Goal: Task Accomplishment & Management: Manage account settings

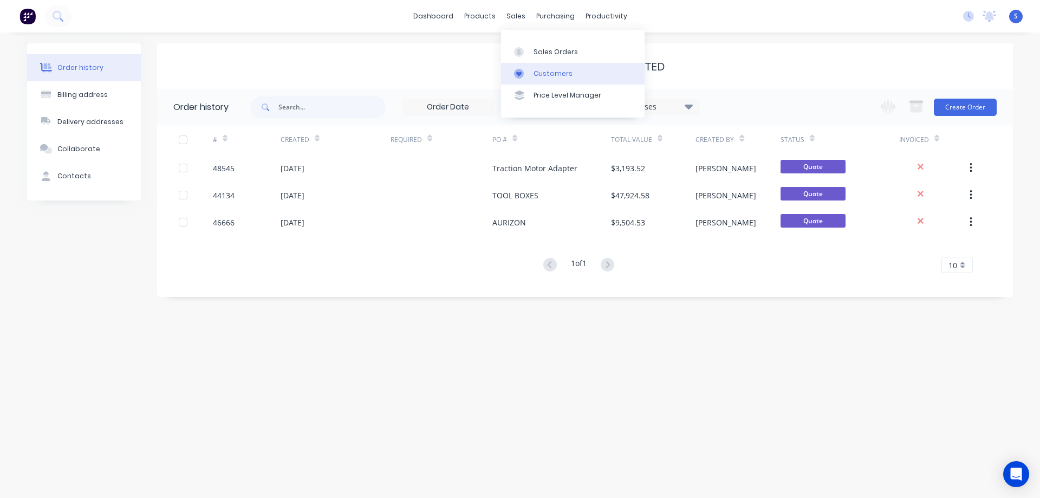
click at [541, 74] on div "Customers" at bounding box center [552, 74] width 39 height 10
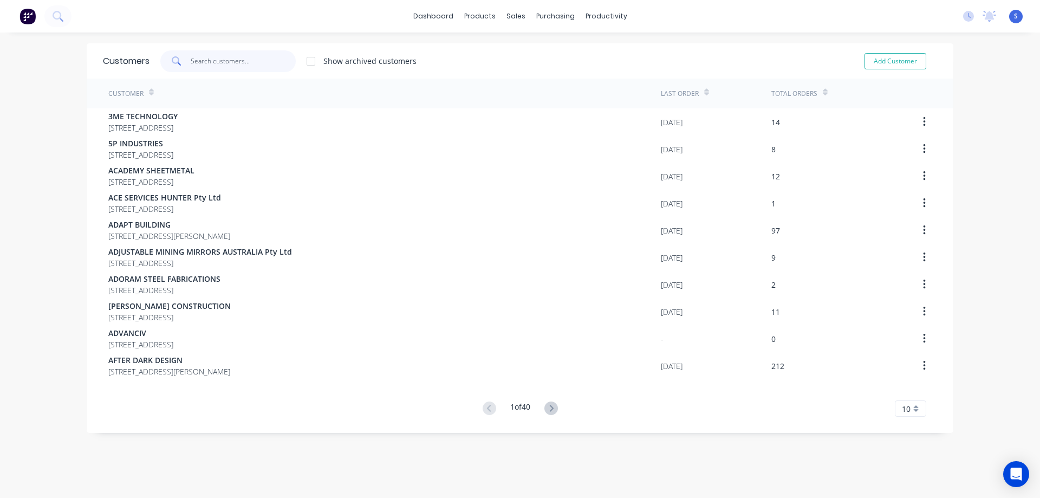
click at [198, 61] on input "text" at bounding box center [244, 61] width 106 height 22
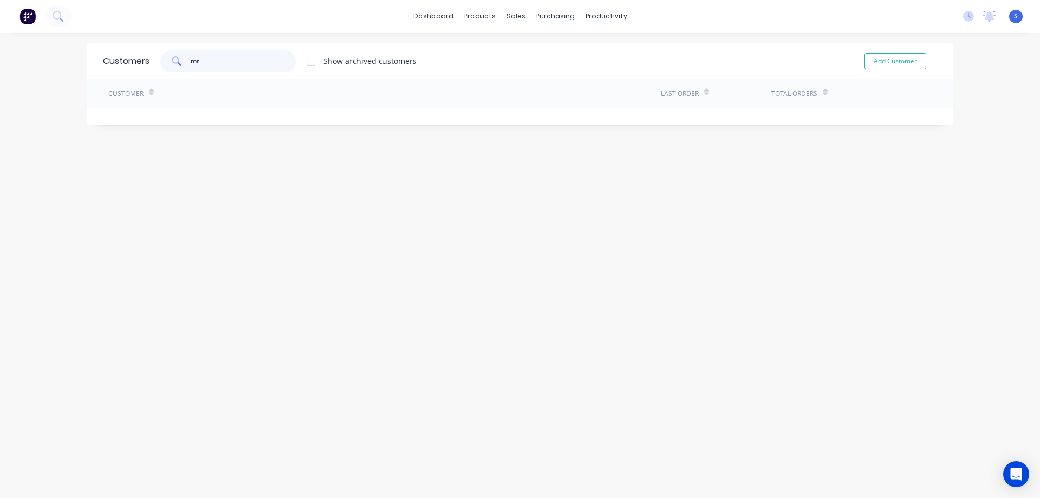
type input "m"
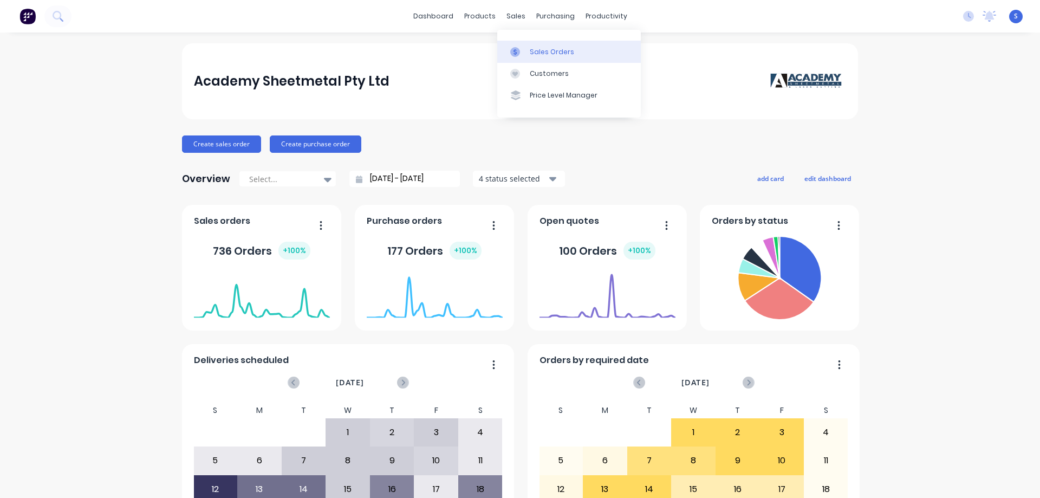
click at [545, 59] on link "Sales Orders" at bounding box center [568, 52] width 143 height 22
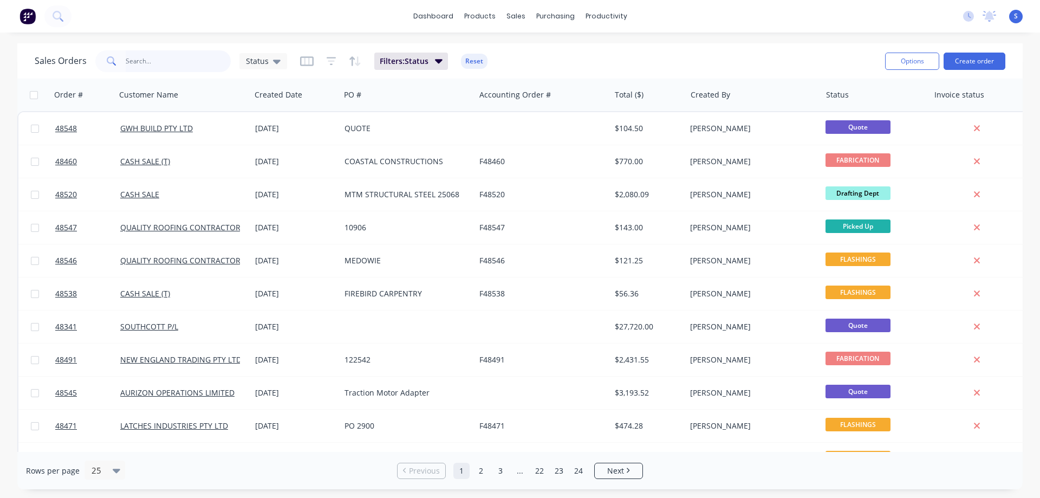
click at [150, 60] on input "text" at bounding box center [179, 61] width 106 height 22
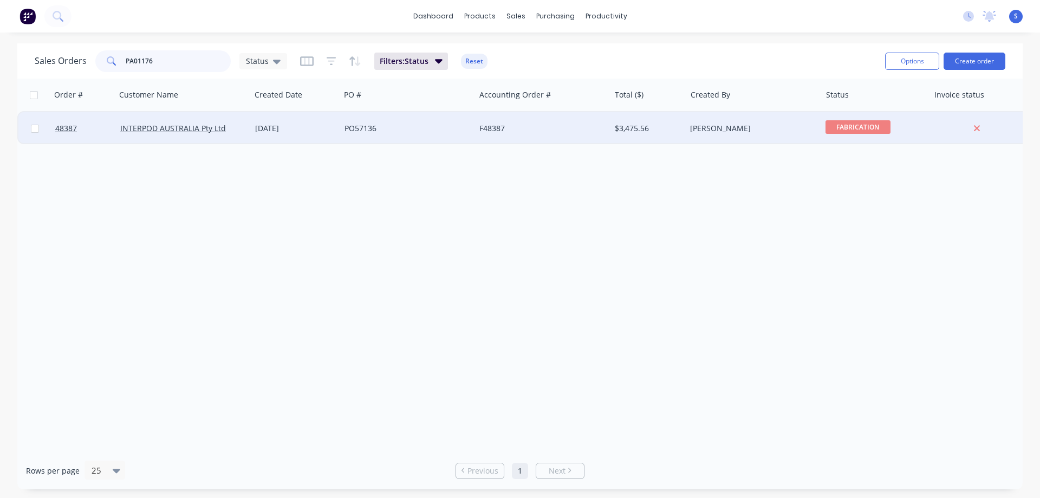
type input "PA01176"
click at [788, 130] on div "[PERSON_NAME]" at bounding box center [750, 128] width 120 height 11
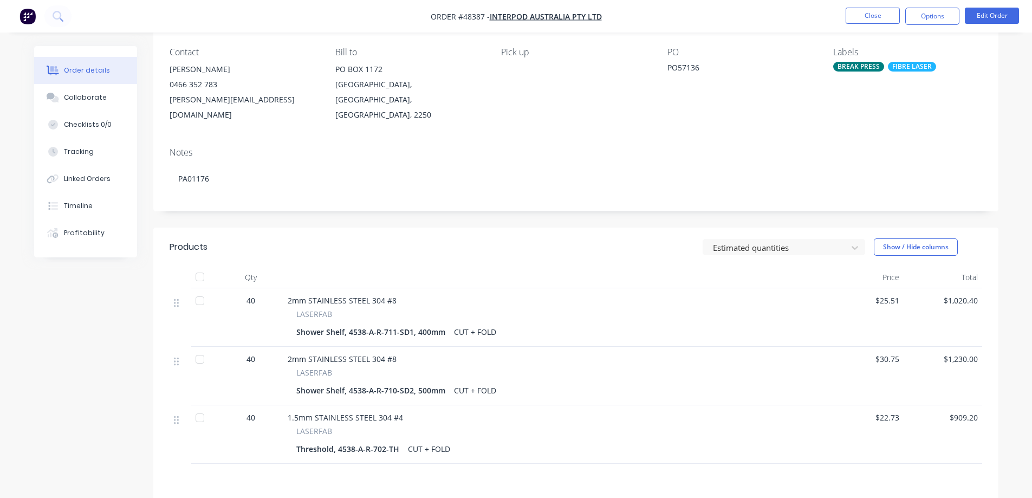
scroll to position [108, 0]
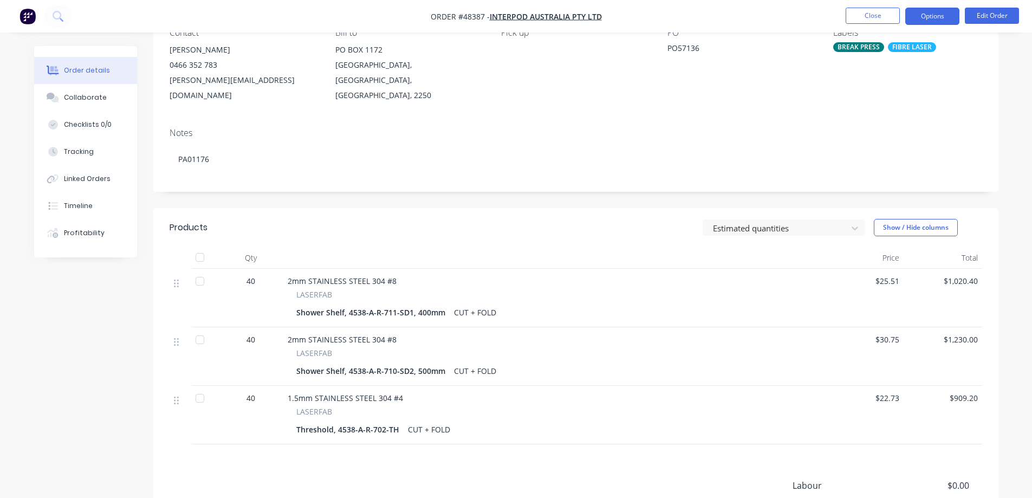
click at [925, 18] on button "Options" at bounding box center [932, 16] width 54 height 17
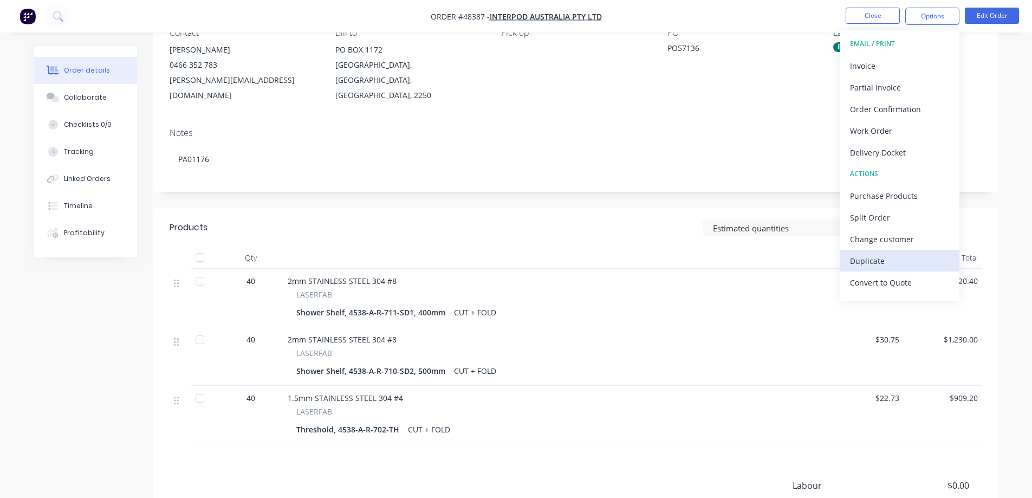
click at [874, 265] on div "Duplicate" at bounding box center [900, 261] width 100 height 16
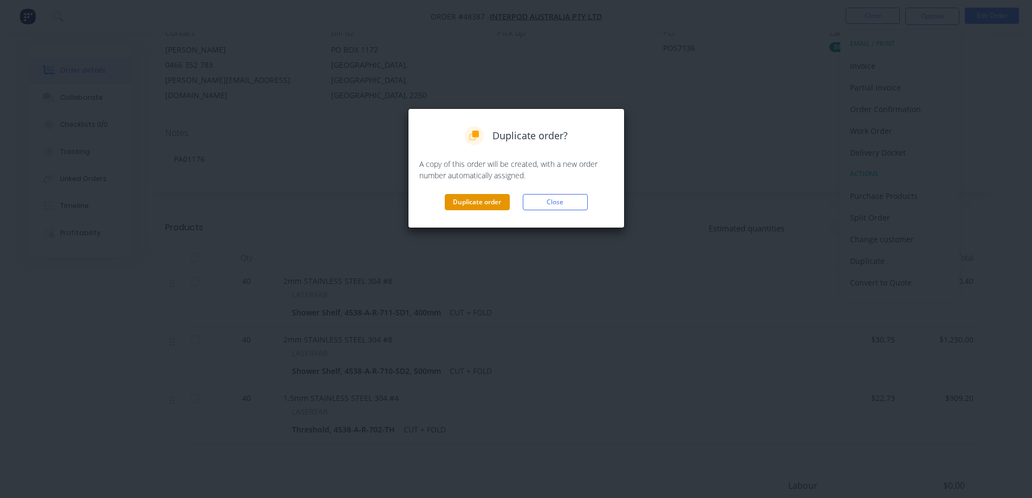
click at [468, 201] on button "Duplicate order" at bounding box center [477, 202] width 65 height 16
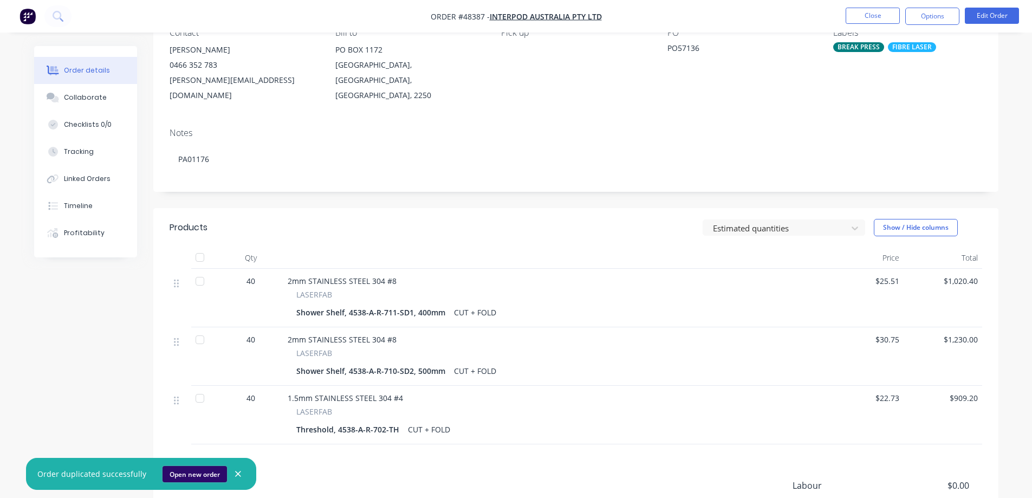
click at [193, 474] on button "Open new order" at bounding box center [194, 474] width 64 height 16
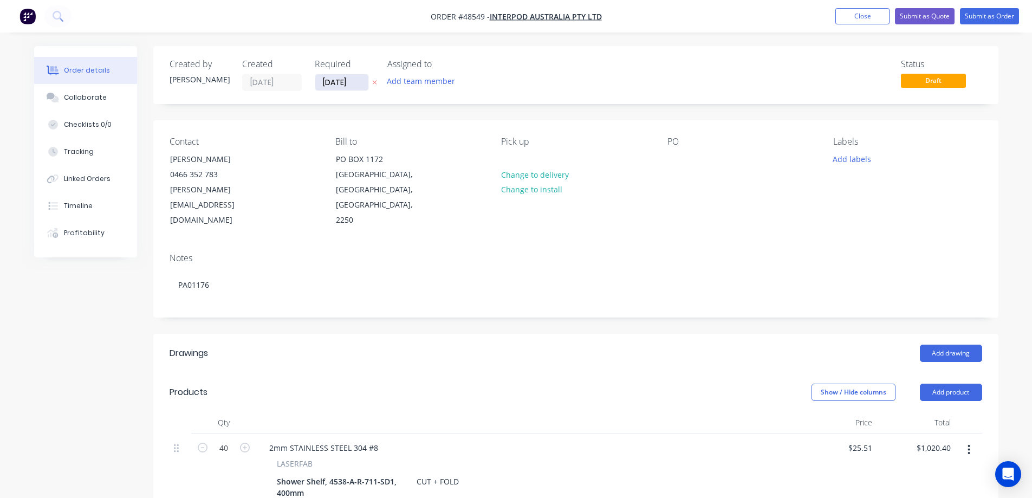
click at [344, 86] on input "[DATE]" at bounding box center [341, 82] width 53 height 16
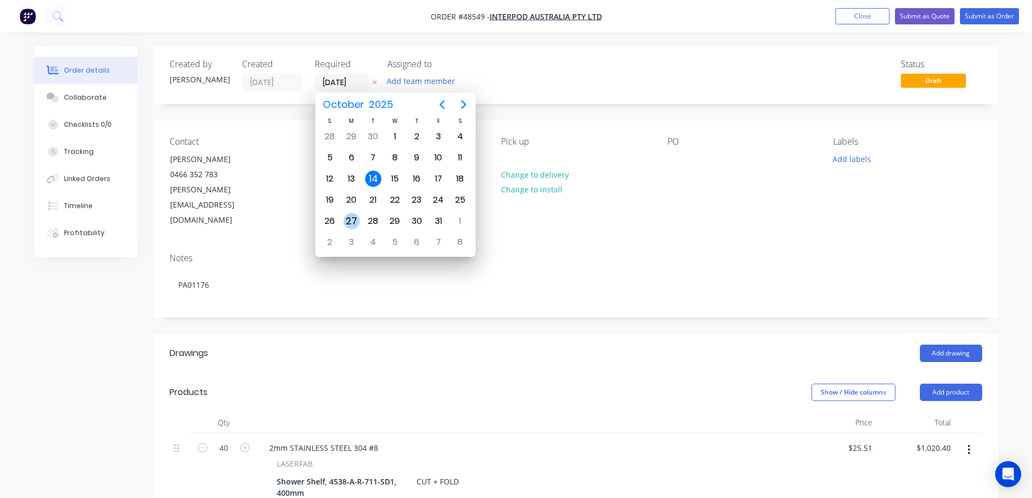
click at [352, 222] on div "27" at bounding box center [351, 221] width 16 height 16
type input "27/10/25"
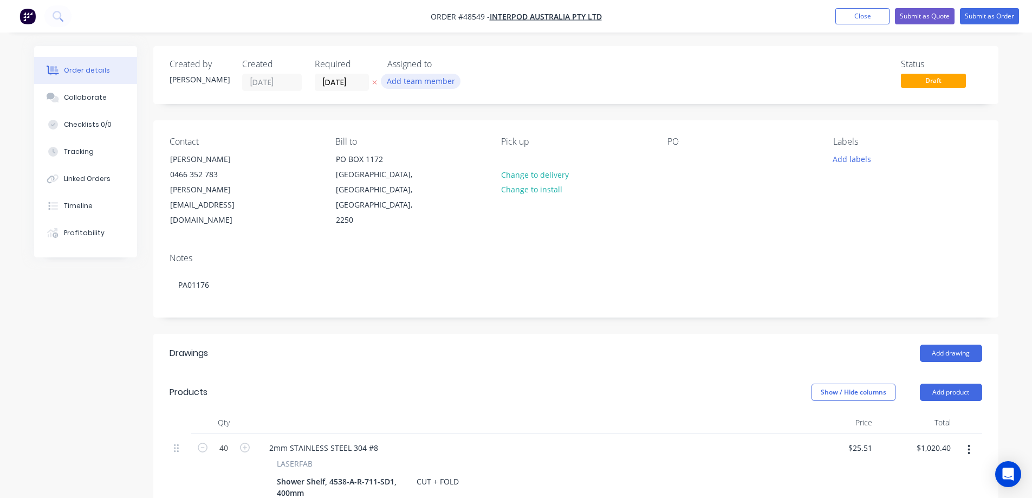
click at [419, 81] on button "Add team member" at bounding box center [421, 81] width 80 height 15
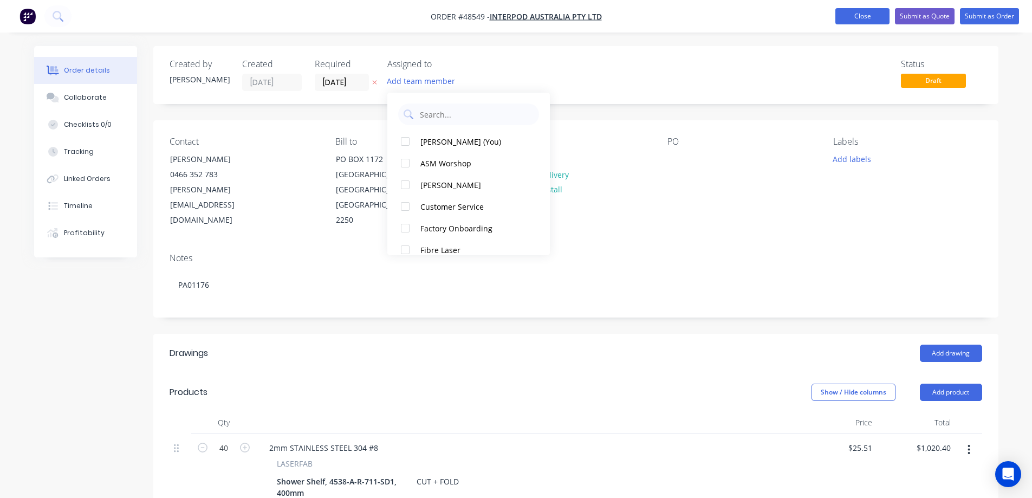
click at [854, 16] on button "Close" at bounding box center [862, 16] width 54 height 16
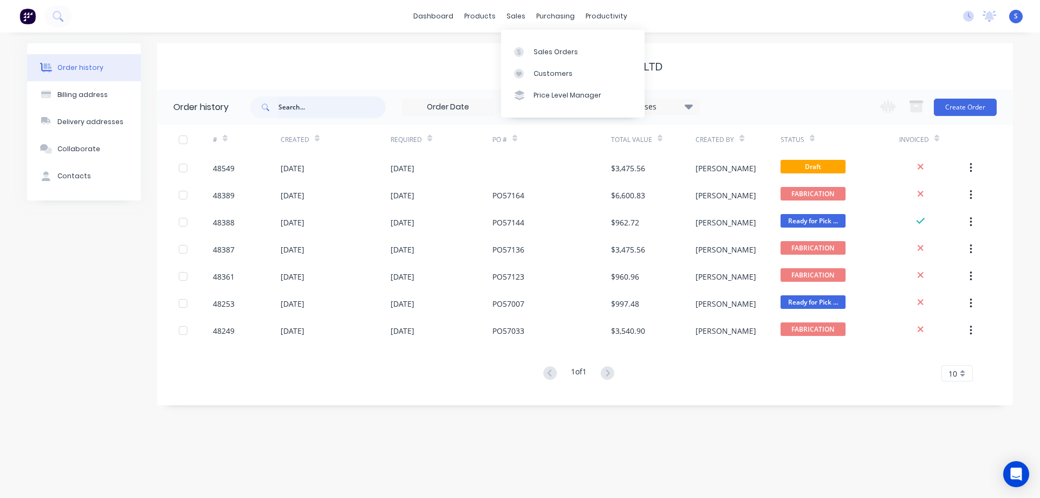
click at [302, 111] on input "text" at bounding box center [331, 107] width 107 height 22
type input "nlb"
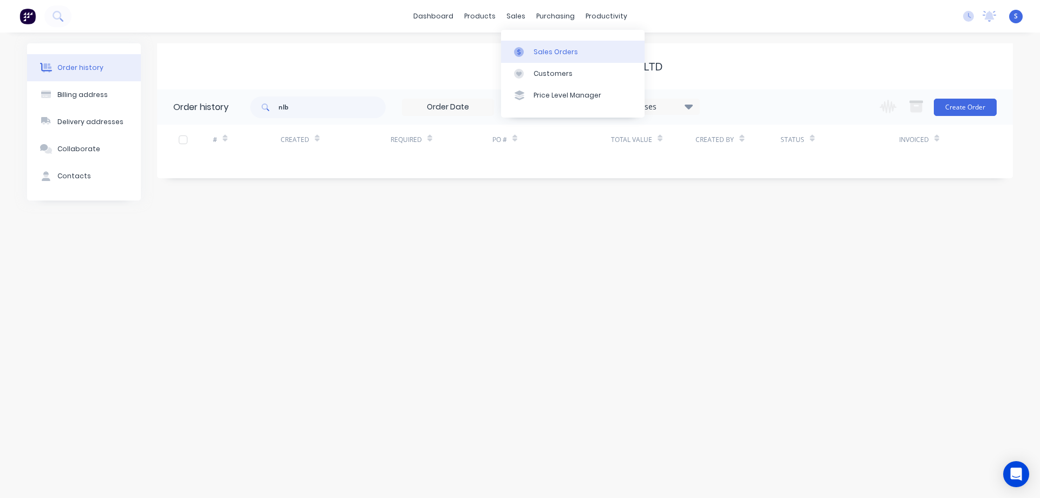
click at [547, 53] on div "Sales Orders" at bounding box center [555, 52] width 44 height 10
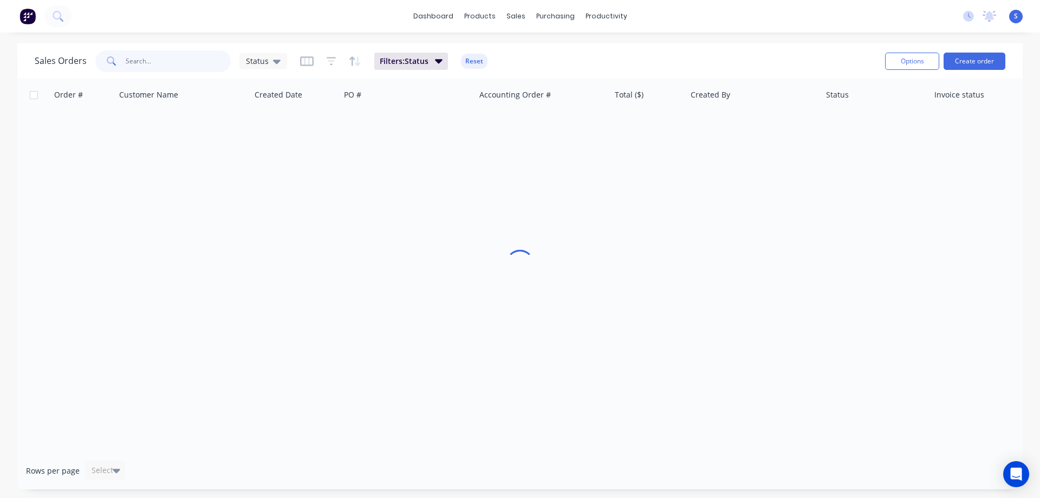
click at [169, 63] on input "text" at bounding box center [179, 61] width 106 height 22
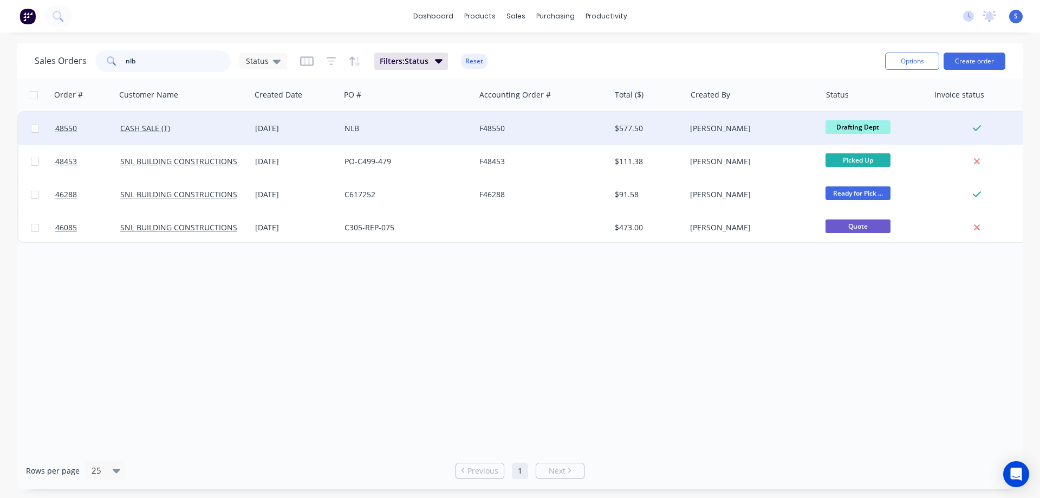
type input "nlb"
click at [416, 132] on div "NLB" at bounding box center [404, 128] width 120 height 11
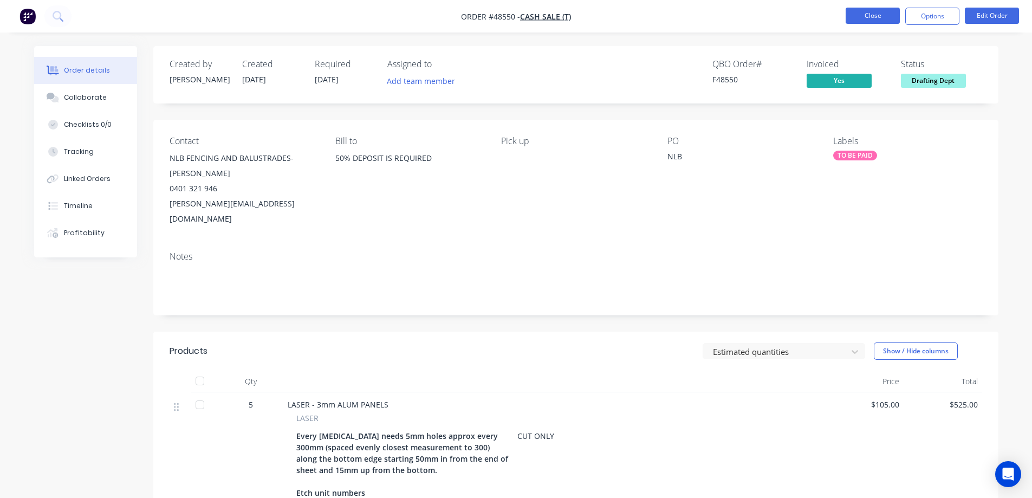
click at [873, 16] on button "Close" at bounding box center [872, 16] width 54 height 16
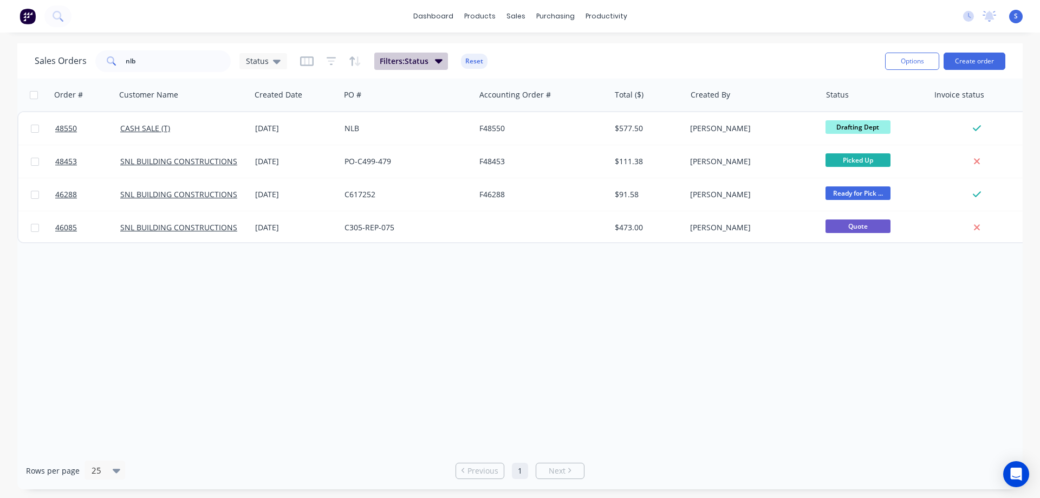
click at [426, 64] on span "Filters: Status" at bounding box center [404, 61] width 49 height 11
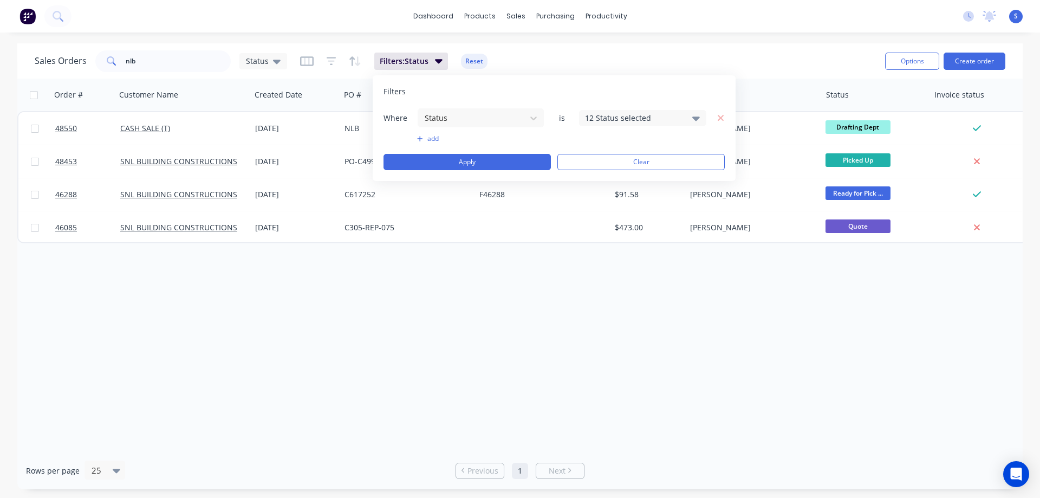
click at [664, 119] on div "12 Status selected" at bounding box center [634, 117] width 98 height 11
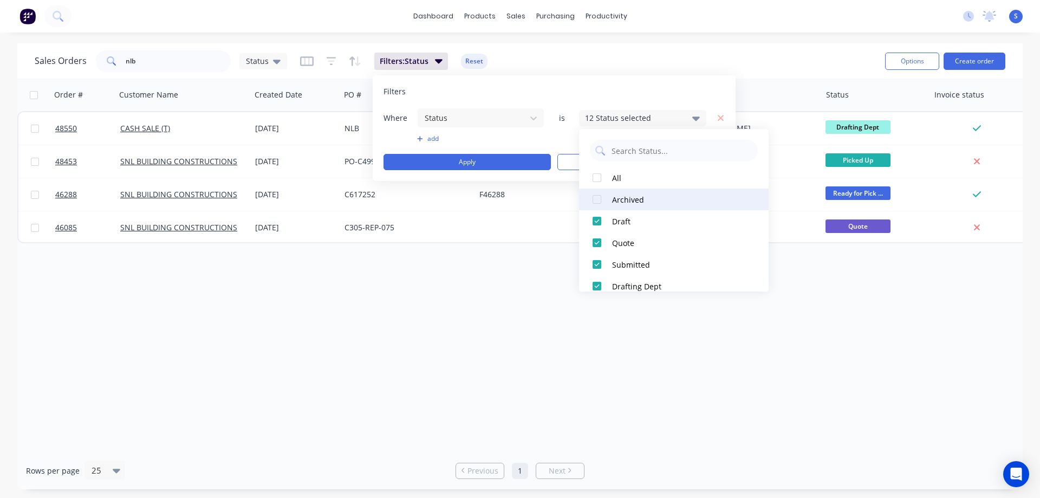
click at [605, 199] on div at bounding box center [597, 199] width 22 height 22
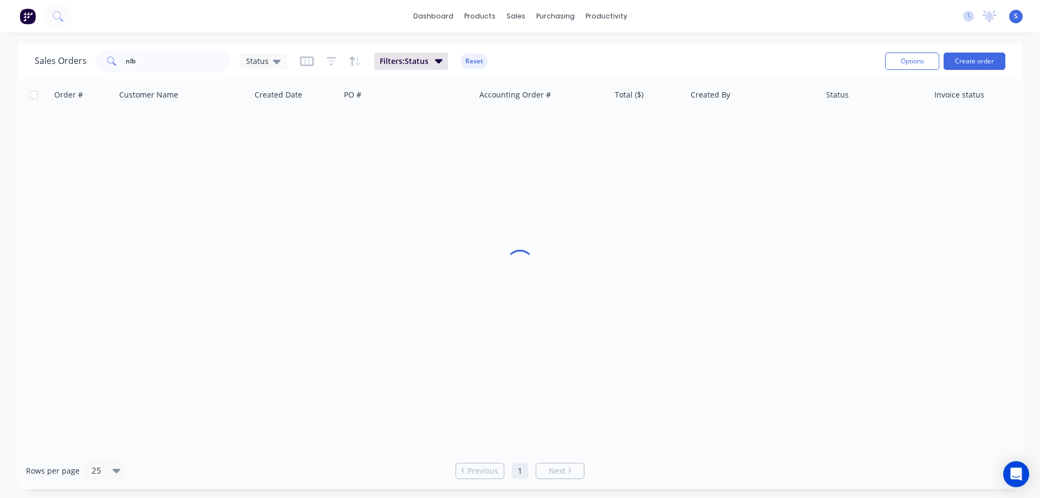
click at [789, 46] on div "Sales Orders nlb Status Filters: Status Reset Options Create order" at bounding box center [519, 60] width 1005 height 35
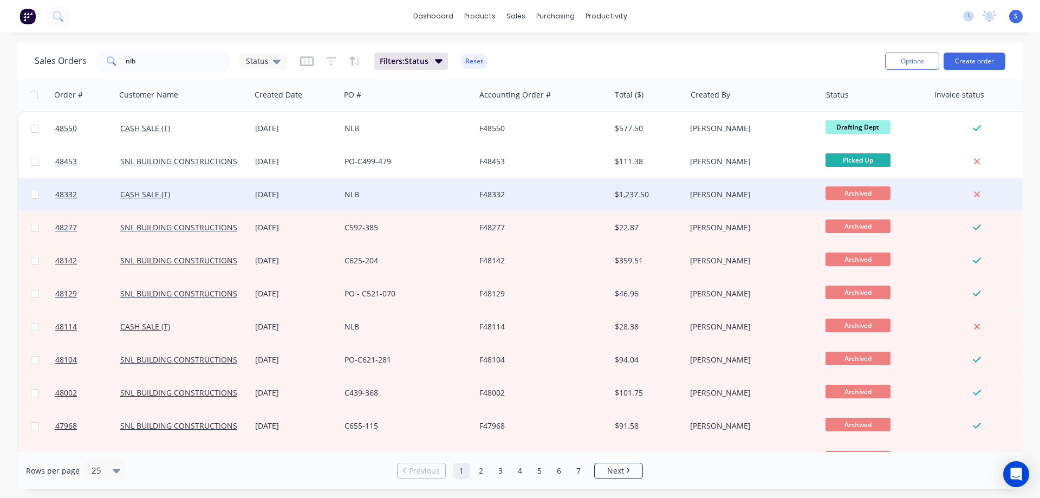
click at [422, 198] on div "NLB" at bounding box center [404, 194] width 120 height 11
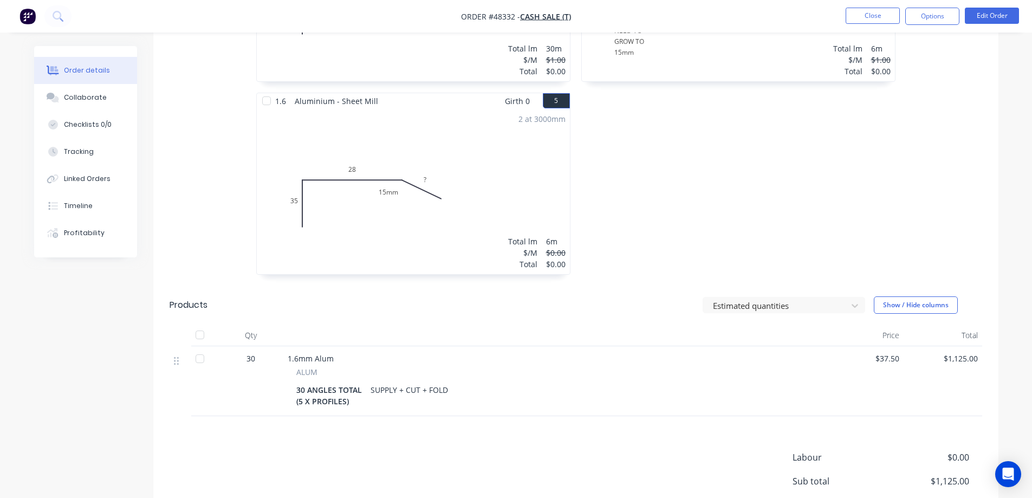
scroll to position [704, 0]
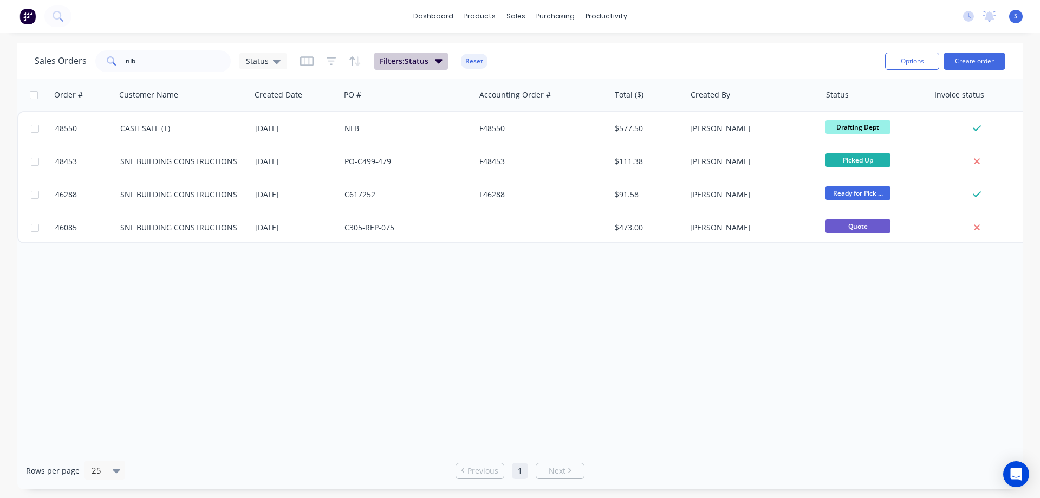
click at [426, 55] on button "Filters: Status" at bounding box center [411, 61] width 74 height 17
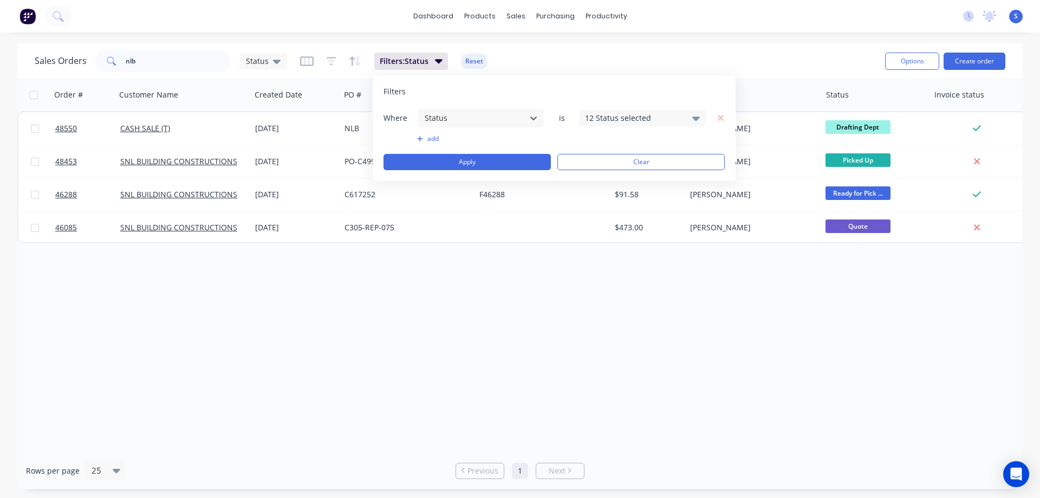
click at [603, 122] on div "12 Status selected" at bounding box center [634, 117] width 98 height 11
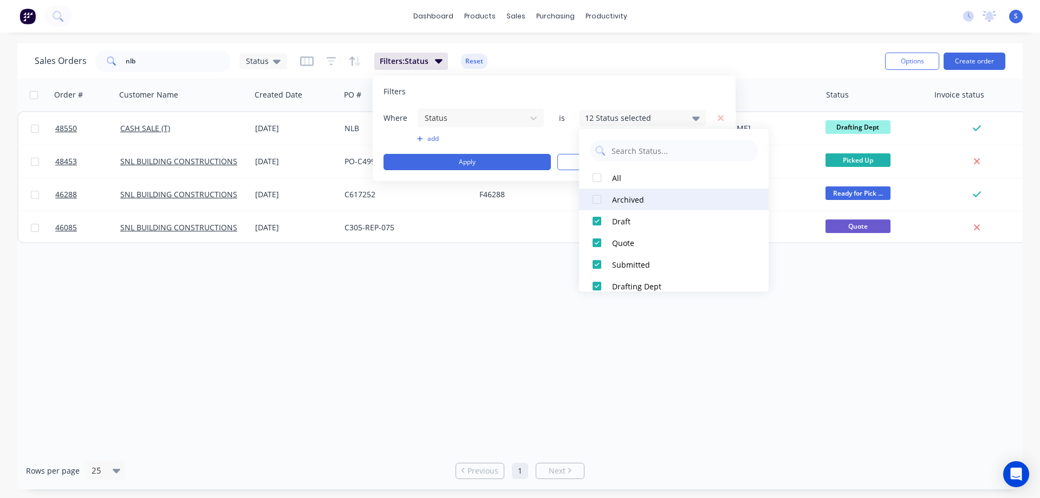
click at [599, 198] on div at bounding box center [597, 199] width 22 height 22
click at [808, 53] on div "Sales Orders nlb Status Filters: Status Reset" at bounding box center [455, 61] width 841 height 27
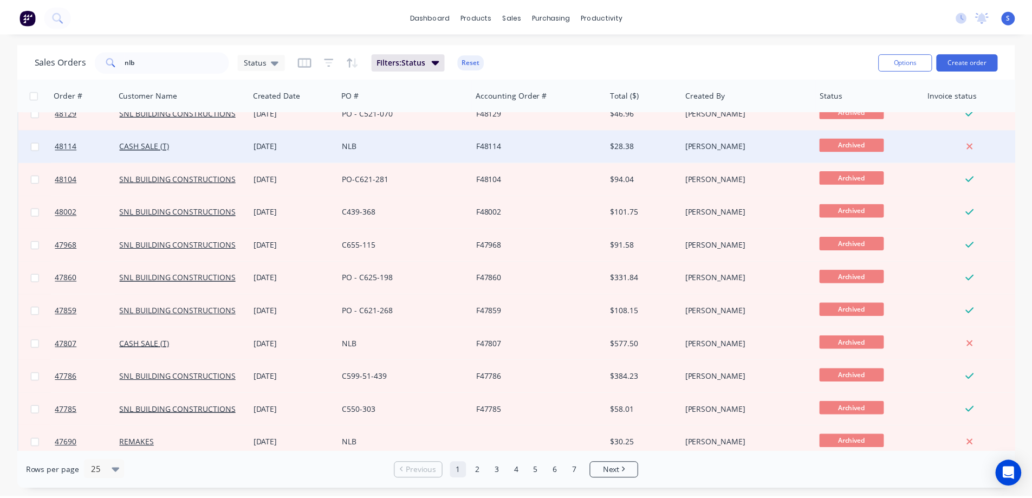
scroll to position [217, 0]
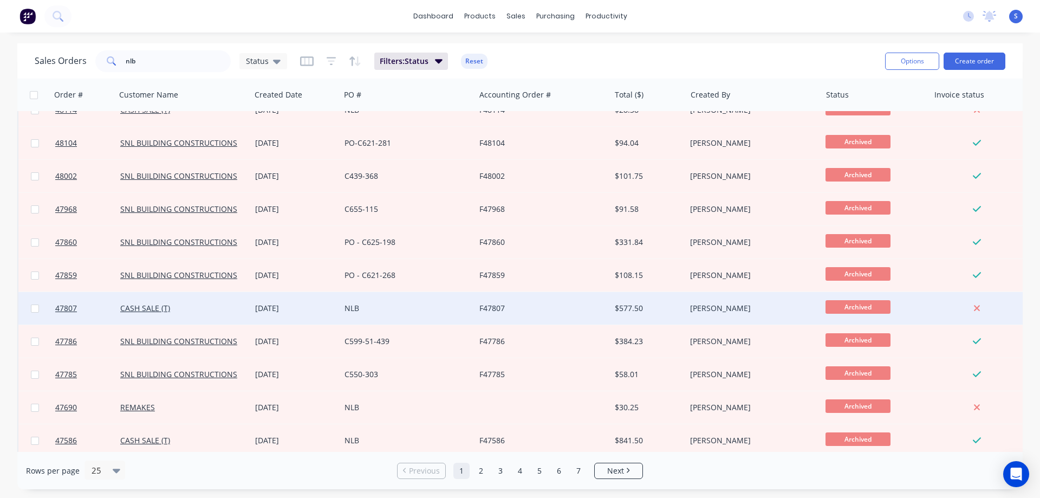
click at [422, 310] on div "NLB" at bounding box center [404, 308] width 120 height 11
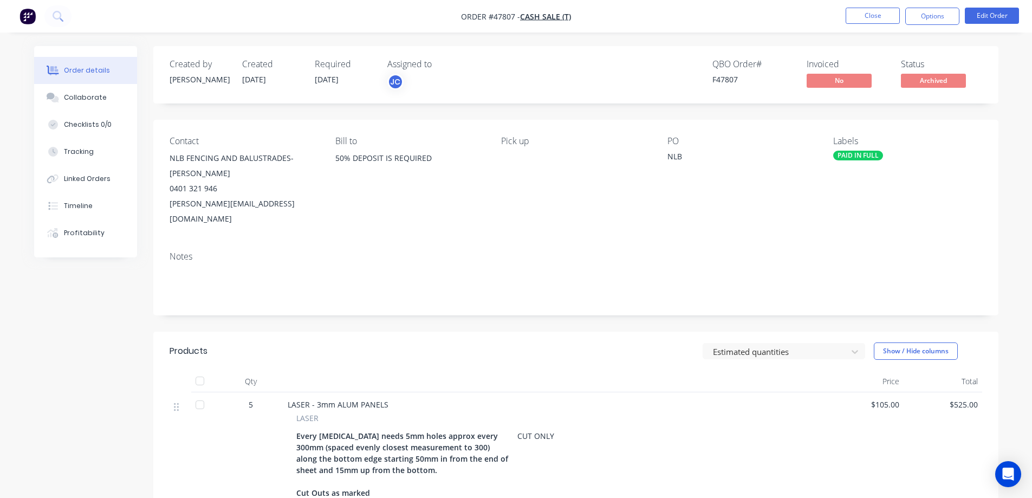
click at [507, 15] on span "Order #47807 -" at bounding box center [490, 16] width 59 height 10
copy span "47807"
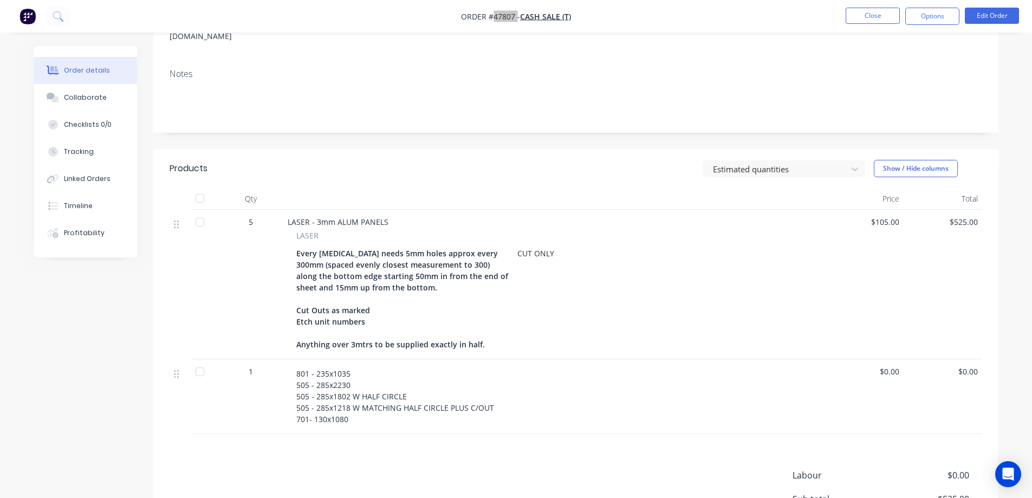
scroll to position [217, 0]
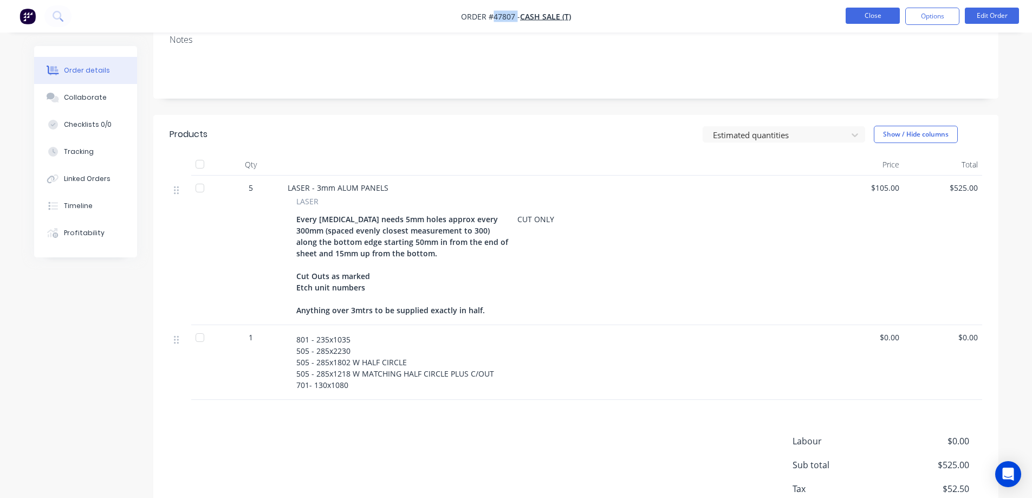
click at [887, 11] on button "Close" at bounding box center [872, 16] width 54 height 16
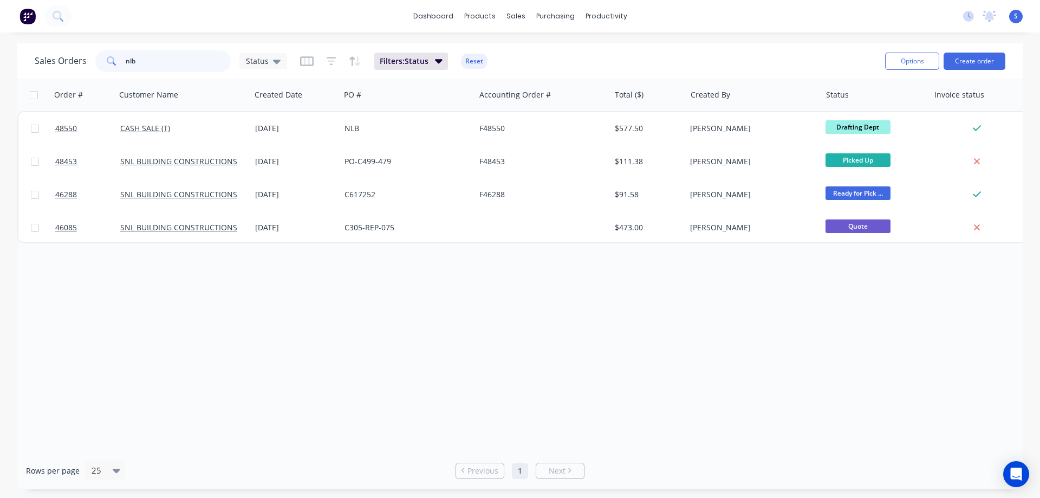
drag, startPoint x: 155, startPoint y: 63, endPoint x: 6, endPoint y: 64, distance: 149.5
click at [6, 64] on div "Sales Orders nlb Status Filters: Status Reset Options Create order Order # Cust…" at bounding box center [520, 266] width 1040 height 446
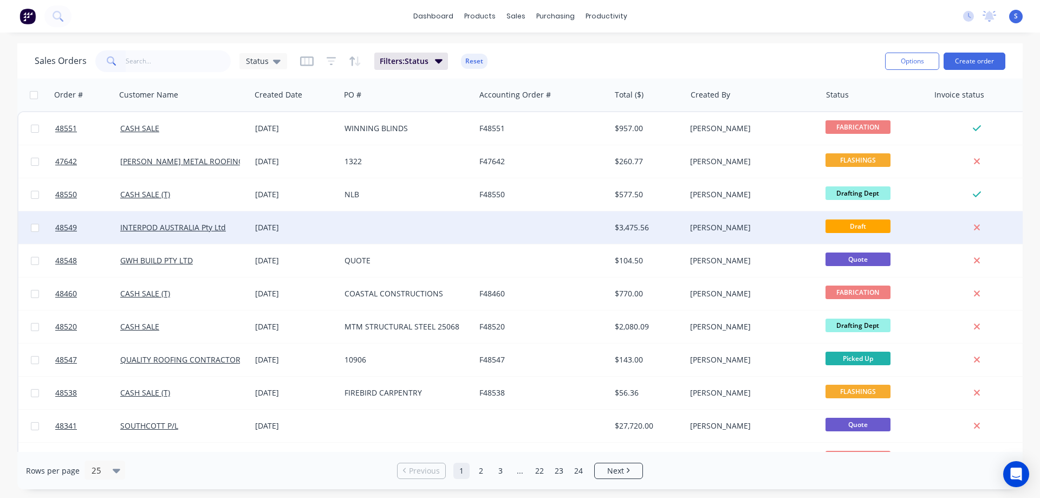
click at [300, 230] on div "14 Oct 2025" at bounding box center [295, 227] width 81 height 11
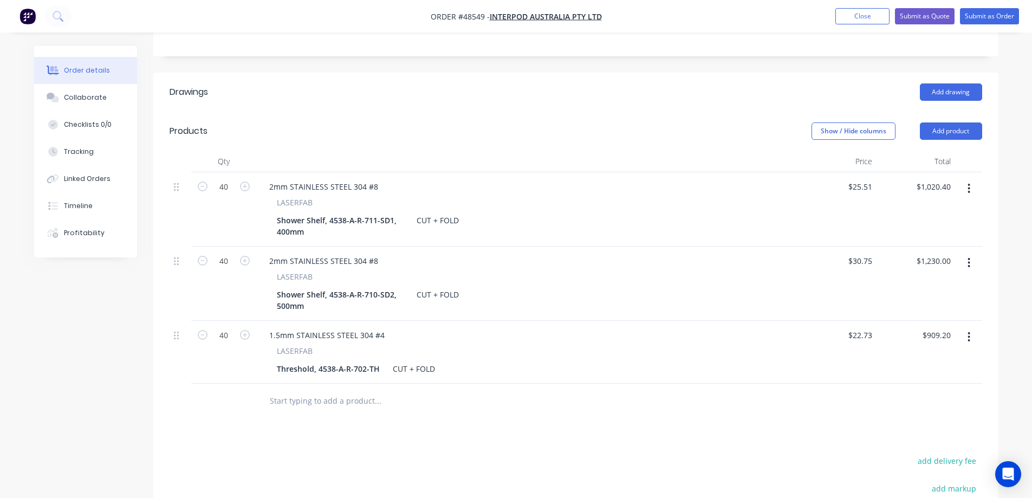
scroll to position [271, 0]
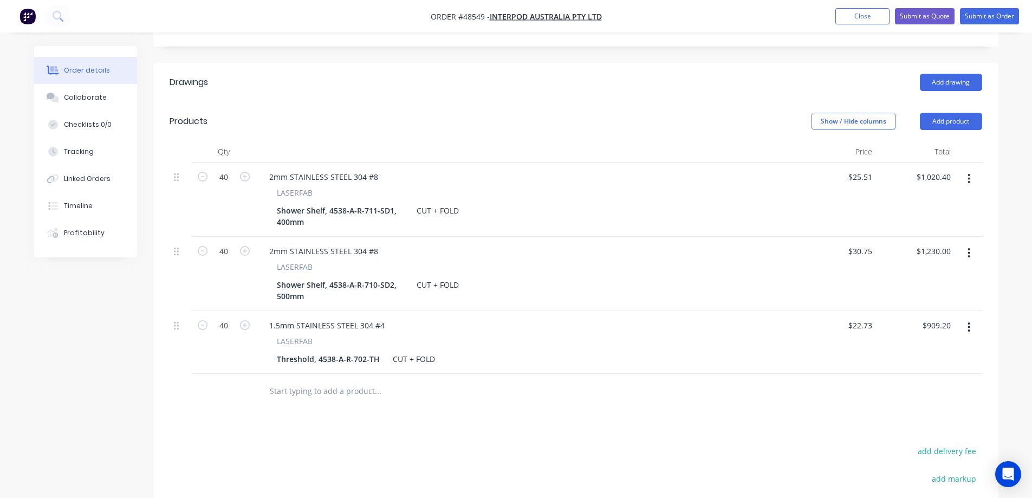
click at [968, 174] on icon "button" at bounding box center [969, 179] width 2 height 10
click at [919, 264] on div "Delete" at bounding box center [930, 272] width 83 height 16
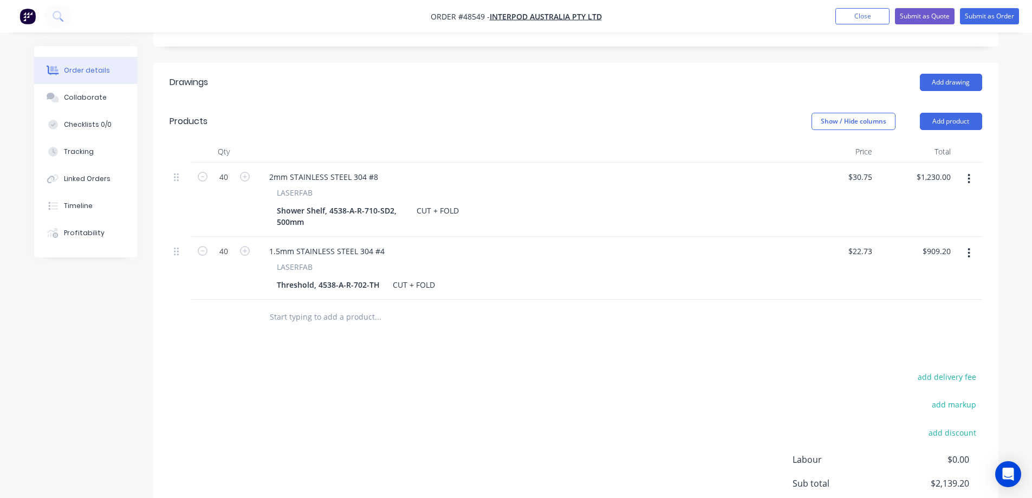
click at [967, 169] on button "button" at bounding box center [968, 178] width 25 height 19
click at [916, 264] on div "Delete" at bounding box center [930, 272] width 83 height 16
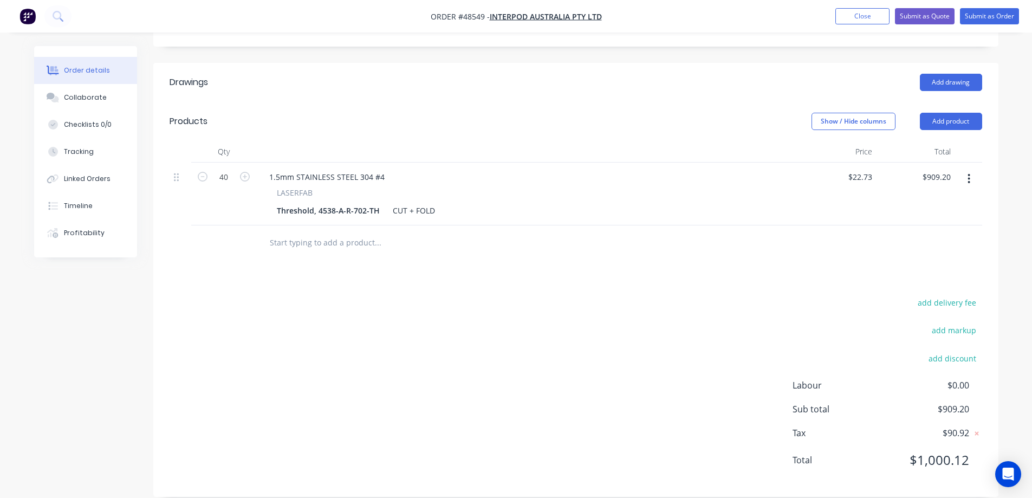
scroll to position [256, 0]
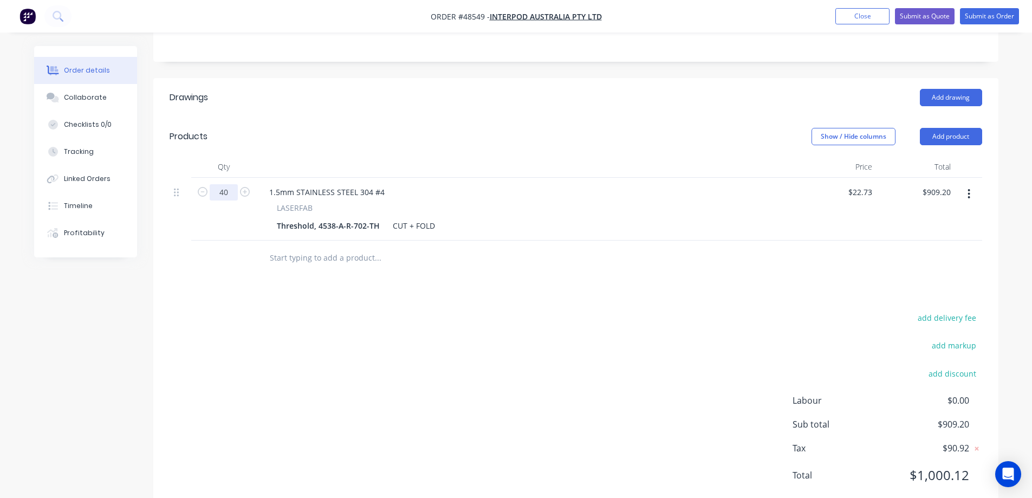
click at [229, 184] on input "40" at bounding box center [224, 192] width 28 height 16
type input "30"
type input "$681.90"
click at [213, 324] on div "add delivery fee add markup add discount Labour $0.00 Sub total $681.90 Tax $68…" at bounding box center [575, 402] width 812 height 185
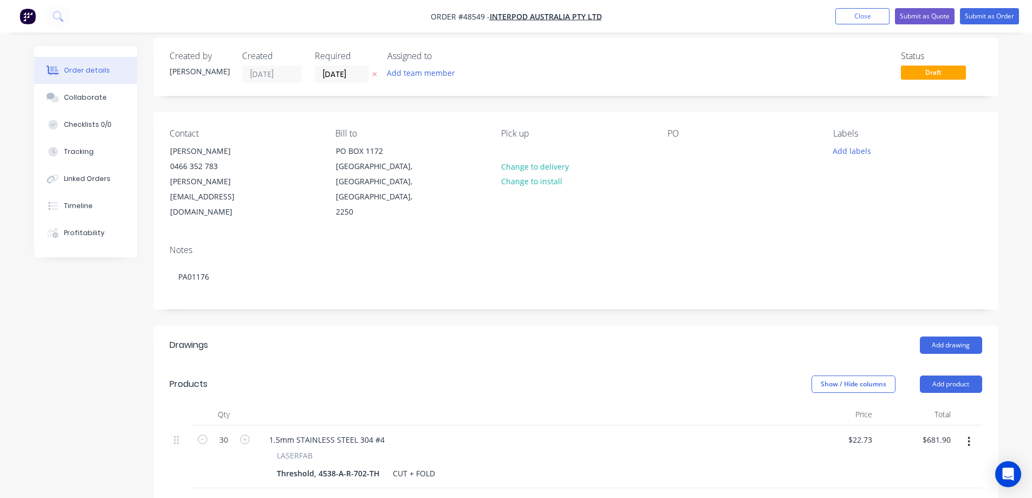
scroll to position [0, 0]
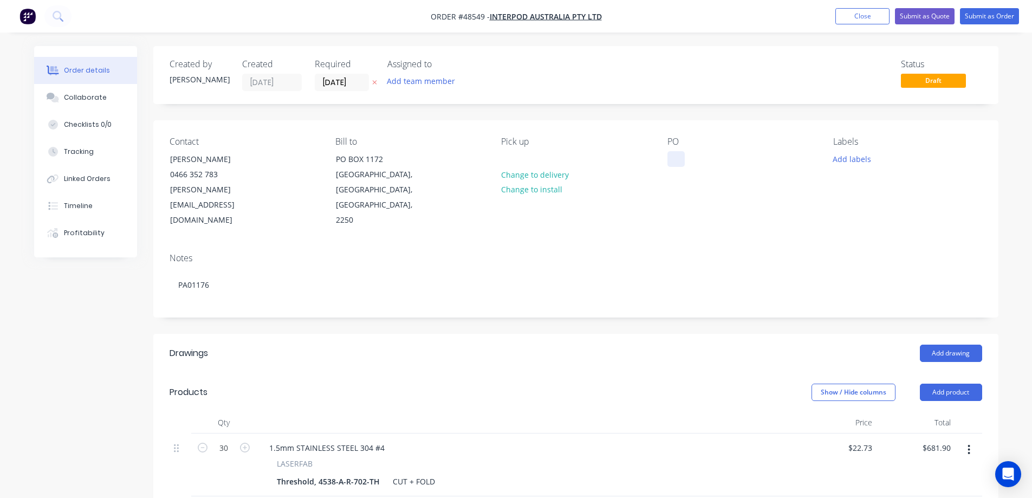
click at [669, 157] on div at bounding box center [675, 159] width 17 height 16
paste div
click at [845, 156] on button "Add labels" at bounding box center [852, 158] width 50 height 15
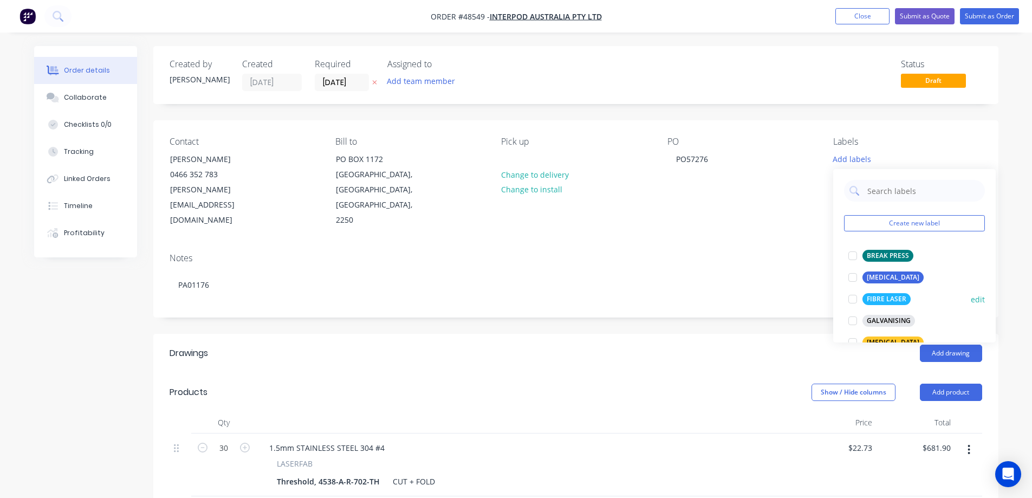
click at [854, 298] on div at bounding box center [852, 299] width 22 height 22
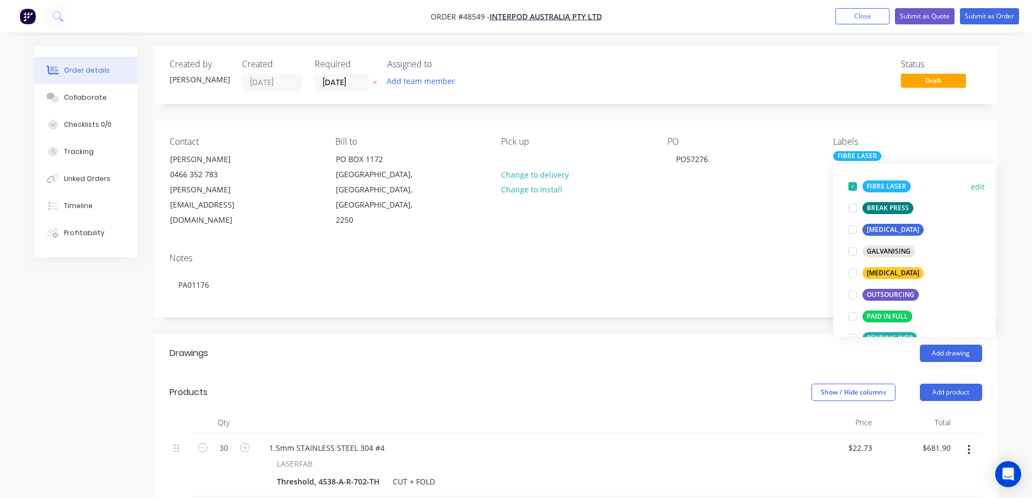
scroll to position [54, 0]
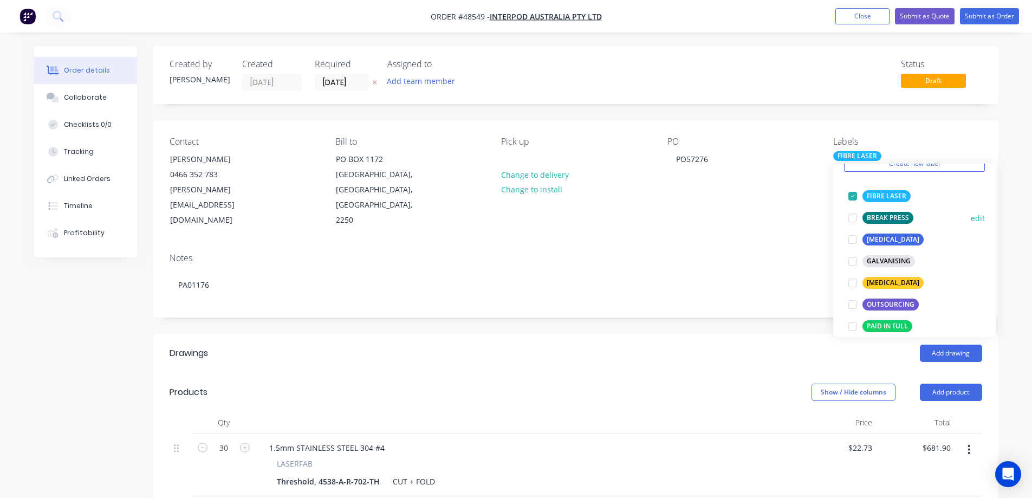
click at [852, 218] on div at bounding box center [852, 218] width 22 height 22
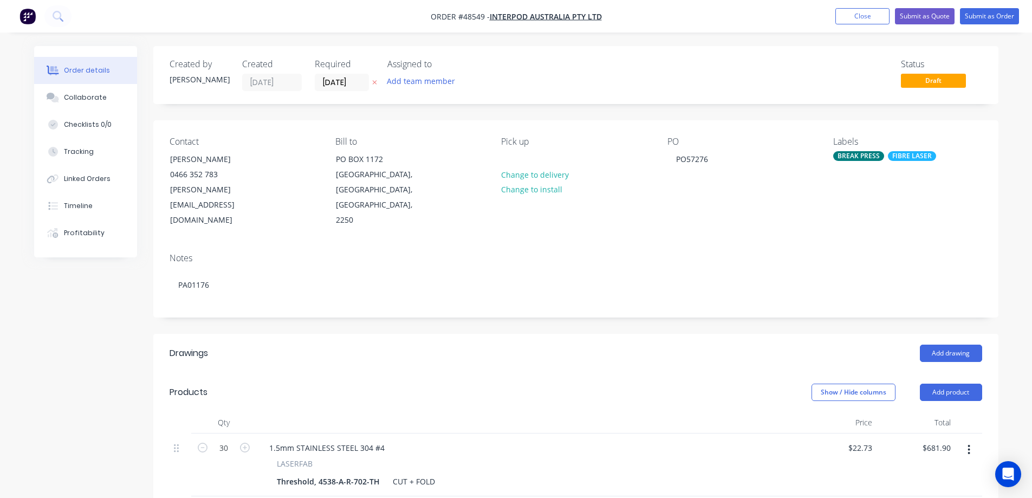
click at [752, 293] on div "Created by Stuart Created 14/10/25 Required 27/10/25 Assigned to Add team membe…" at bounding box center [575, 406] width 845 height 721
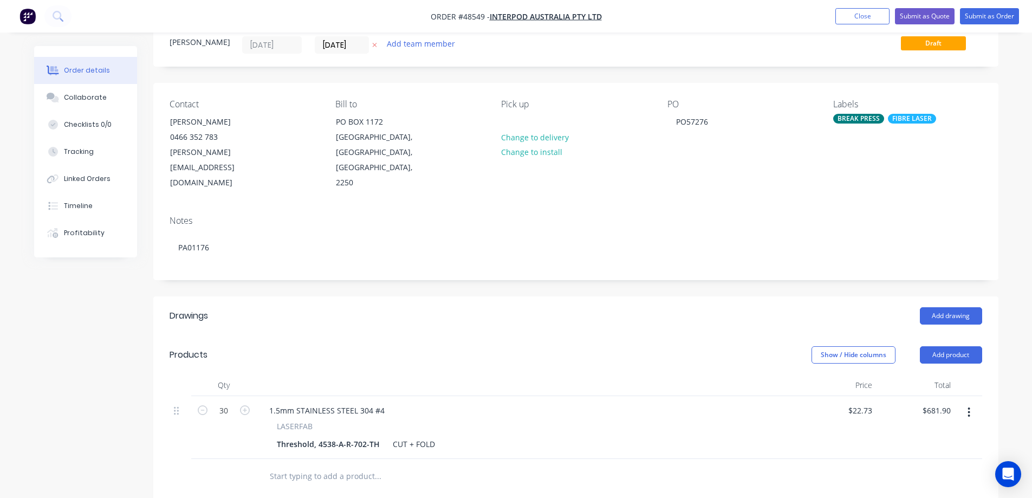
scroll to position [0, 0]
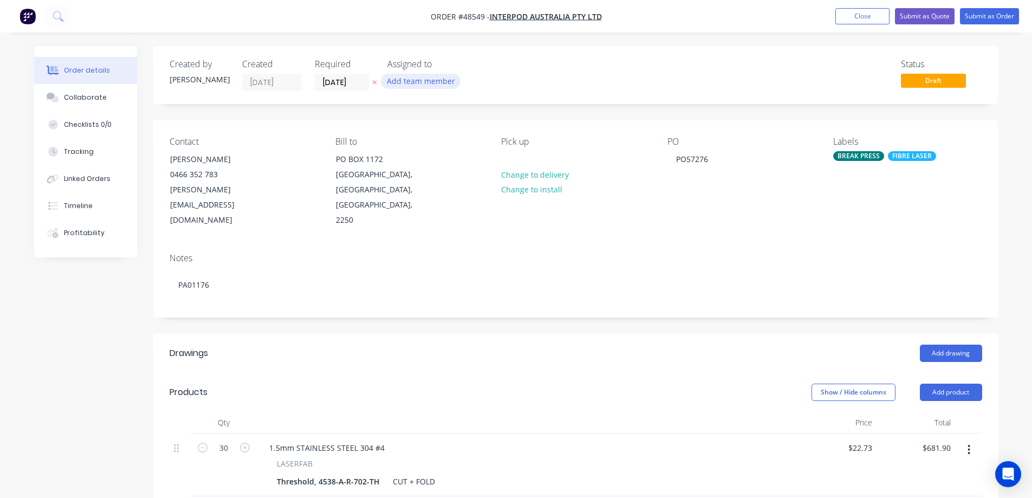
click at [421, 81] on button "Add team member" at bounding box center [421, 81] width 80 height 15
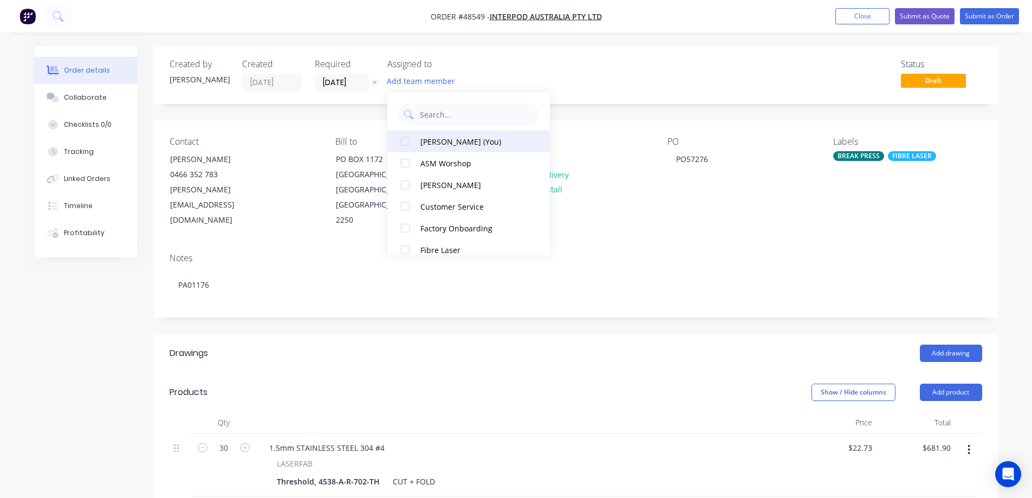
click at [404, 141] on div at bounding box center [405, 141] width 22 height 22
click at [747, 91] on div "Status Draft" at bounding box center [738, 75] width 486 height 32
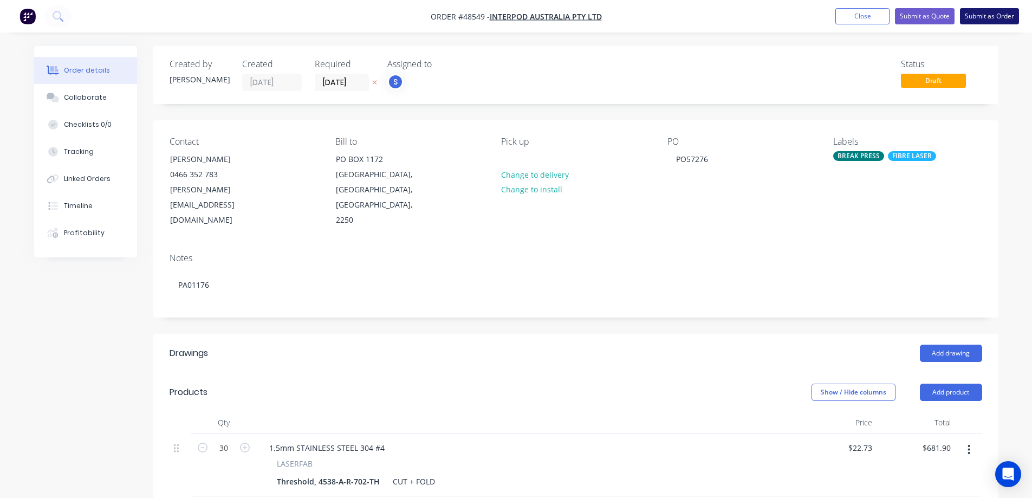
click at [984, 18] on button "Submit as Order" at bounding box center [988, 16] width 59 height 16
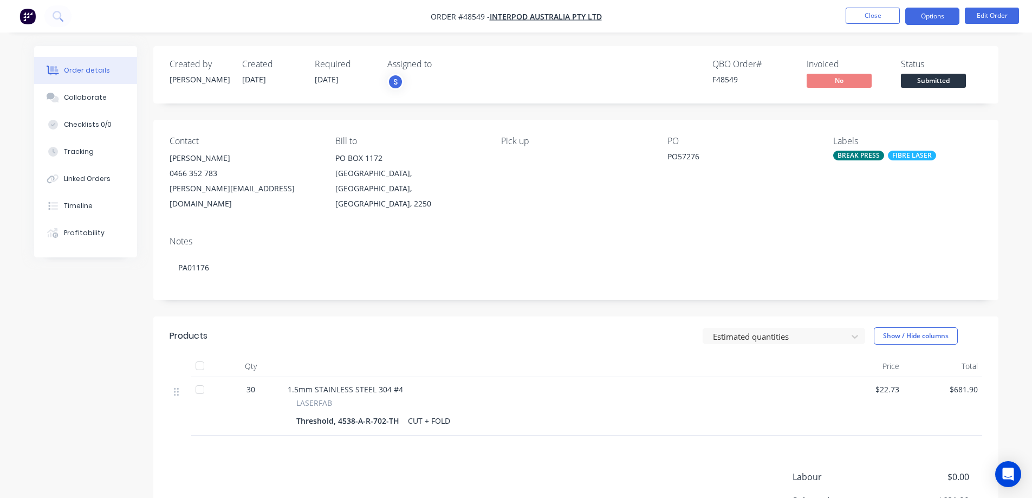
click at [936, 14] on button "Options" at bounding box center [932, 16] width 54 height 17
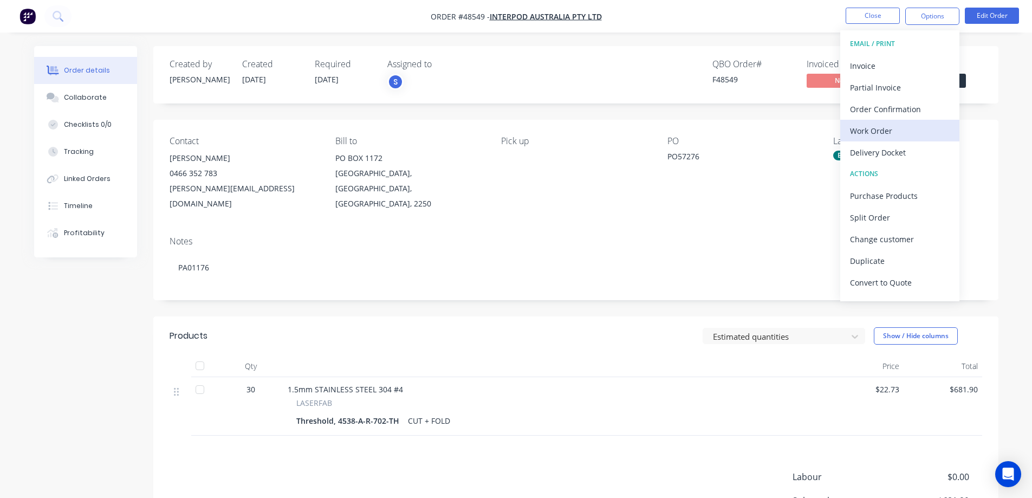
click at [868, 124] on div "Work Order" at bounding box center [900, 131] width 100 height 16
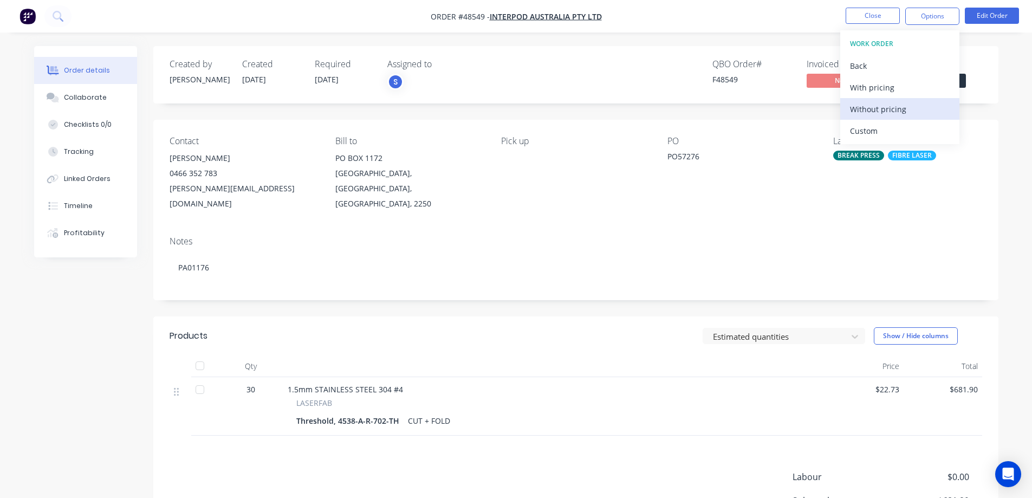
click at [874, 115] on div "Without pricing" at bounding box center [900, 109] width 100 height 16
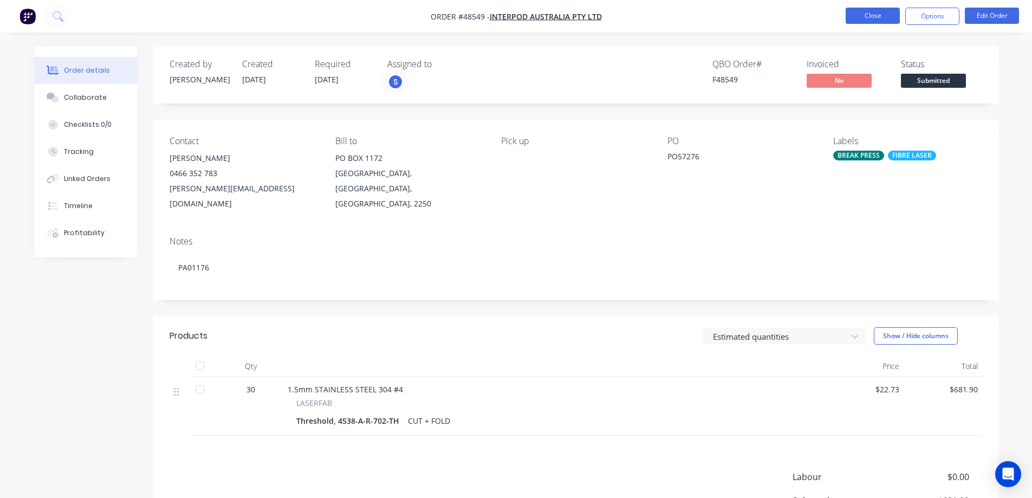
click at [872, 15] on button "Close" at bounding box center [872, 16] width 54 height 16
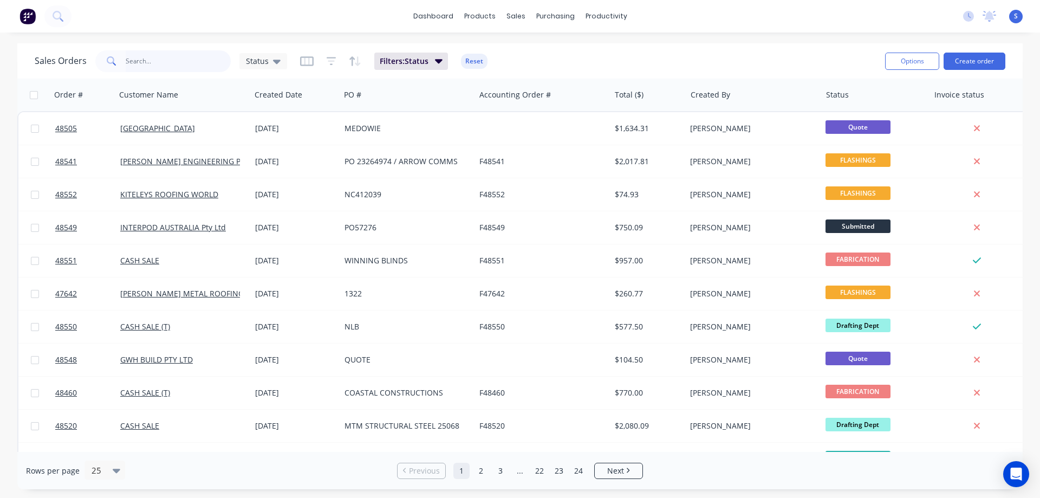
click at [159, 59] on input "text" at bounding box center [179, 61] width 106 height 22
paste input "PA01182"
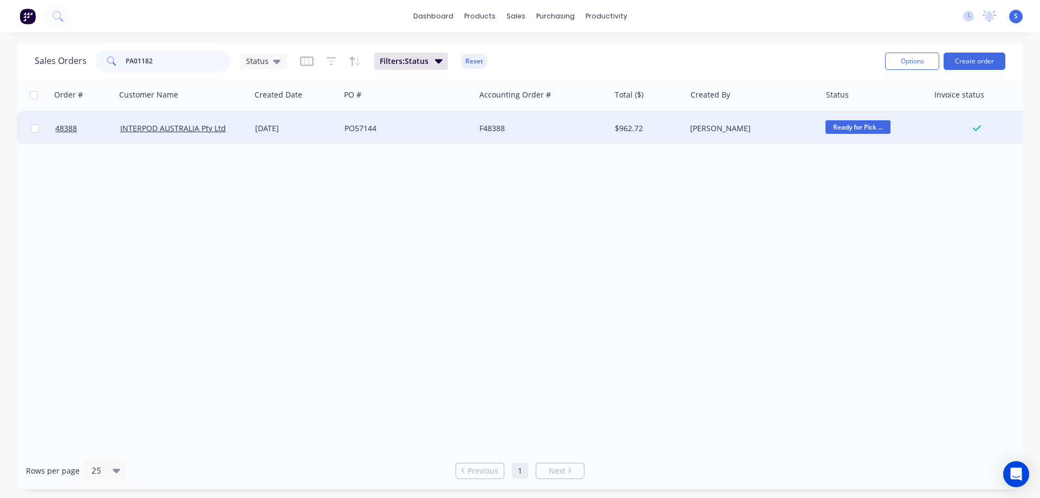
type input "PA01182"
click at [604, 122] on div "F48388" at bounding box center [542, 128] width 135 height 32
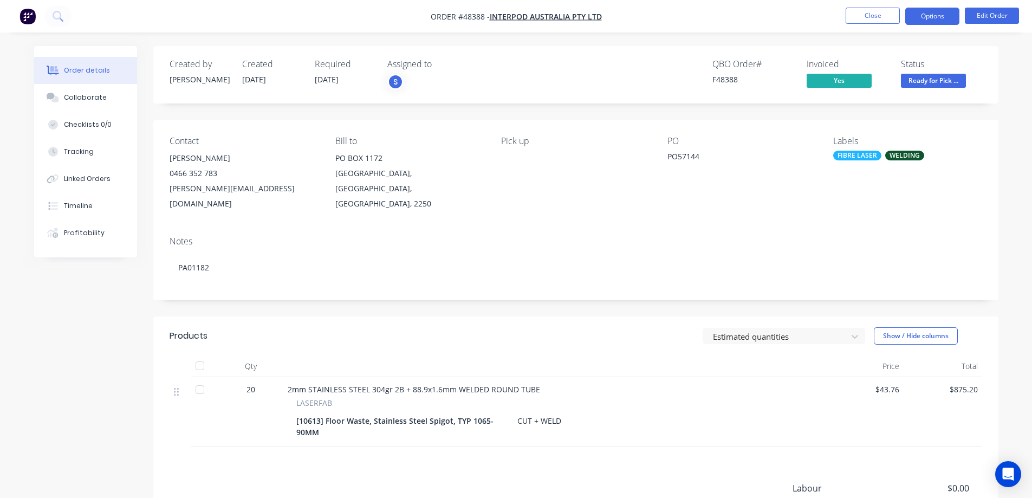
click at [933, 11] on button "Options" at bounding box center [932, 16] width 54 height 17
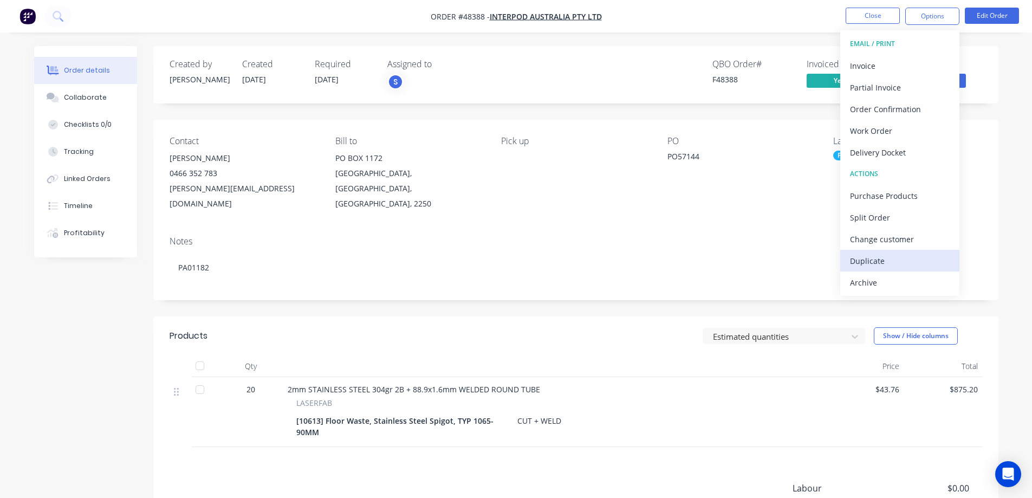
click at [879, 262] on div "Duplicate" at bounding box center [900, 261] width 100 height 16
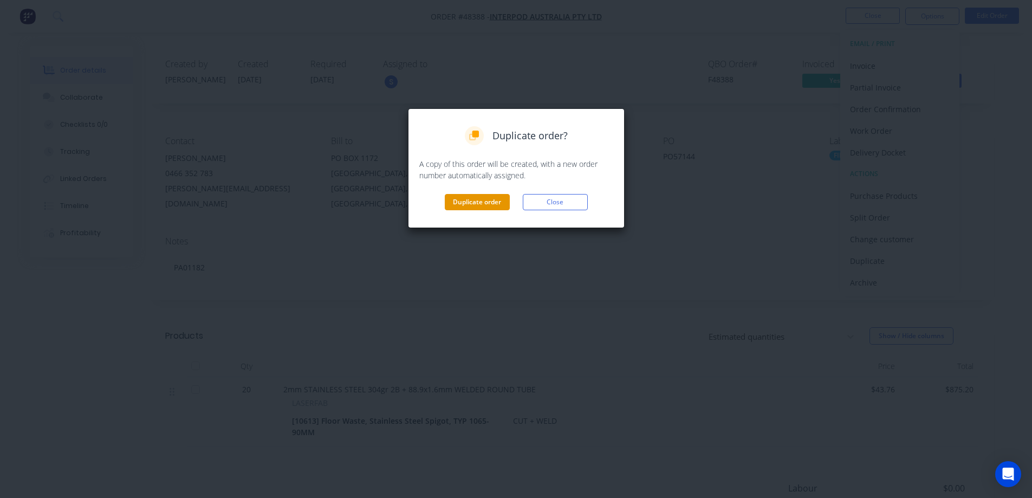
click at [467, 203] on button "Duplicate order" at bounding box center [477, 202] width 65 height 16
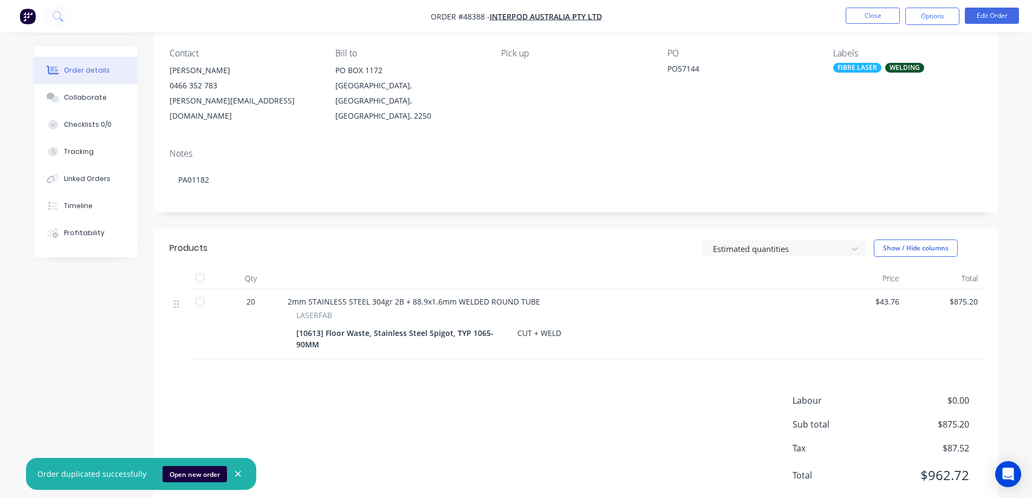
scroll to position [103, 0]
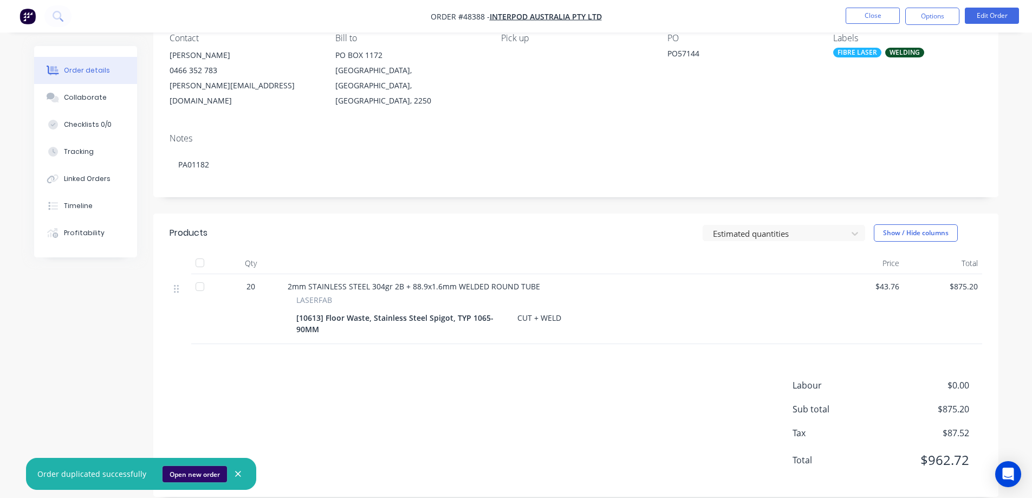
click at [178, 476] on button "Open new order" at bounding box center [194, 474] width 64 height 16
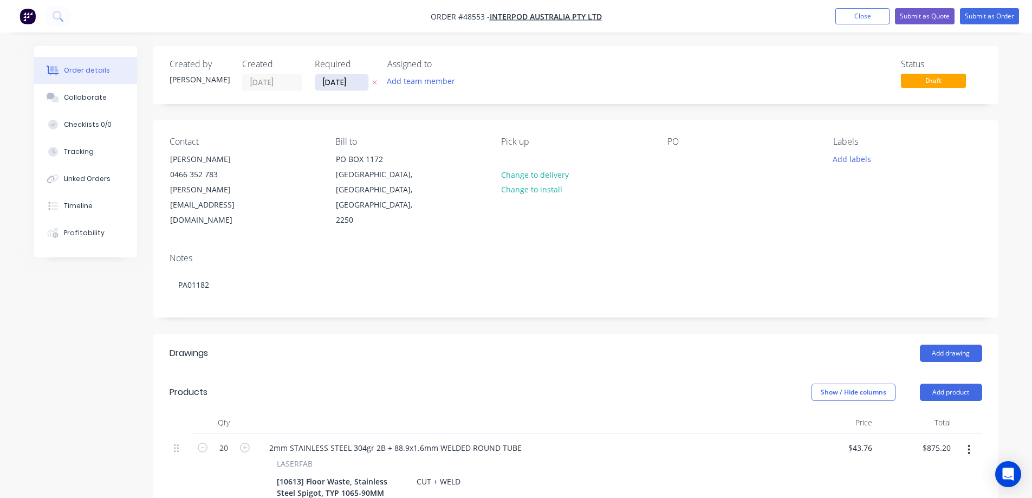
click at [356, 86] on input "[DATE]" at bounding box center [341, 82] width 53 height 16
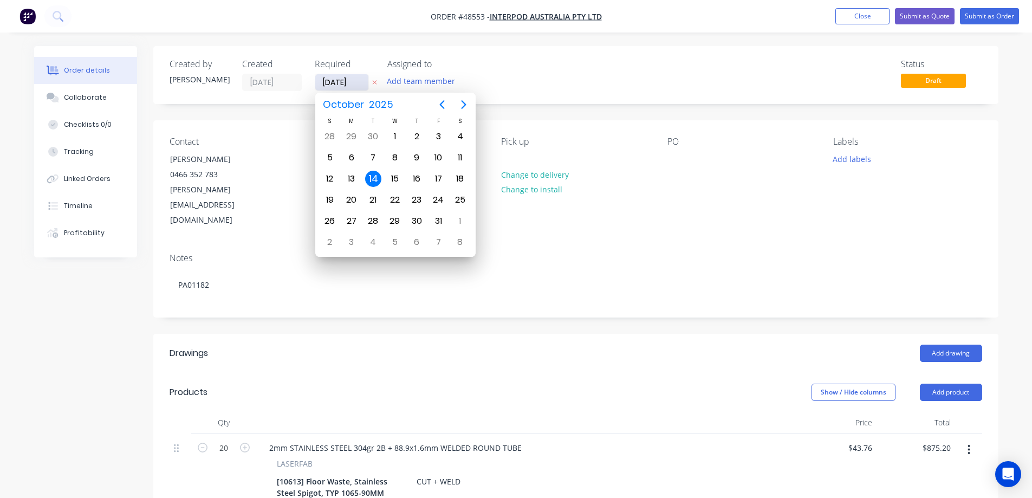
click at [356, 86] on input "[DATE]" at bounding box center [341, 82] width 53 height 16
click at [663, 156] on div "Contact HARRY MONKS 0466 352 783 harry.monks@interpod.com Bill to PO BOX 1172 G…" at bounding box center [575, 182] width 845 height 124
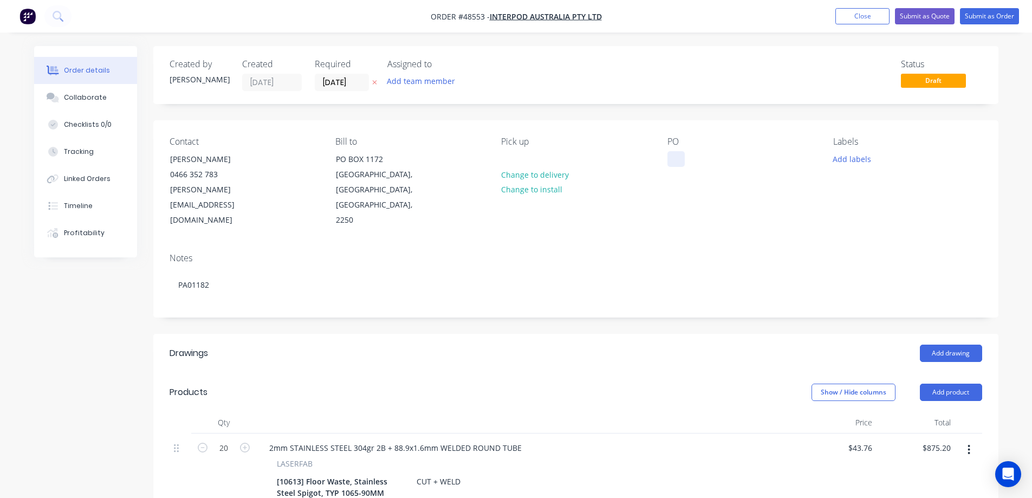
click at [670, 159] on div at bounding box center [675, 159] width 17 height 16
paste div
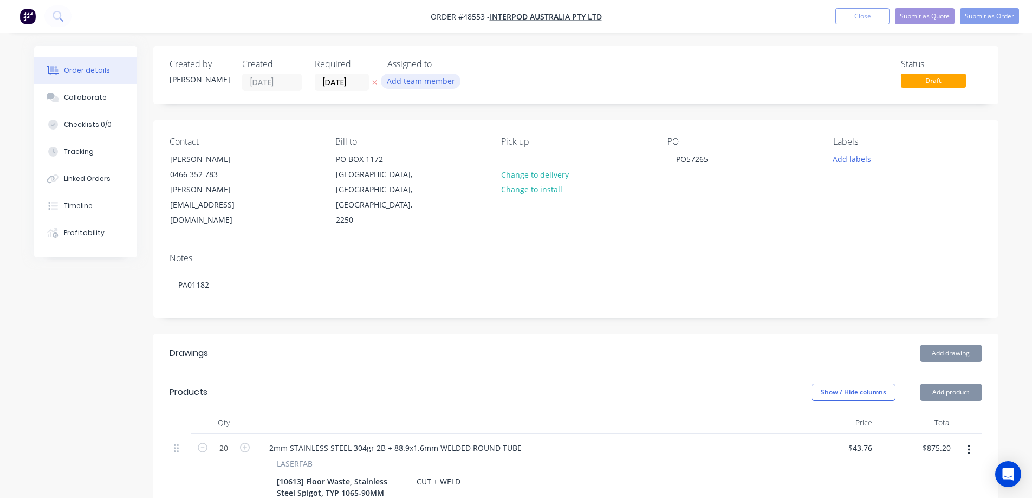
click at [426, 87] on button "Add team member" at bounding box center [421, 81] width 80 height 15
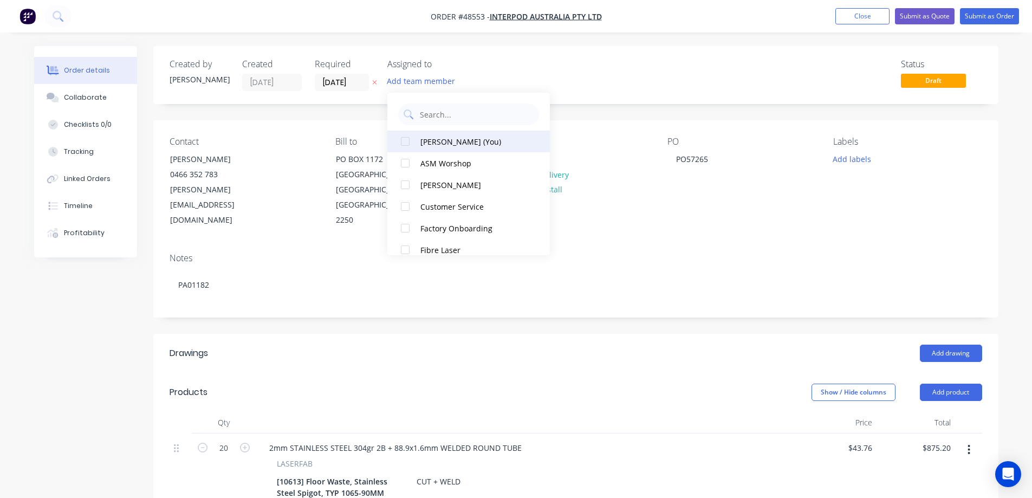
click at [402, 144] on div at bounding box center [405, 141] width 22 height 22
click at [860, 37] on div "Order details Collaborate Checklists 0/0 Tracking Linked Orders Timeline Profit…" at bounding box center [516, 397] width 1032 height 795
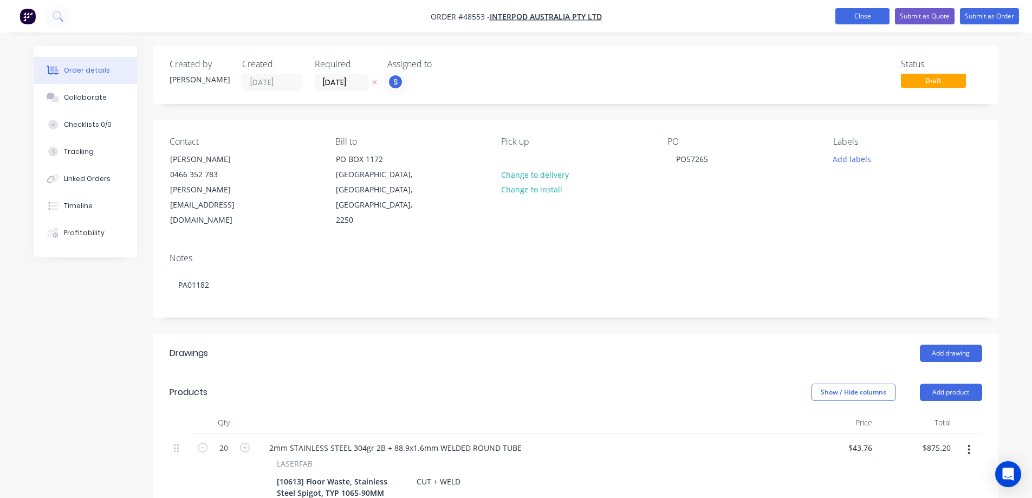
click at [869, 19] on button "Close" at bounding box center [862, 16] width 54 height 16
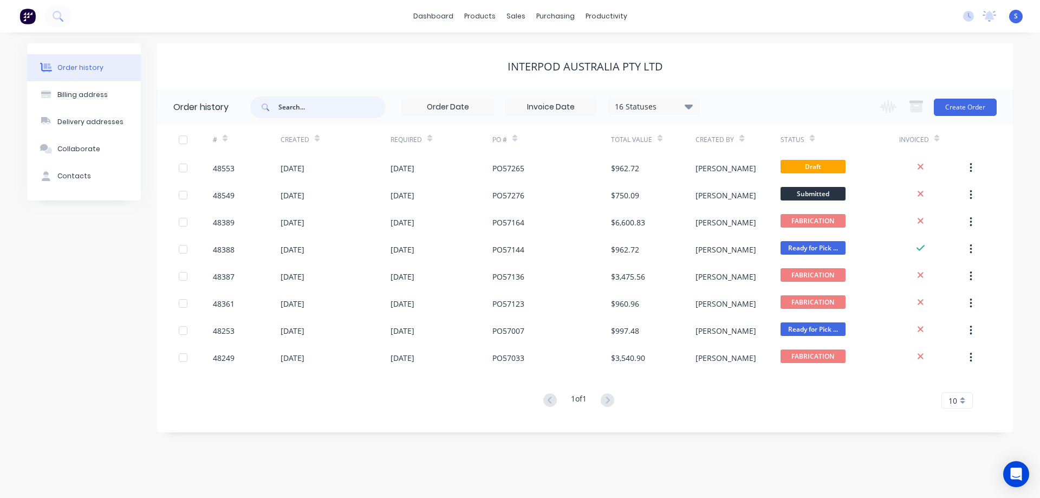
click at [311, 107] on input "text" at bounding box center [331, 107] width 107 height 22
paste input "PO57265"
type input "PO57265"
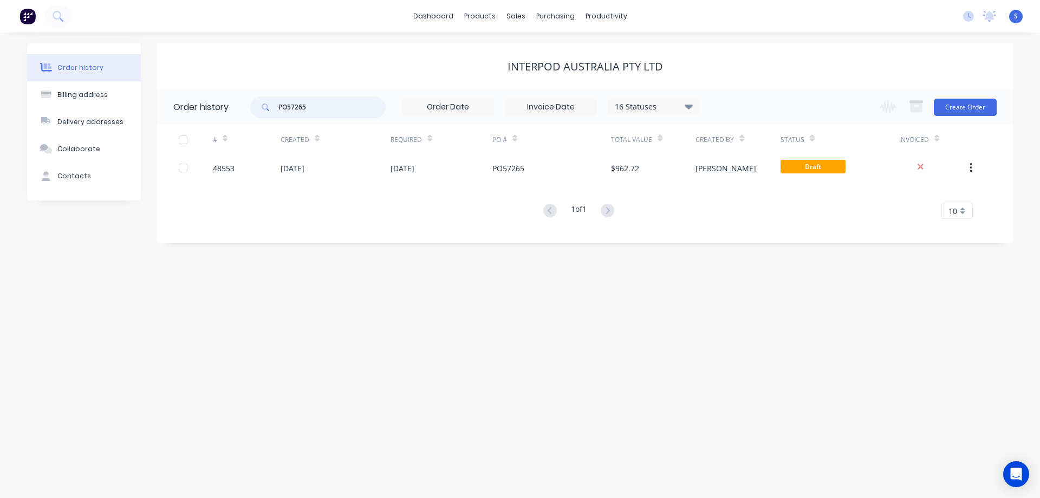
drag, startPoint x: 355, startPoint y: 102, endPoint x: 208, endPoint y: 109, distance: 146.9
click at [208, 109] on header "Order history PO57265 16 Statuses Invoice Status Invoiced Not Invoiced Partial …" at bounding box center [585, 106] width 856 height 35
type input "pa"
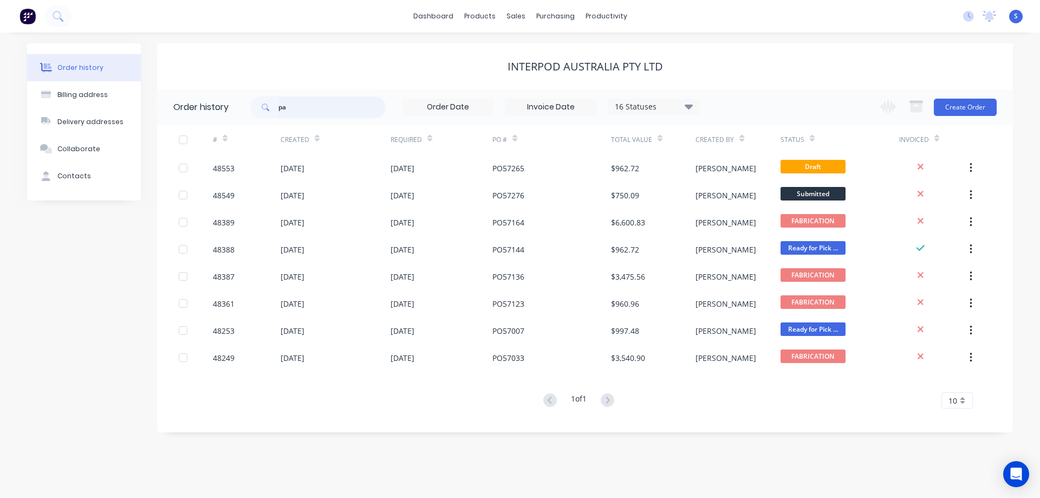
click at [329, 100] on input "pa" at bounding box center [331, 107] width 107 height 22
paste input "PA01182"
type input "PA01182"
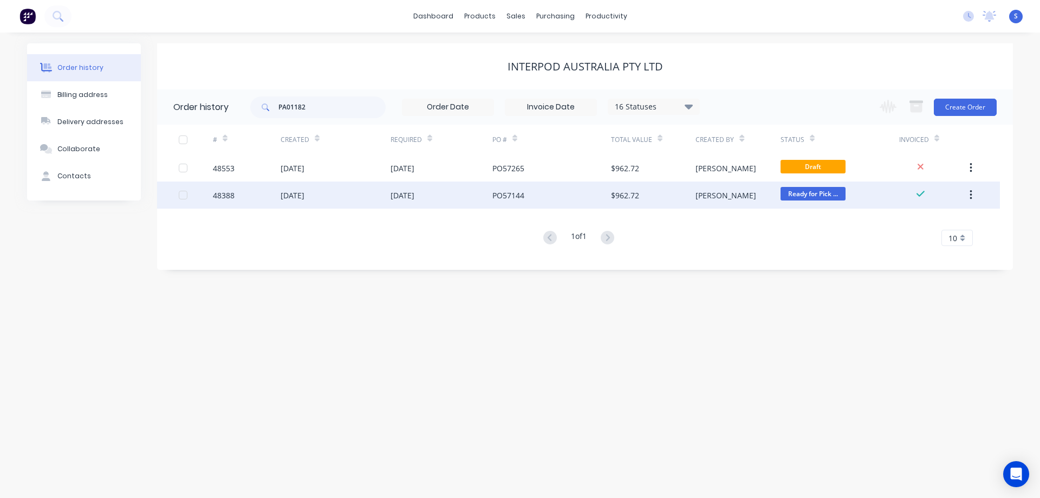
click at [618, 200] on div "$962.72" at bounding box center [625, 195] width 28 height 11
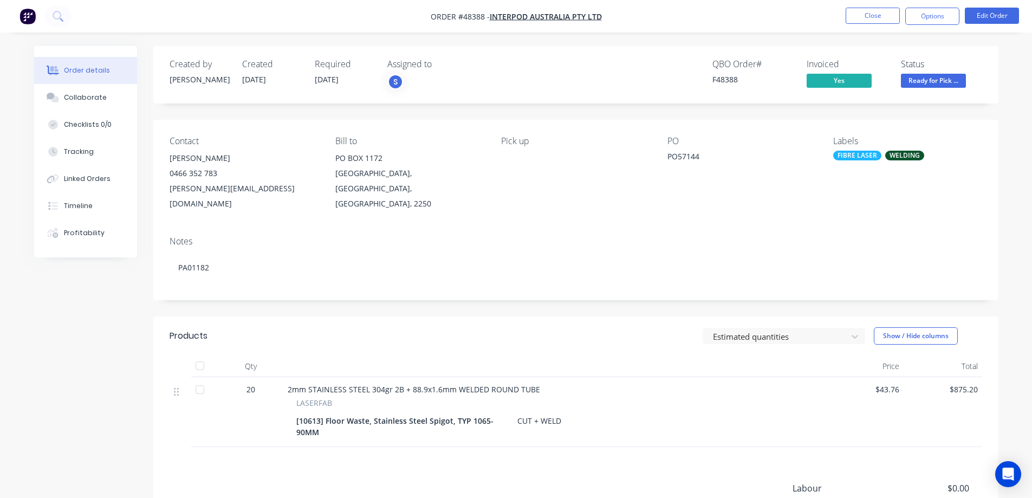
drag, startPoint x: 64, startPoint y: 325, endPoint x: 73, endPoint y: 321, distance: 9.5
click at [64, 325] on div "Created by Stuart Created 08/10/25 Required 21/10/25 Assigned to S QBO Order # …" at bounding box center [516, 331] width 964 height 570
click at [865, 17] on button "Close" at bounding box center [872, 16] width 54 height 16
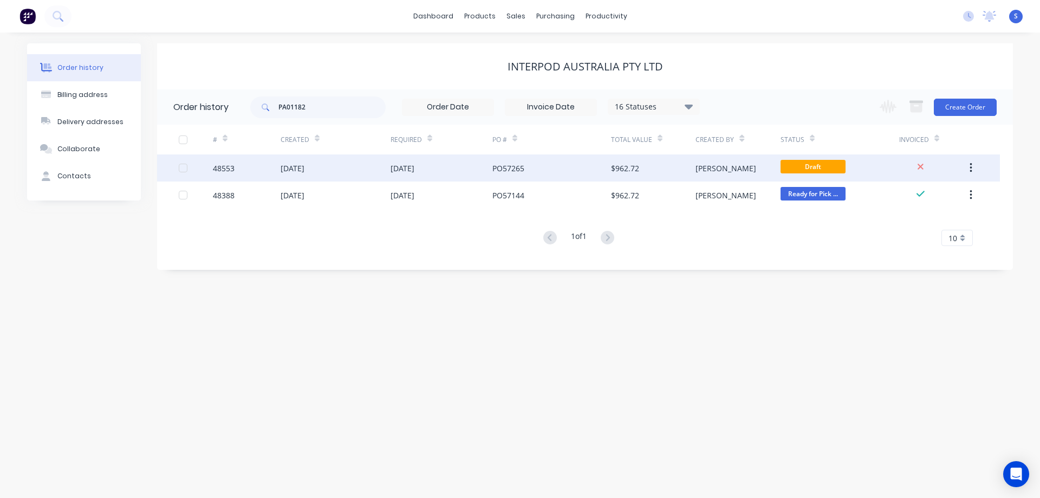
click at [394, 168] on div "[DATE]" at bounding box center [402, 167] width 24 height 11
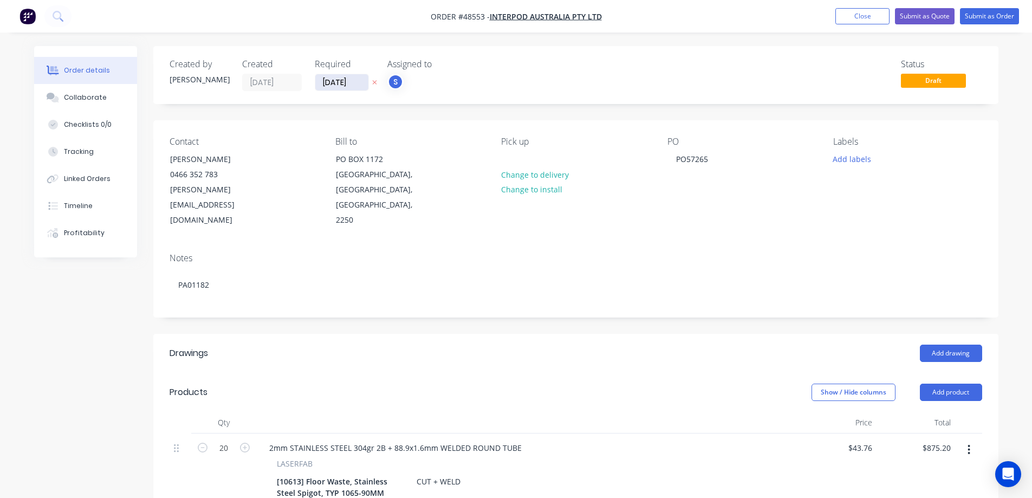
click at [345, 84] on input "[DATE]" at bounding box center [341, 82] width 53 height 16
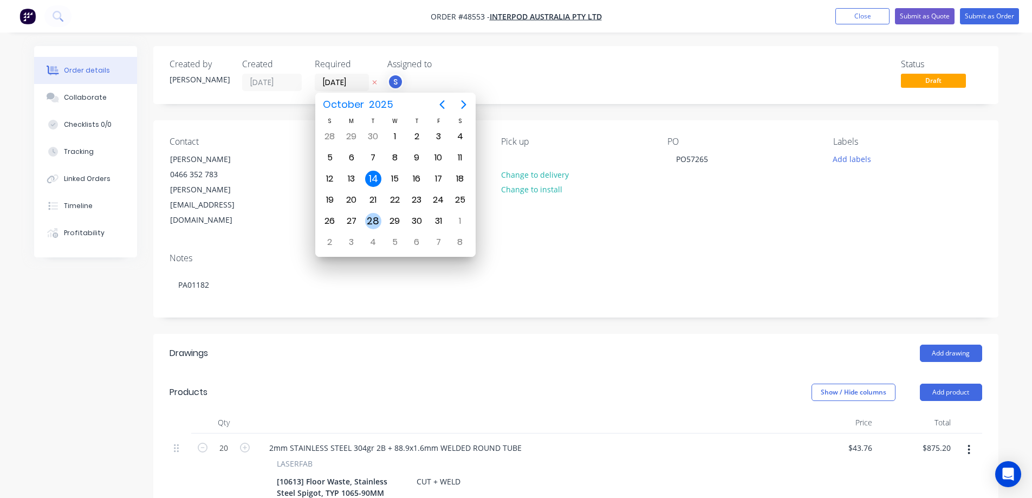
click at [375, 223] on div "28" at bounding box center [373, 221] width 16 height 16
type input "28/10/25"
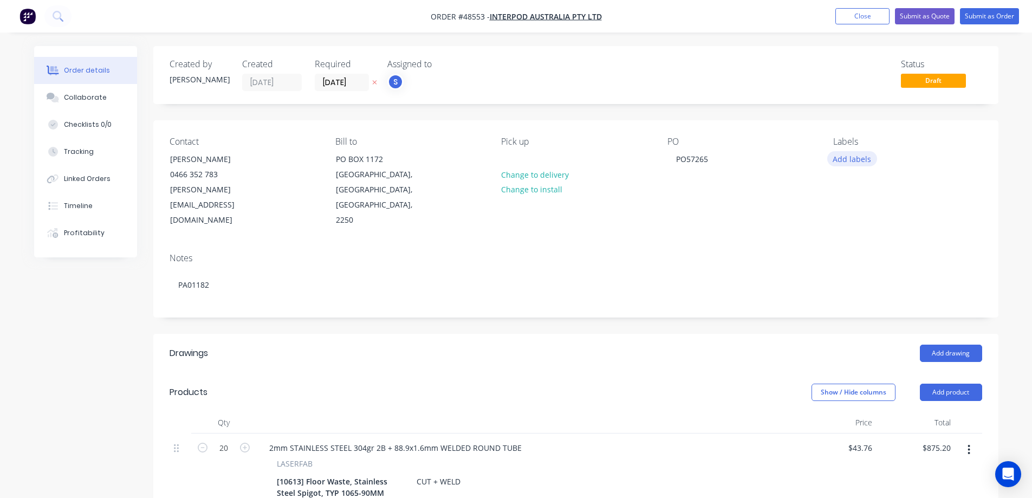
click at [843, 161] on button "Add labels" at bounding box center [852, 158] width 50 height 15
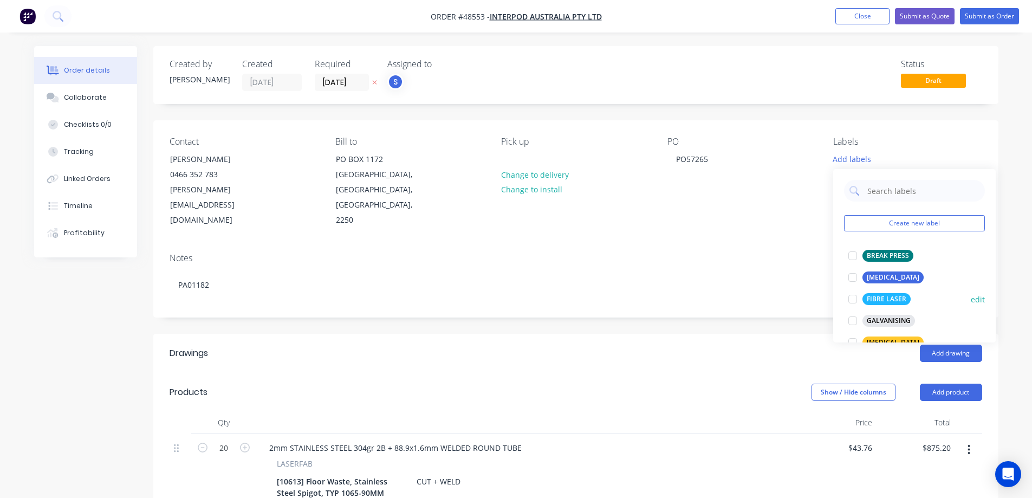
click at [855, 297] on div at bounding box center [852, 299] width 22 height 22
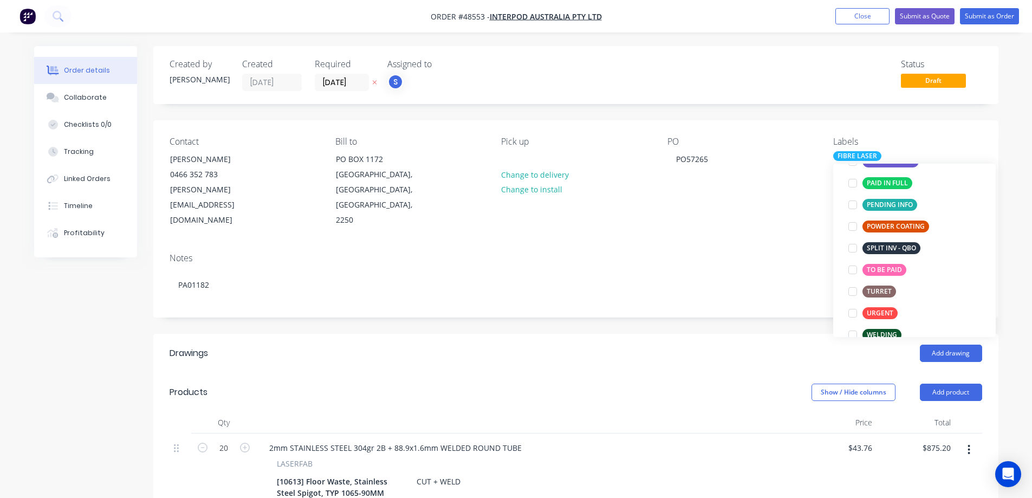
scroll to position [217, 0]
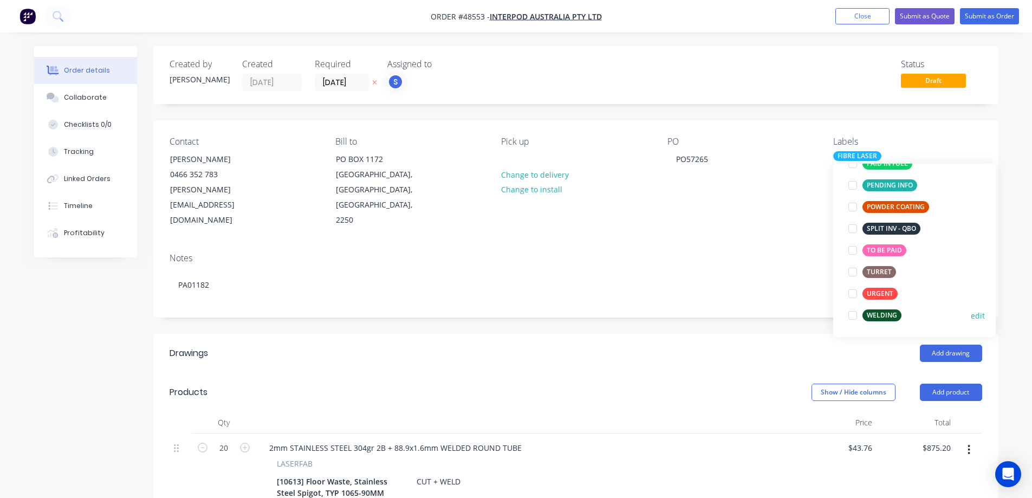
click at [851, 315] on div at bounding box center [852, 315] width 22 height 22
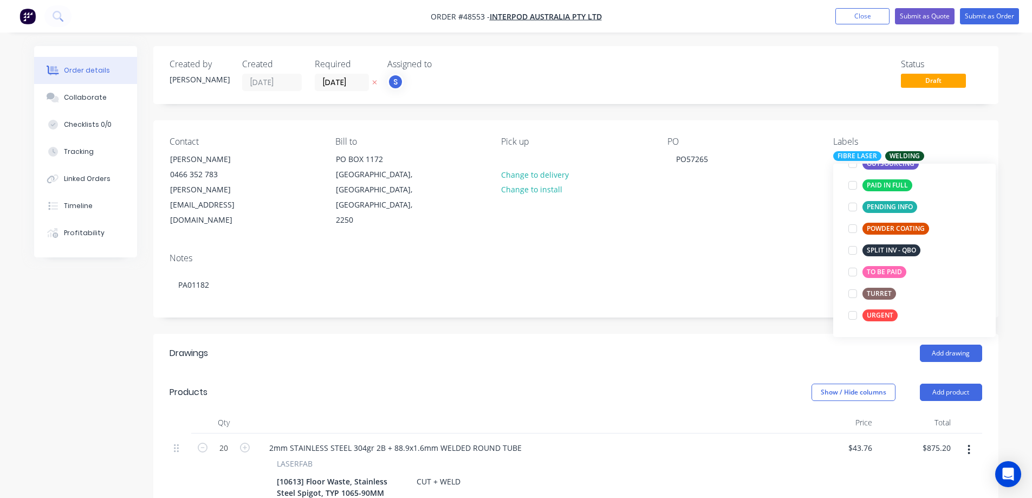
scroll to position [0, 0]
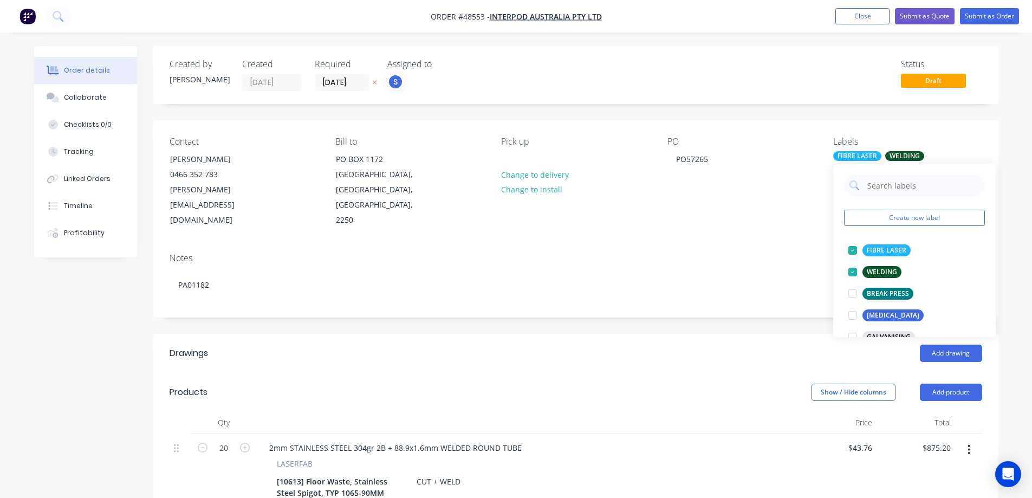
click at [662, 296] on div "Created by Stuart Created 14/10/25 Required 28/10/25 Assigned to S Status Draft…" at bounding box center [575, 412] width 845 height 733
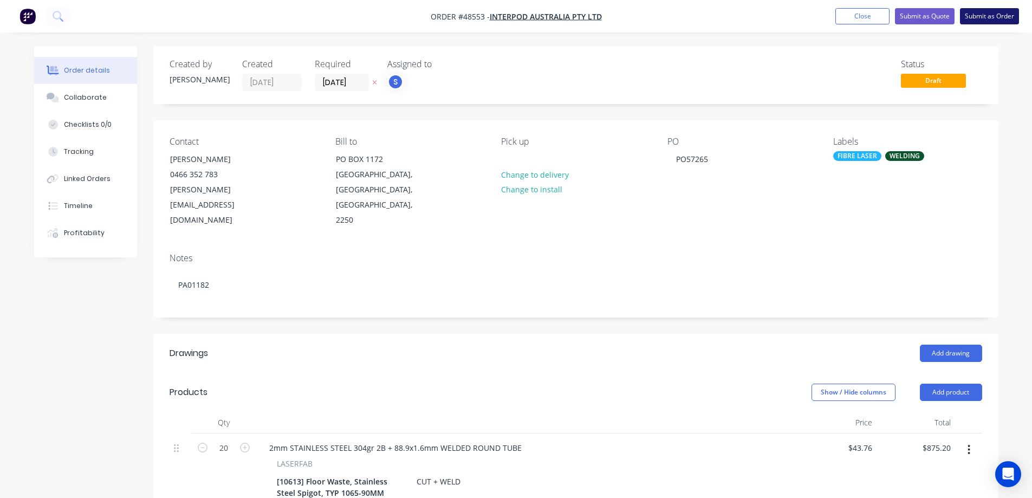
click at [976, 22] on button "Submit as Order" at bounding box center [988, 16] width 59 height 16
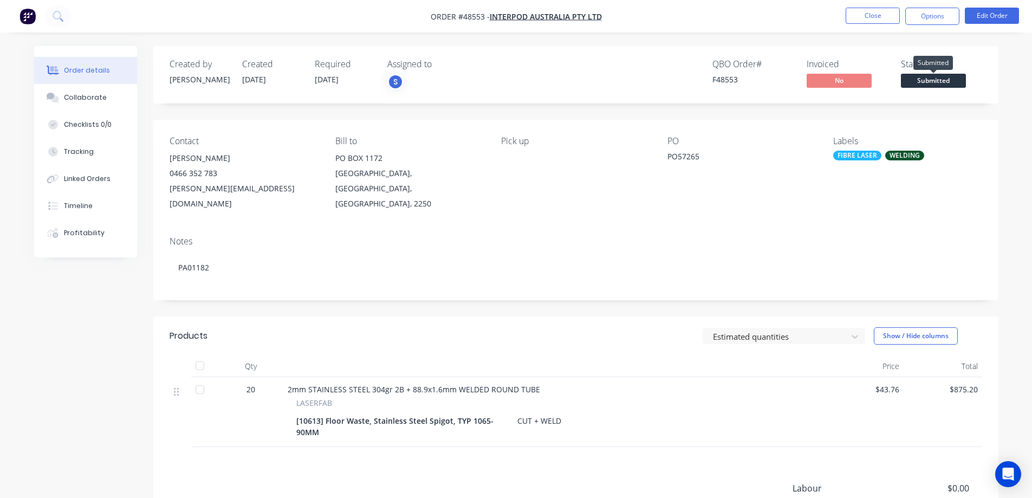
click at [937, 81] on span "Submitted" at bounding box center [932, 81] width 65 height 14
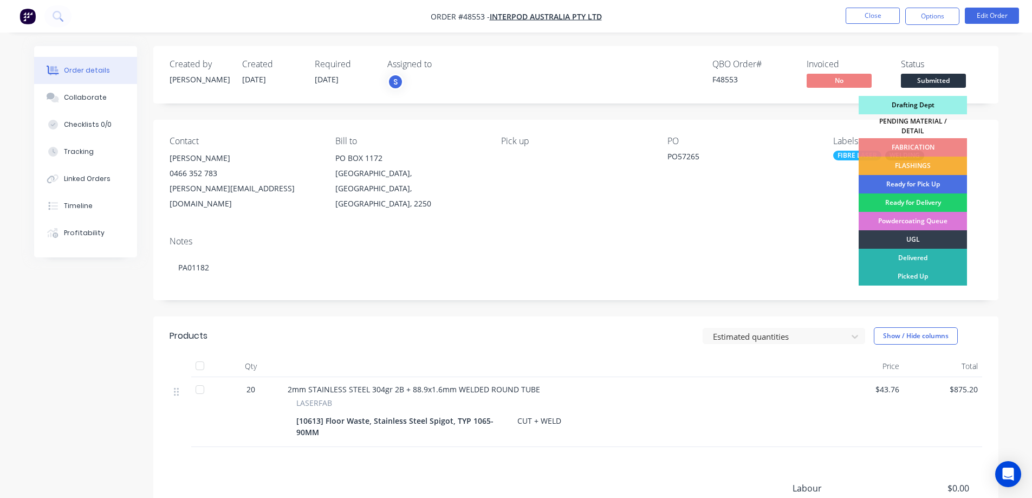
click at [921, 108] on div "Drafting Dept" at bounding box center [912, 105] width 108 height 18
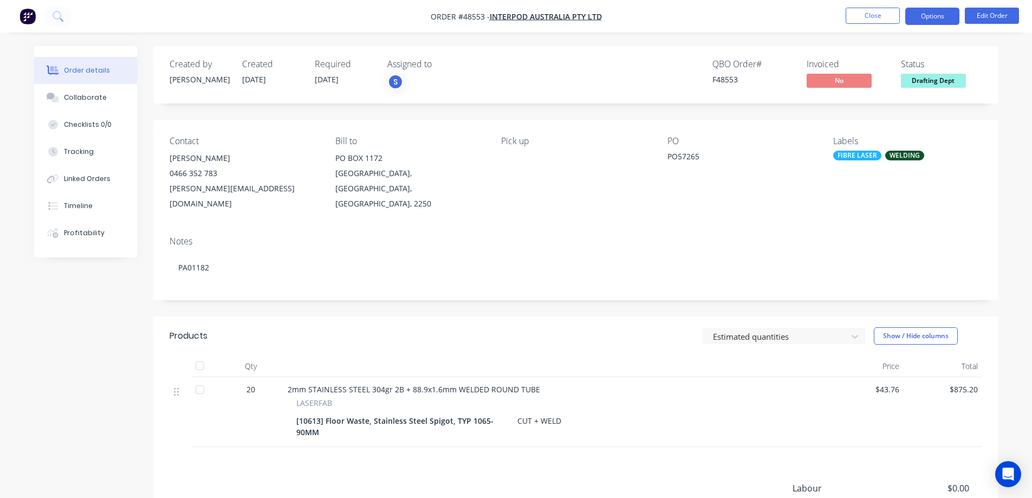
click at [941, 17] on button "Options" at bounding box center [932, 16] width 54 height 17
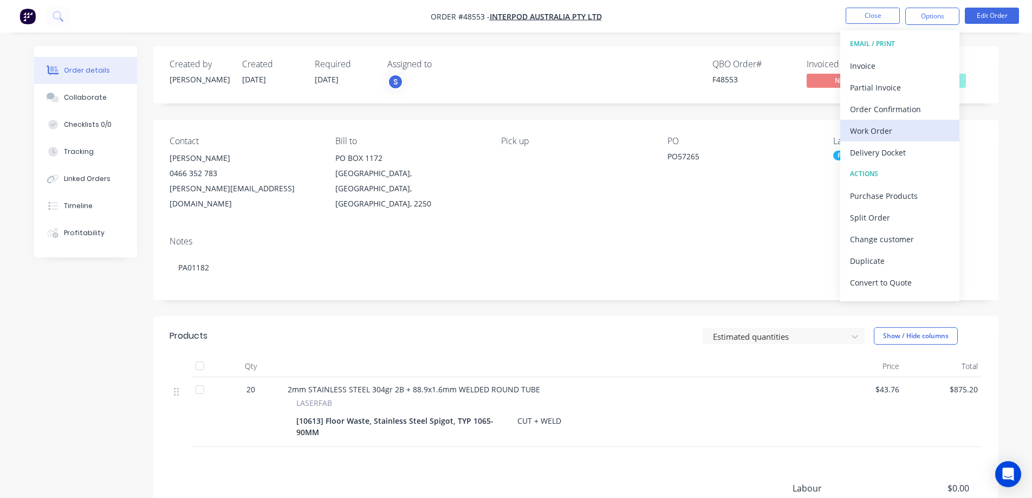
click at [873, 128] on div "Work Order" at bounding box center [900, 131] width 100 height 16
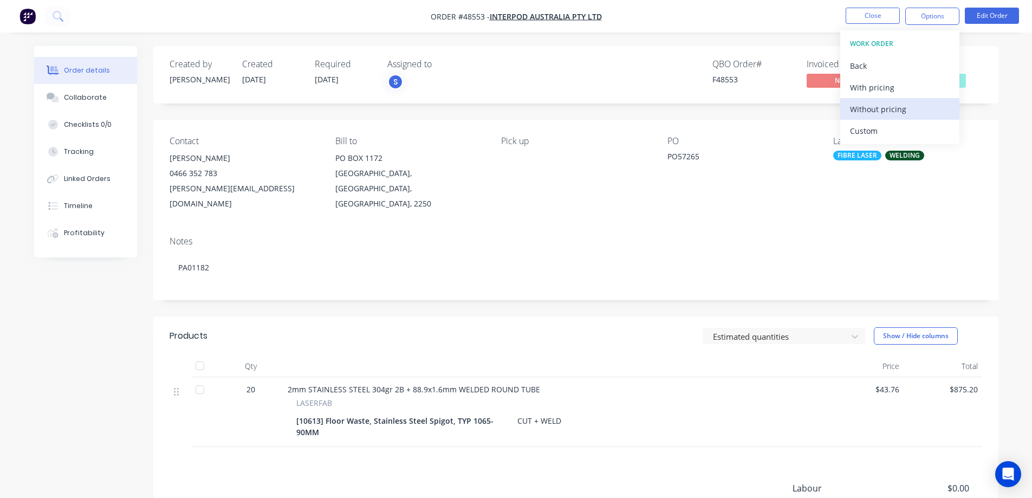
click at [872, 110] on div "Without pricing" at bounding box center [900, 109] width 100 height 16
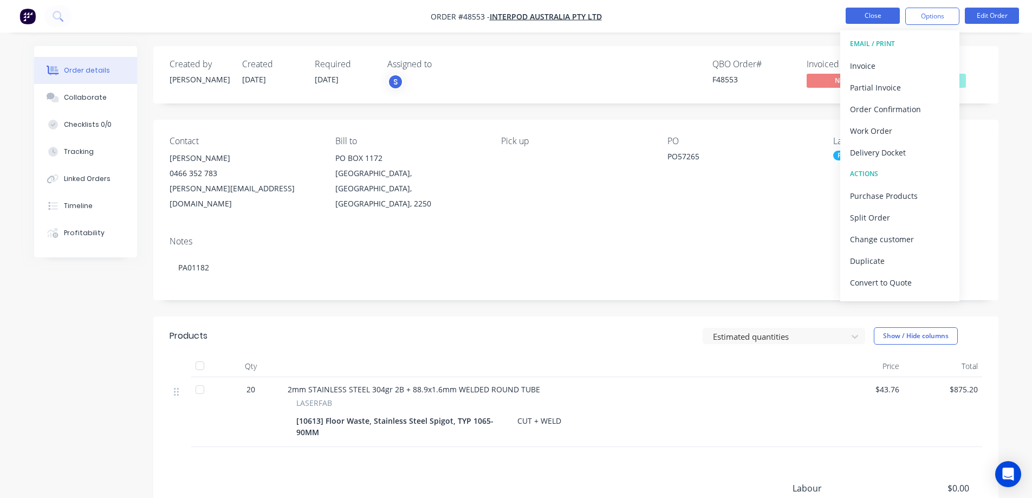
click at [866, 18] on button "Close" at bounding box center [872, 16] width 54 height 16
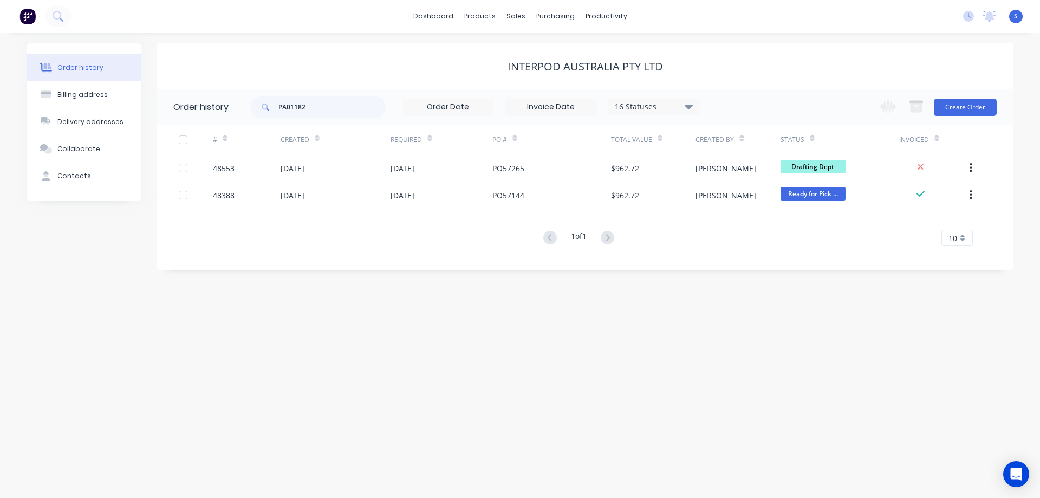
drag, startPoint x: 247, startPoint y: 75, endPoint x: 233, endPoint y: 75, distance: 13.5
click at [247, 75] on div "INTERPOD AUSTRALIA Pty Ltd" at bounding box center [585, 66] width 856 height 46
click at [96, 66] on div "Order history" at bounding box center [80, 68] width 46 height 10
click at [317, 110] on input "PA01182" at bounding box center [331, 107] width 107 height 22
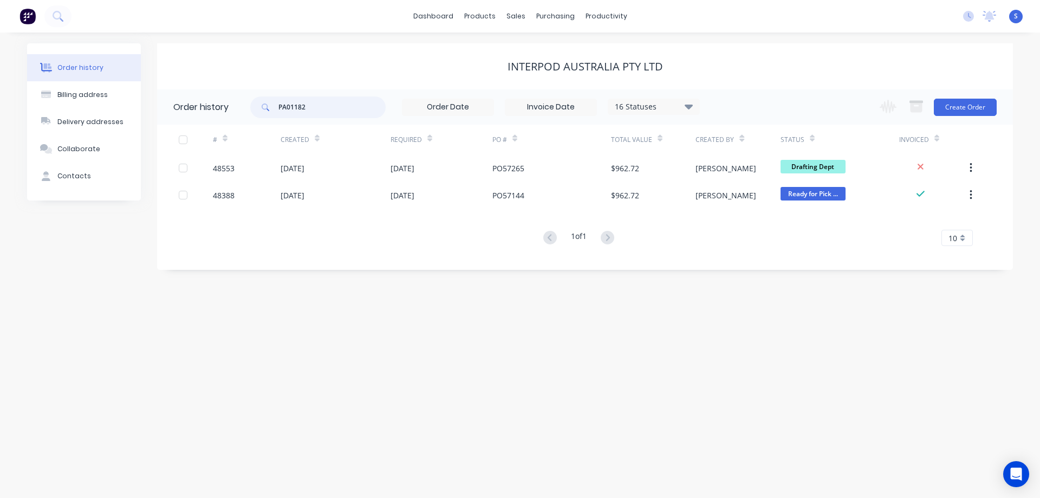
paste input "40"
type input "PA01140"
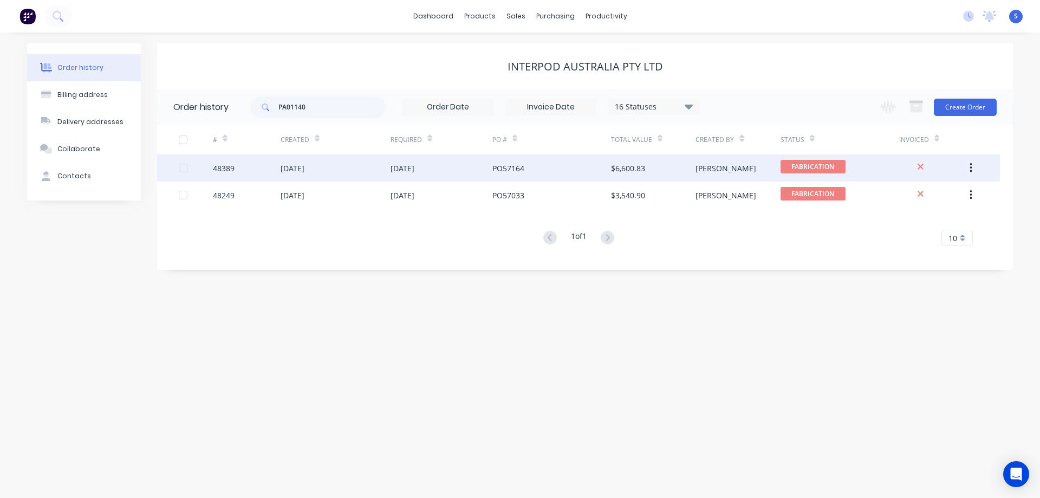
click at [539, 175] on div "PO57164" at bounding box center [551, 167] width 119 height 27
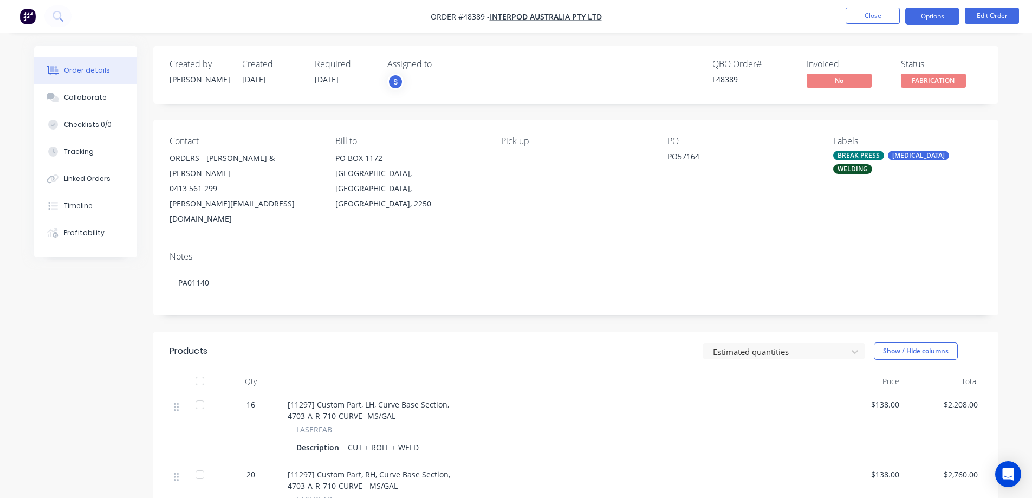
click at [948, 17] on button "Options" at bounding box center [932, 16] width 54 height 17
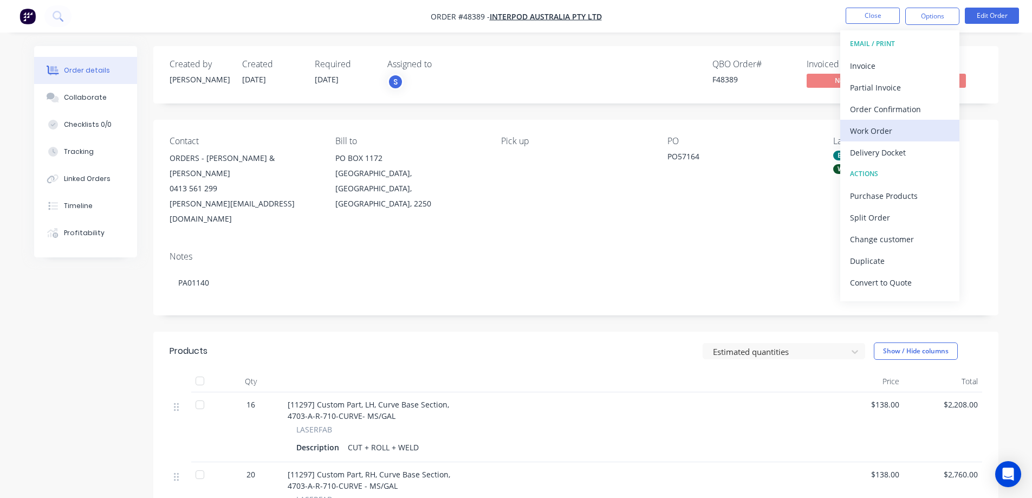
click at [873, 134] on div "Work Order" at bounding box center [900, 131] width 100 height 16
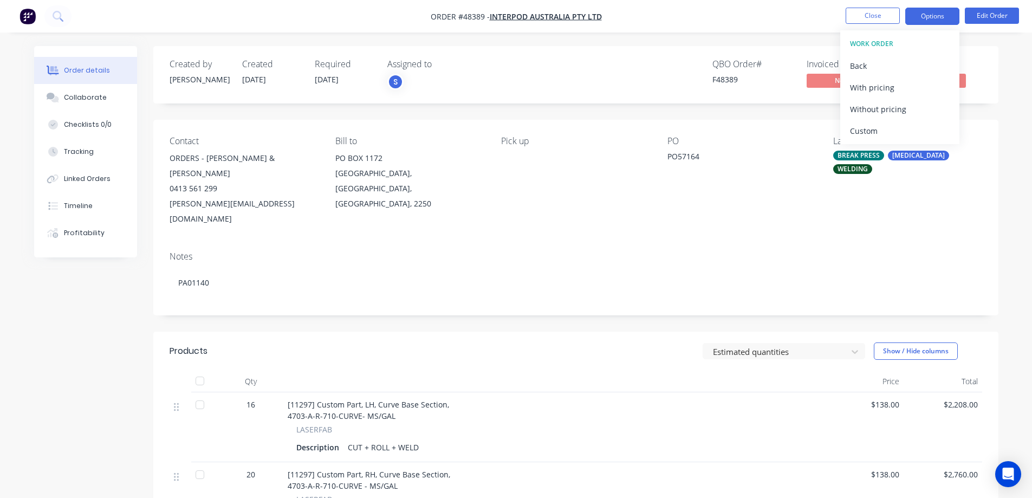
click at [943, 12] on button "Options" at bounding box center [932, 16] width 54 height 17
click at [935, 24] on button "Options" at bounding box center [932, 16] width 54 height 17
click at [880, 66] on div "Back" at bounding box center [900, 66] width 100 height 16
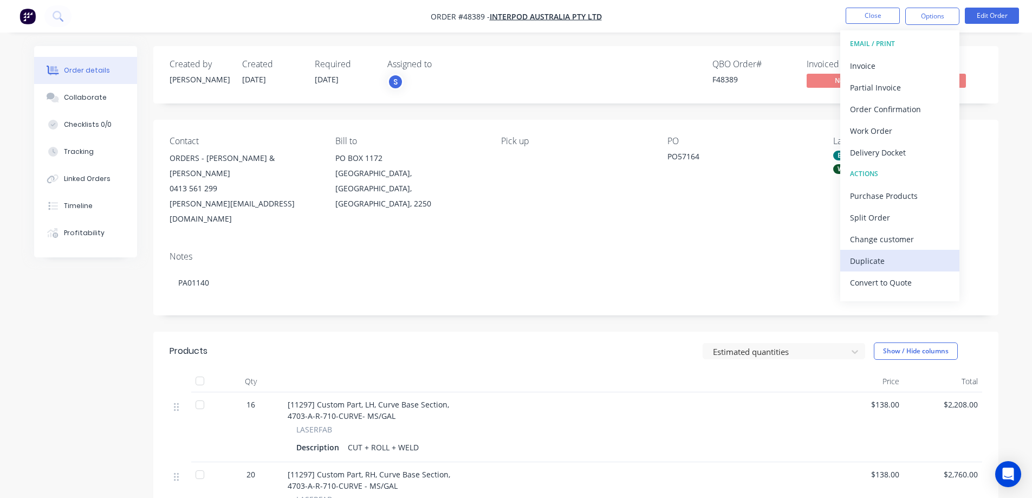
click at [889, 266] on div "Duplicate" at bounding box center [900, 261] width 100 height 16
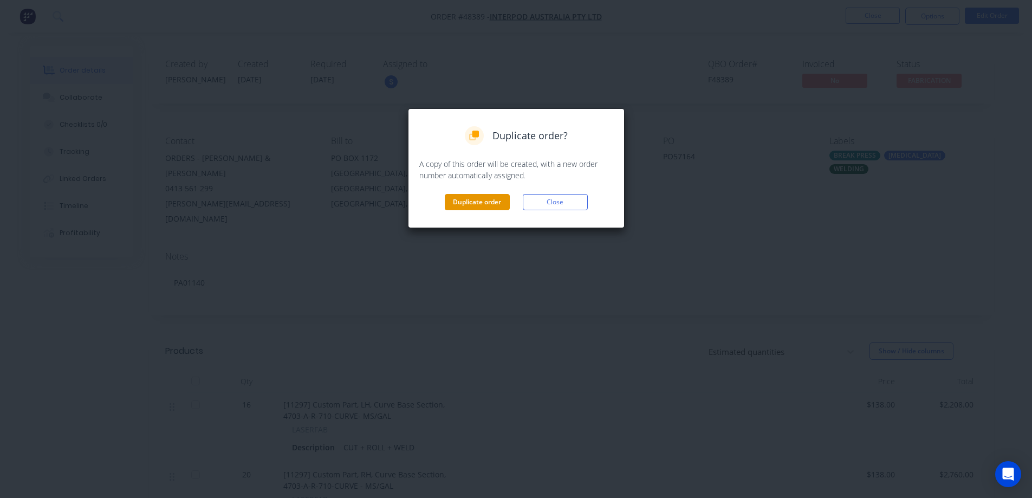
click at [480, 198] on button "Duplicate order" at bounding box center [477, 202] width 65 height 16
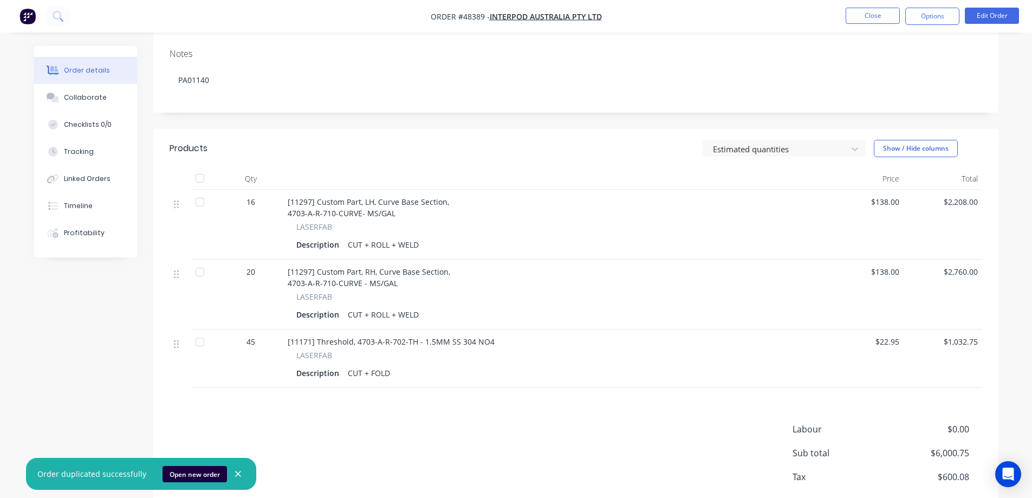
scroll to position [217, 0]
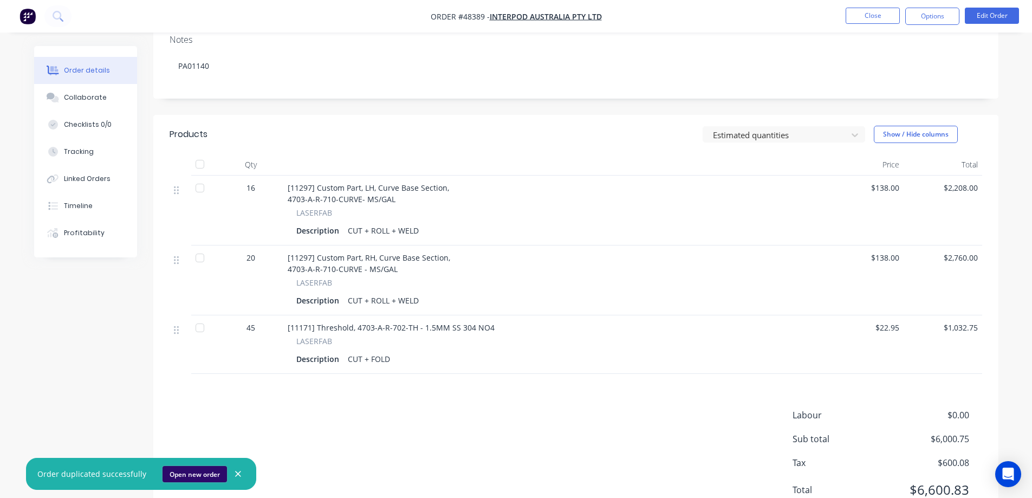
click at [205, 475] on button "Open new order" at bounding box center [194, 474] width 64 height 16
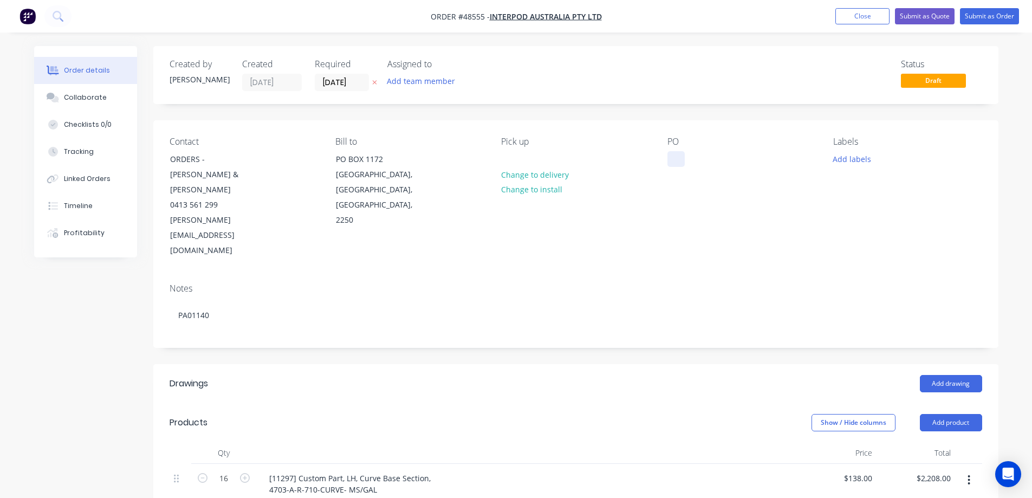
click at [673, 153] on div at bounding box center [675, 159] width 17 height 16
paste div
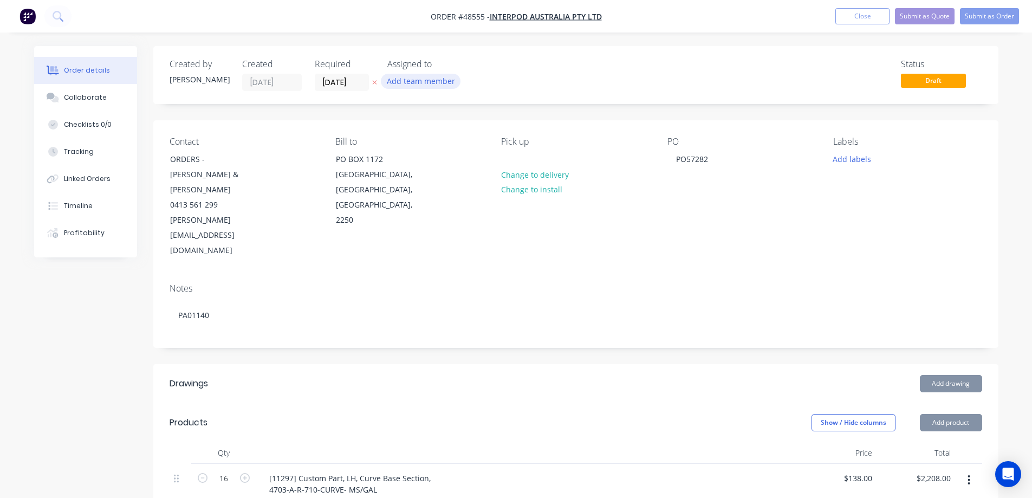
click at [408, 83] on button "Add team member" at bounding box center [421, 81] width 80 height 15
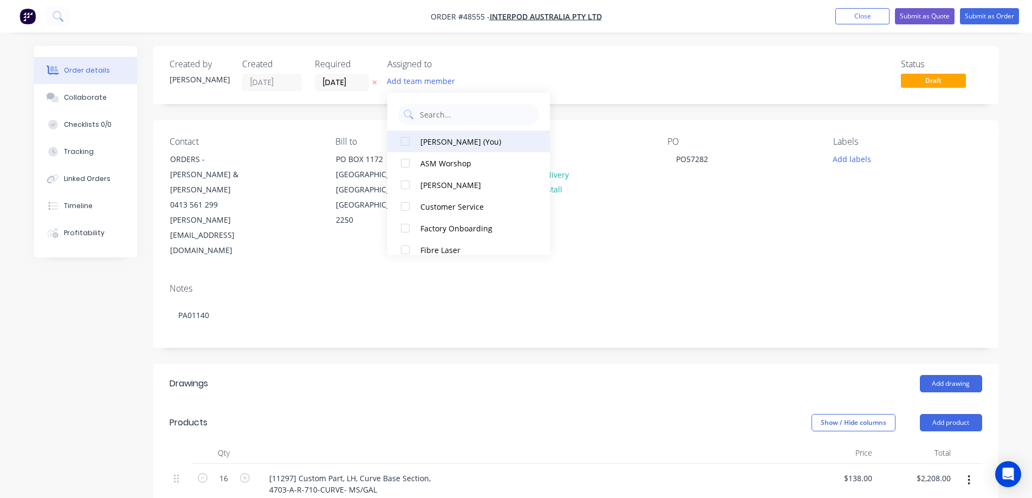
click at [409, 145] on div at bounding box center [405, 141] width 22 height 22
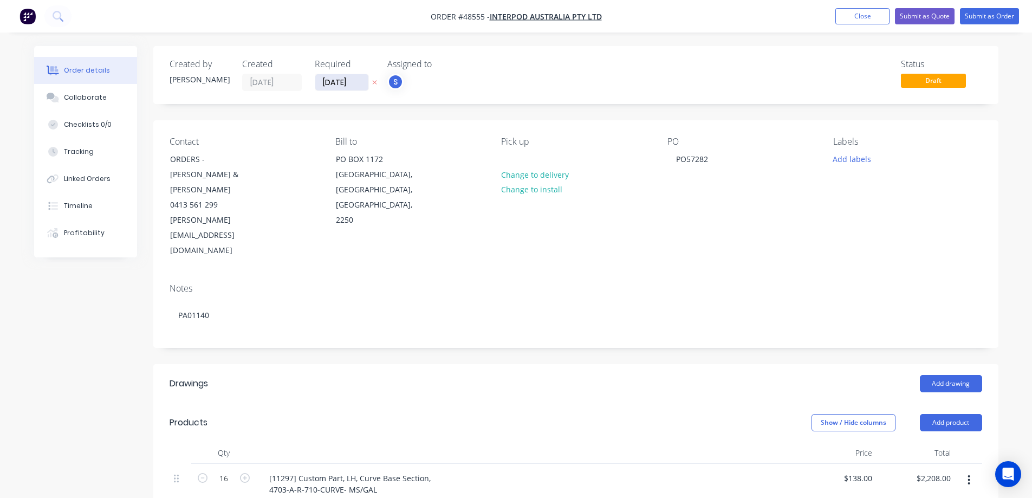
click at [353, 81] on input "[DATE]" at bounding box center [341, 82] width 53 height 16
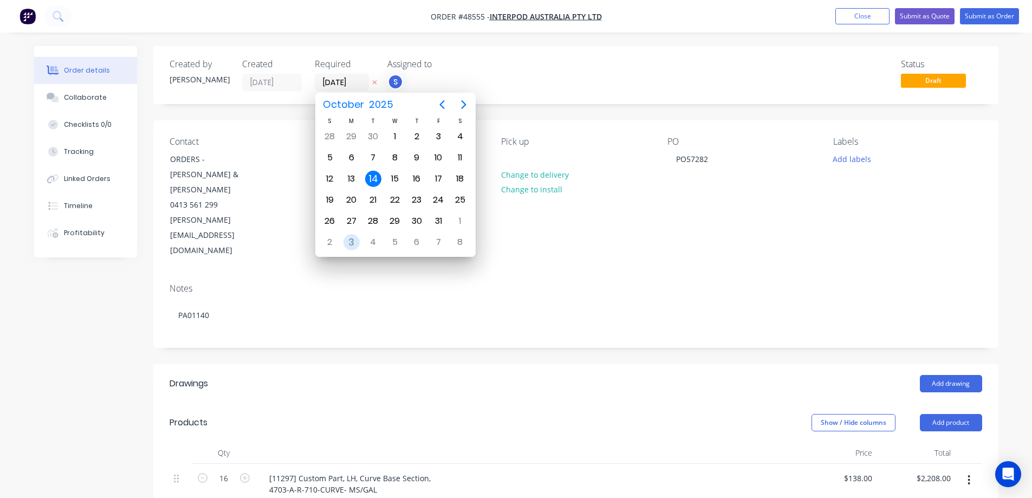
click at [352, 244] on div "3" at bounding box center [351, 242] width 16 height 16
type input "03/11/25"
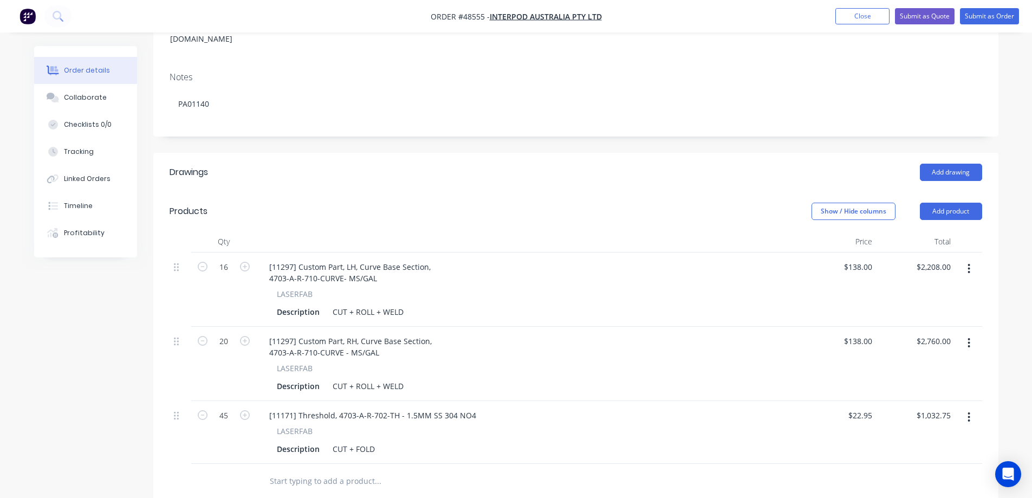
scroll to position [271, 0]
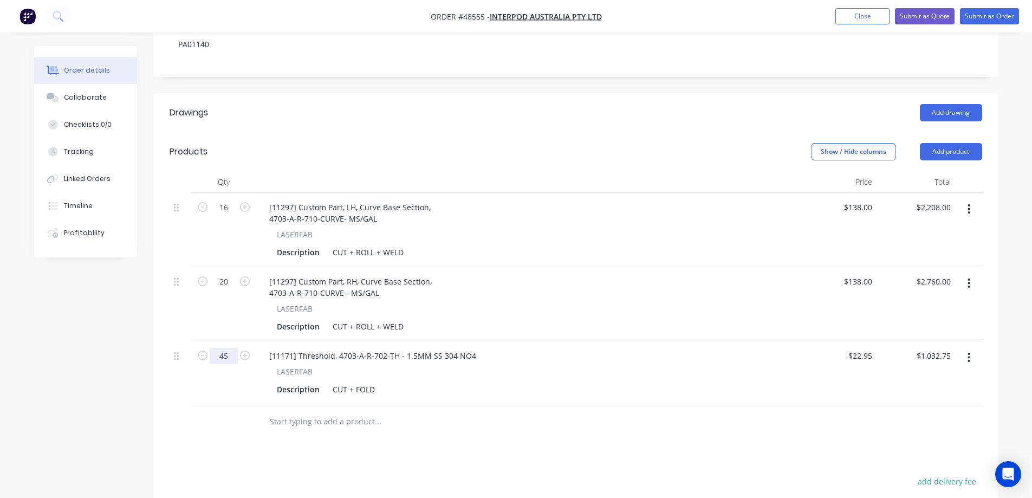
click at [230, 348] on input "45" at bounding box center [224, 356] width 28 height 16
type input "25"
type input "$573.75"
click at [77, 346] on div "Created by Stuart Created 14/10/25 Required 03/11/25 Assigned to S Status Draft…" at bounding box center [516, 233] width 964 height 916
type input "9"
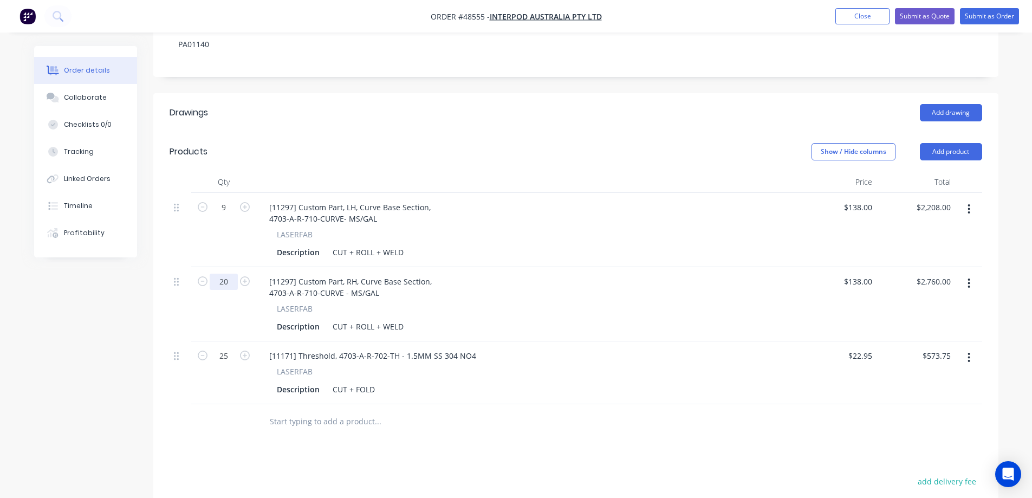
type input "$1,242.00"
click at [226, 273] on input "20" at bounding box center [224, 281] width 28 height 16
type input "11"
type input "$1,518.00"
click at [85, 338] on div "Created by Stuart Created 14/10/25 Required 03/11/25 Assigned to S Status Draft…" at bounding box center [516, 233] width 964 height 916
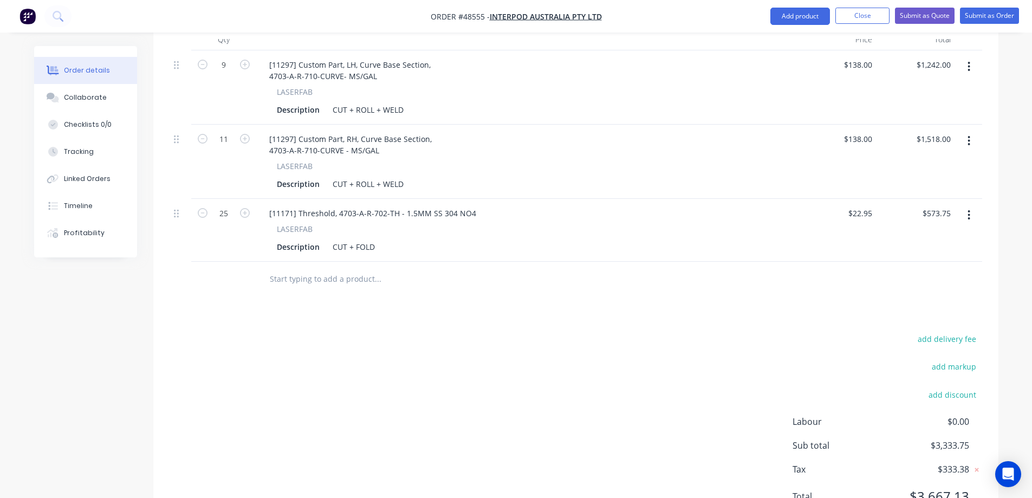
scroll to position [419, 0]
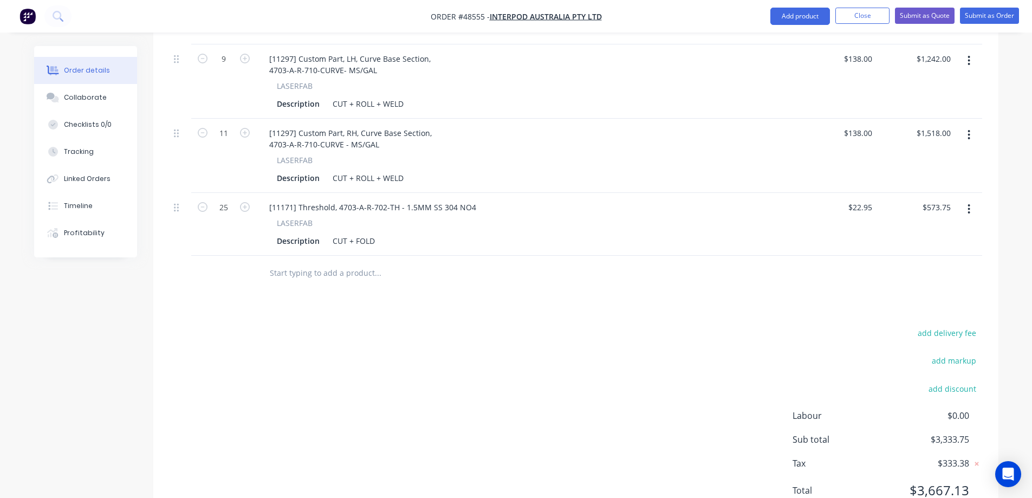
click at [692, 390] on div "add delivery fee add markup add discount Labour $0.00 Sub total $3,333.75 Tax $…" at bounding box center [575, 417] width 812 height 185
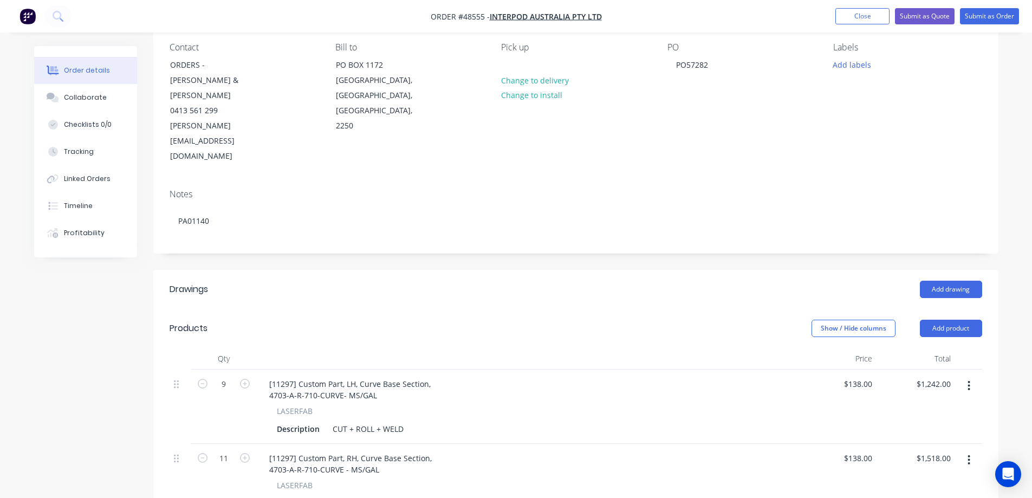
scroll to position [0, 0]
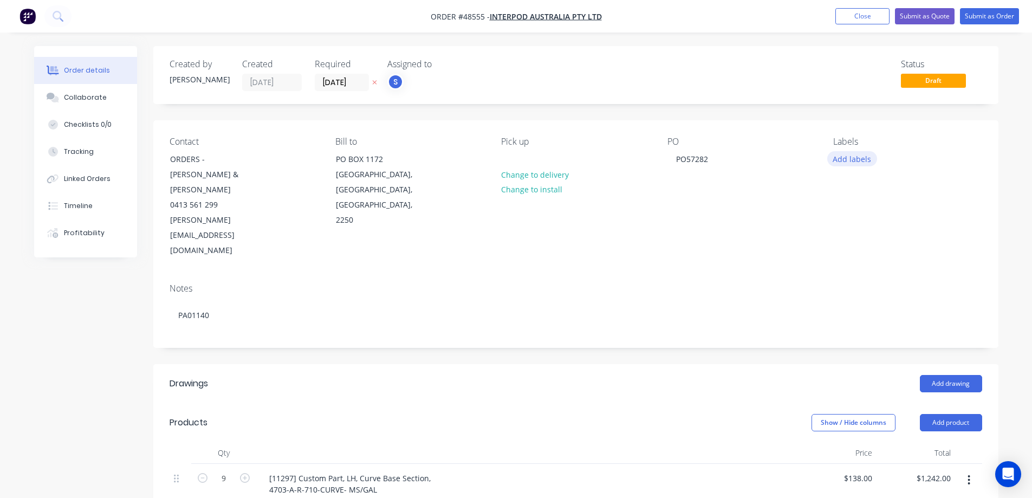
click at [863, 157] on button "Add labels" at bounding box center [852, 158] width 50 height 15
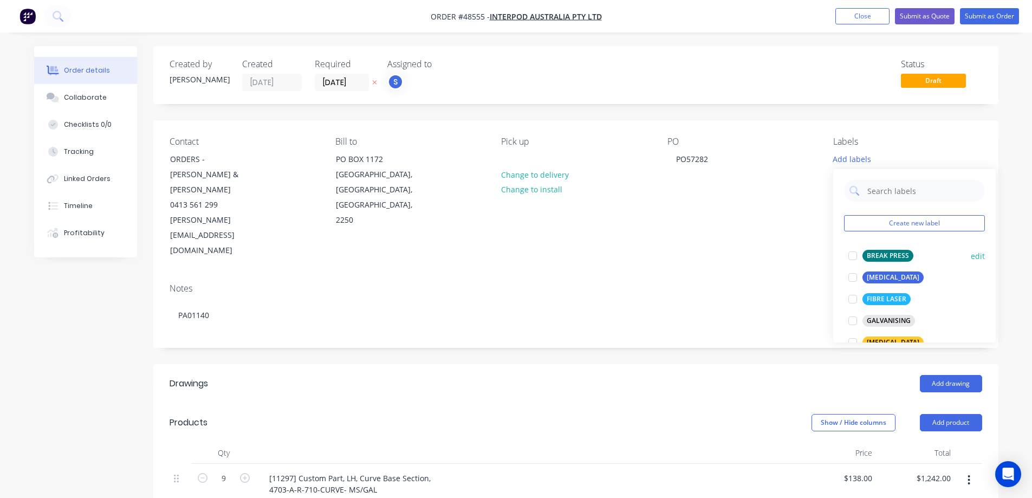
click at [854, 254] on div at bounding box center [852, 256] width 22 height 22
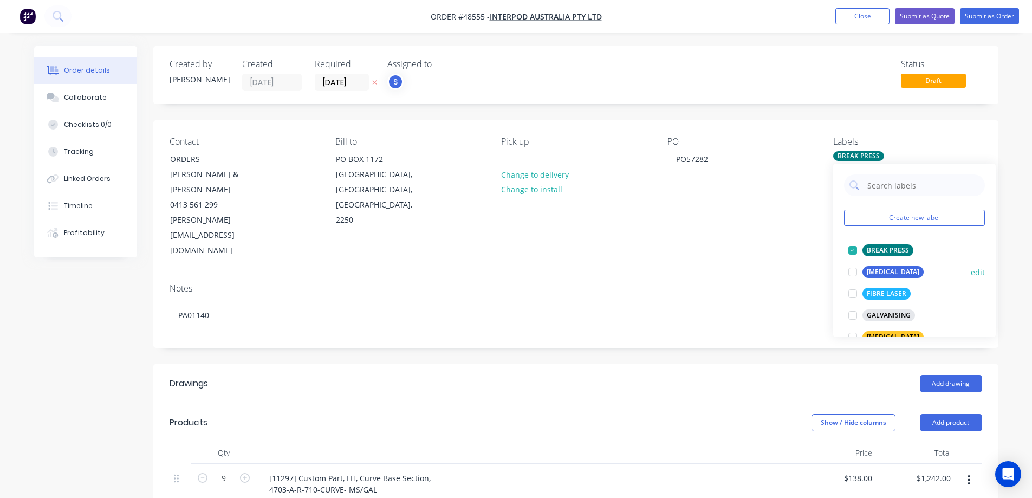
click at [853, 272] on div at bounding box center [852, 272] width 22 height 22
click at [852, 294] on div at bounding box center [852, 294] width 22 height 22
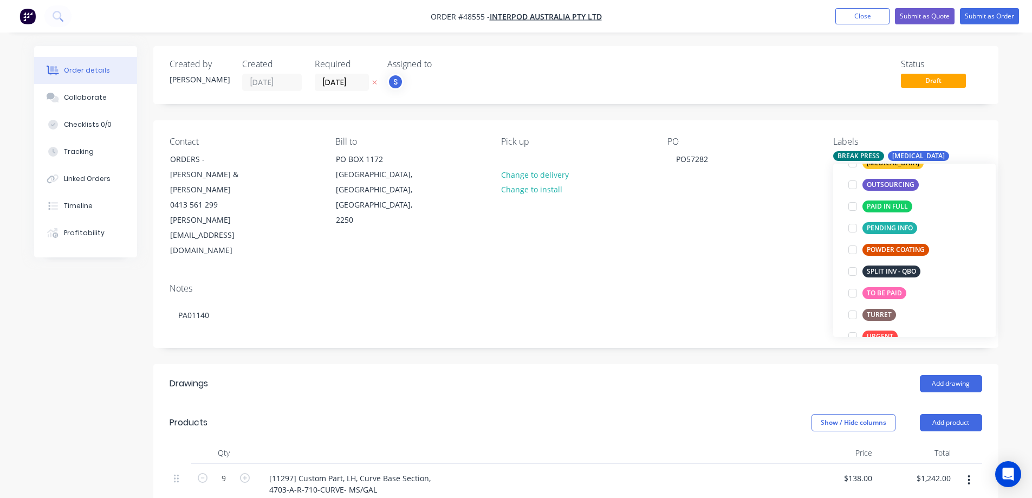
scroll to position [217, 0]
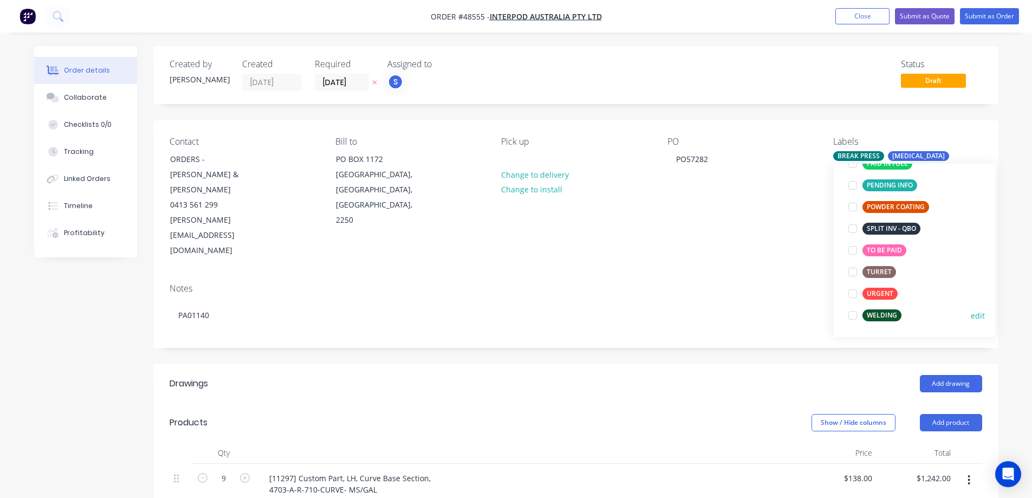
click at [853, 317] on div at bounding box center [852, 315] width 22 height 22
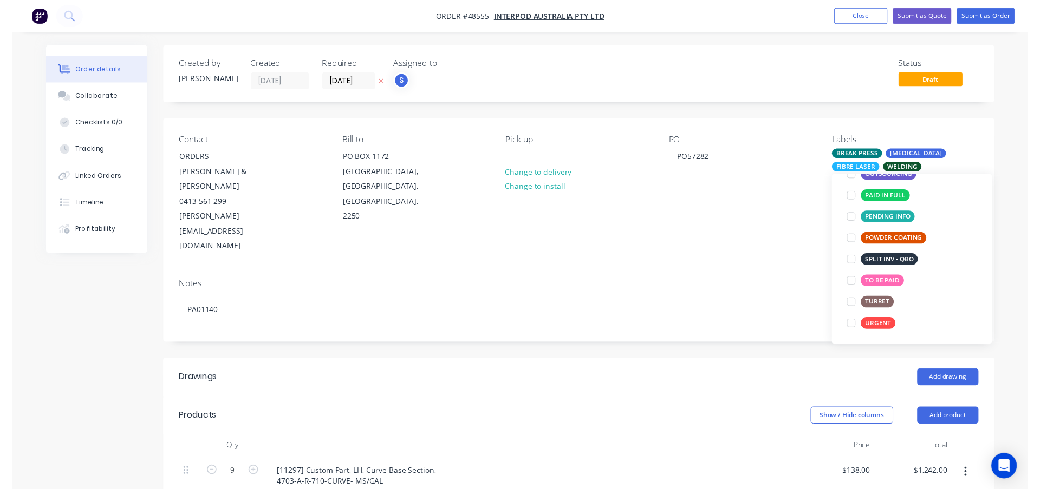
scroll to position [0, 0]
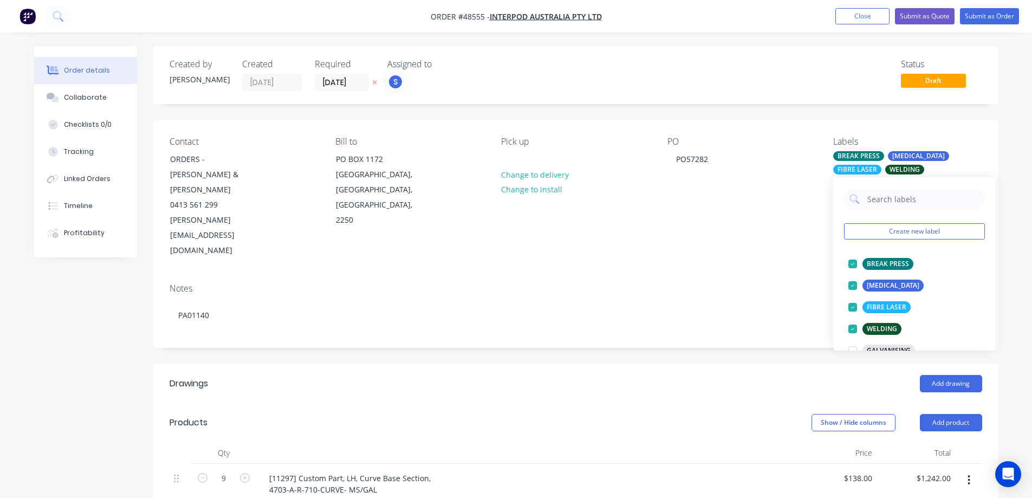
click at [739, 316] on div "Created by Stuart Created 14/10/25 Required 03/11/25 Assigned to S Status Draft…" at bounding box center [575, 496] width 845 height 900
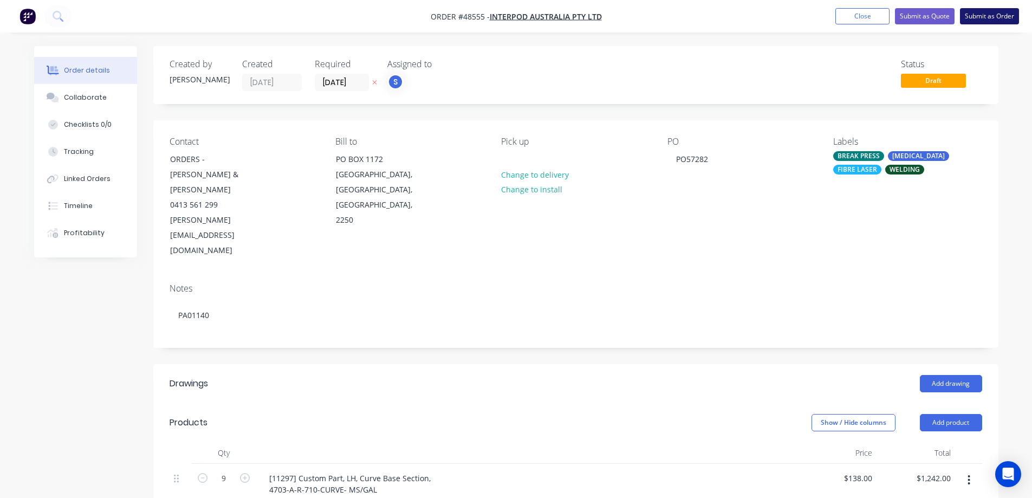
click at [973, 16] on button "Submit as Order" at bounding box center [988, 16] width 59 height 16
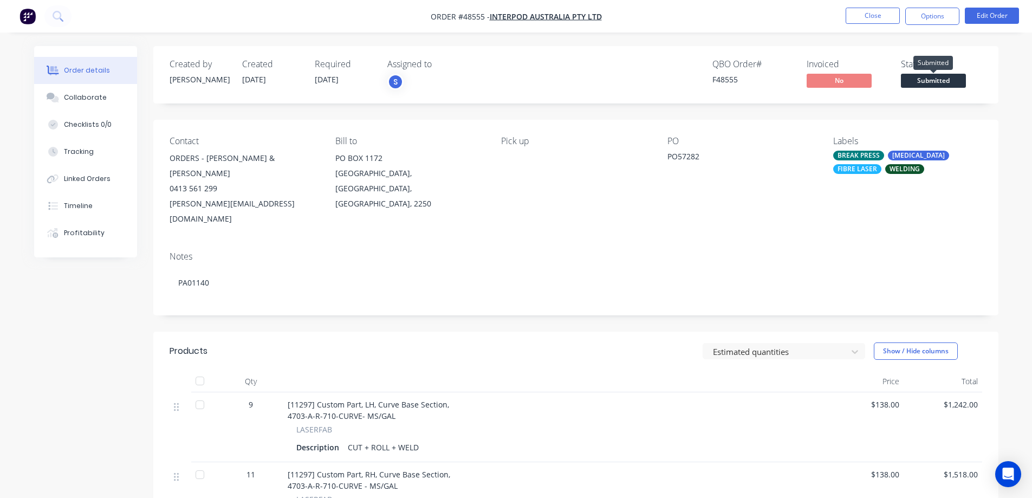
click at [941, 75] on span "Submitted" at bounding box center [932, 81] width 65 height 14
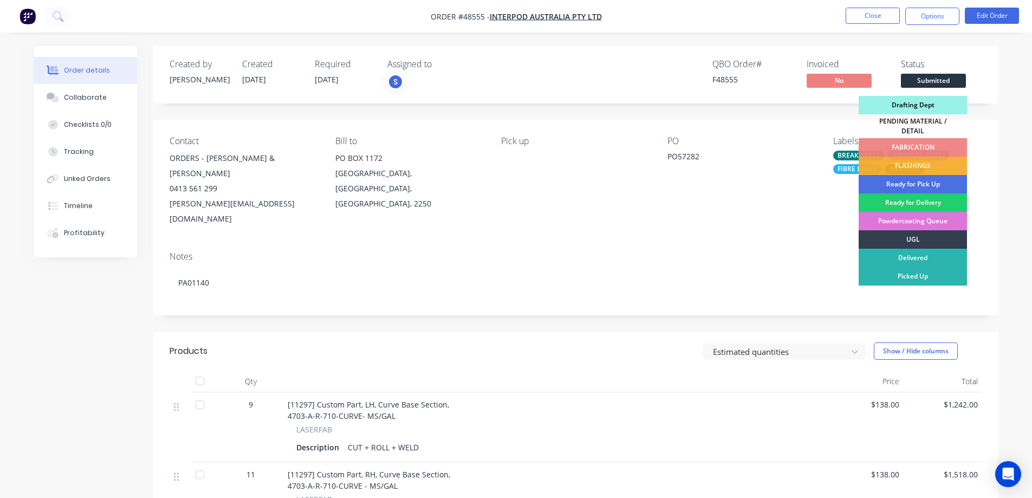
click at [904, 109] on div "Drafting Dept" at bounding box center [912, 105] width 108 height 18
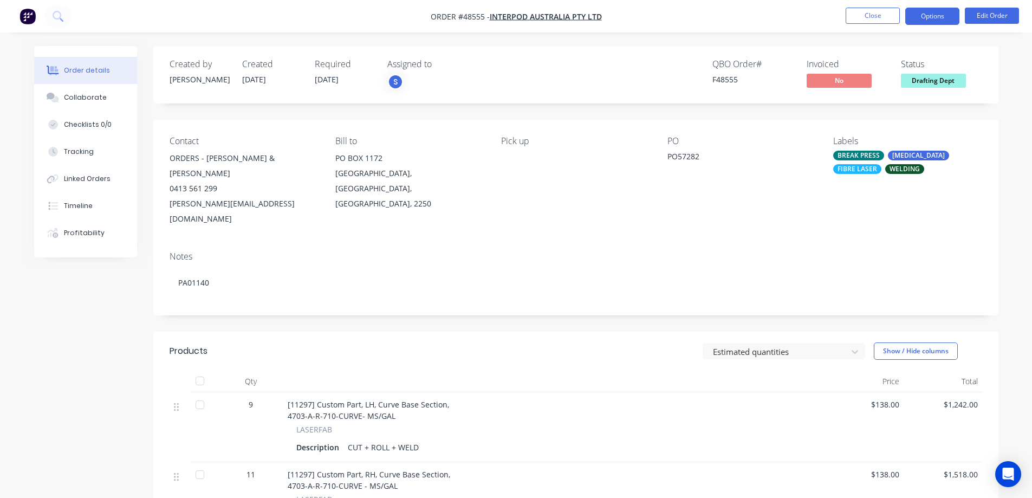
click at [919, 15] on button "Options" at bounding box center [932, 16] width 54 height 17
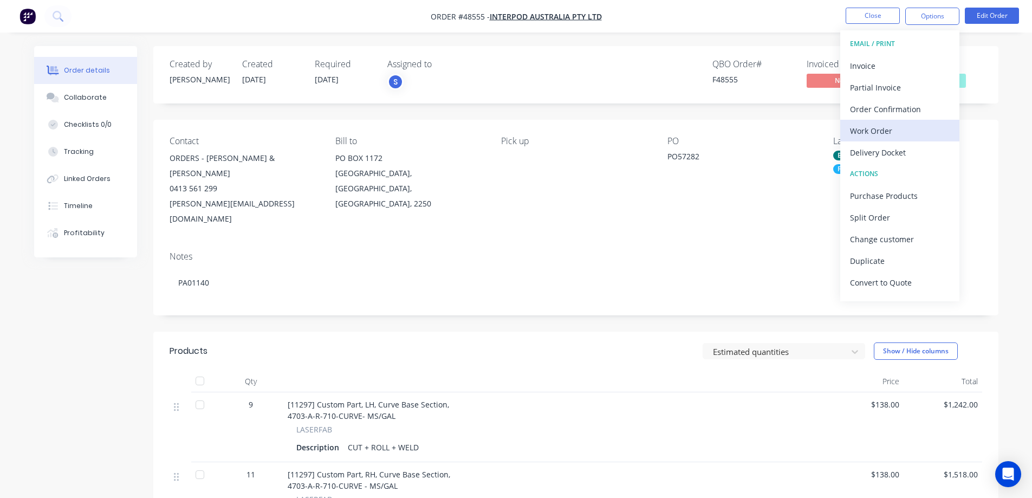
click at [873, 134] on div "Work Order" at bounding box center [900, 131] width 100 height 16
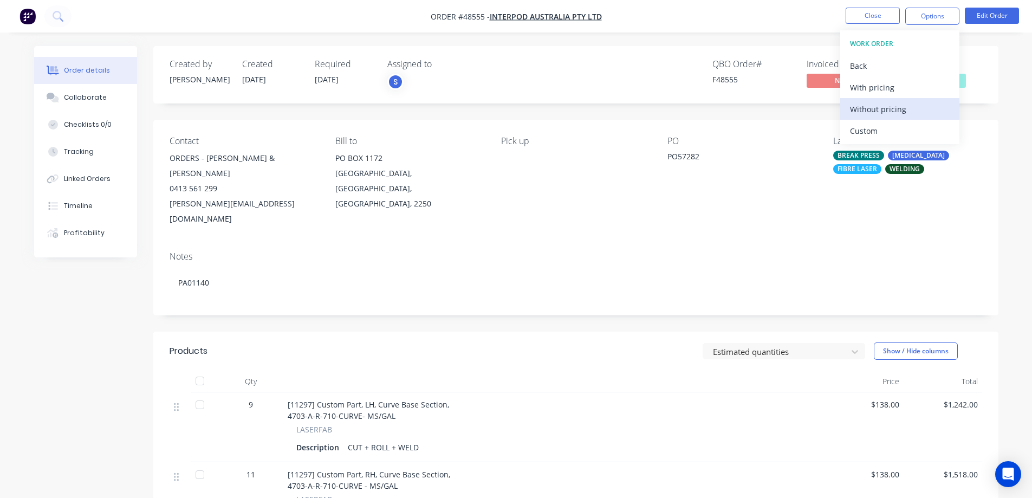
click at [873, 109] on div "Without pricing" at bounding box center [900, 109] width 100 height 16
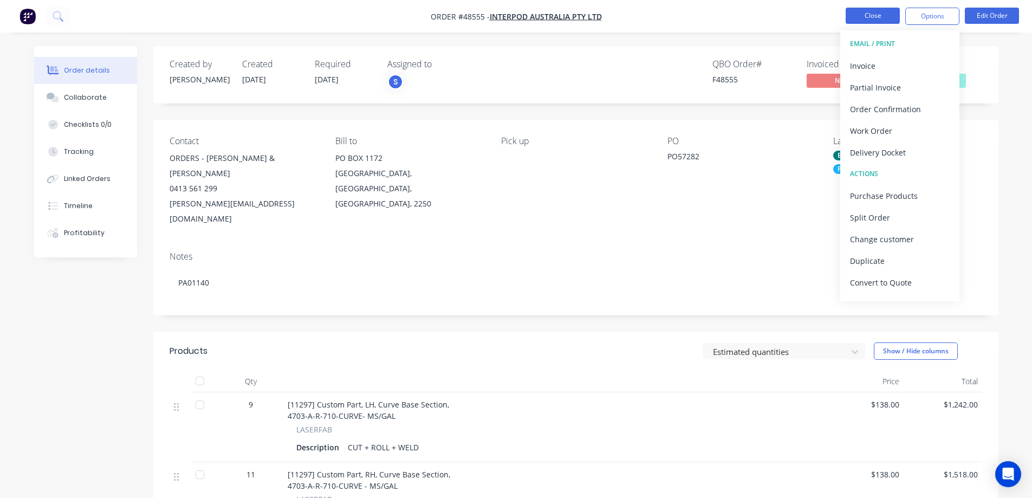
click at [869, 14] on button "Close" at bounding box center [872, 16] width 54 height 16
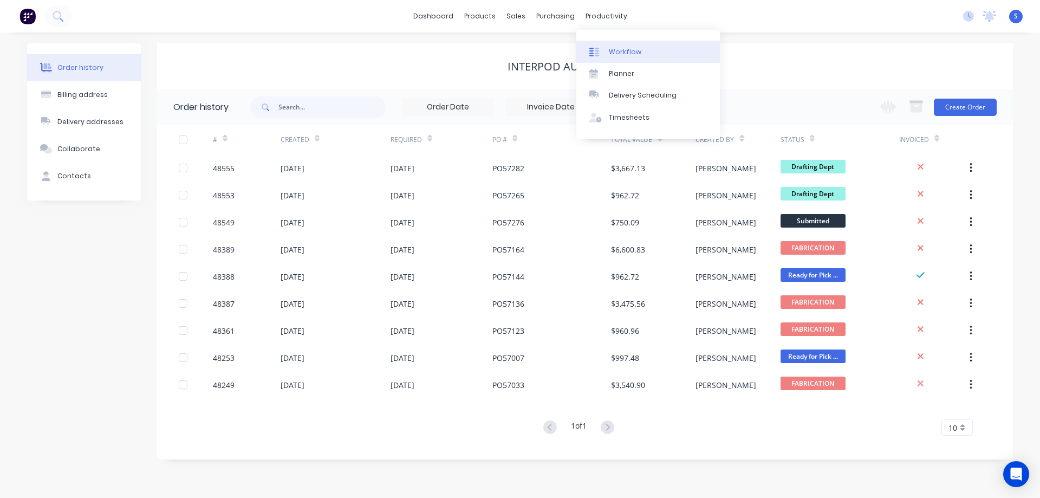
click at [628, 53] on div "Workflow" at bounding box center [625, 52] width 32 height 10
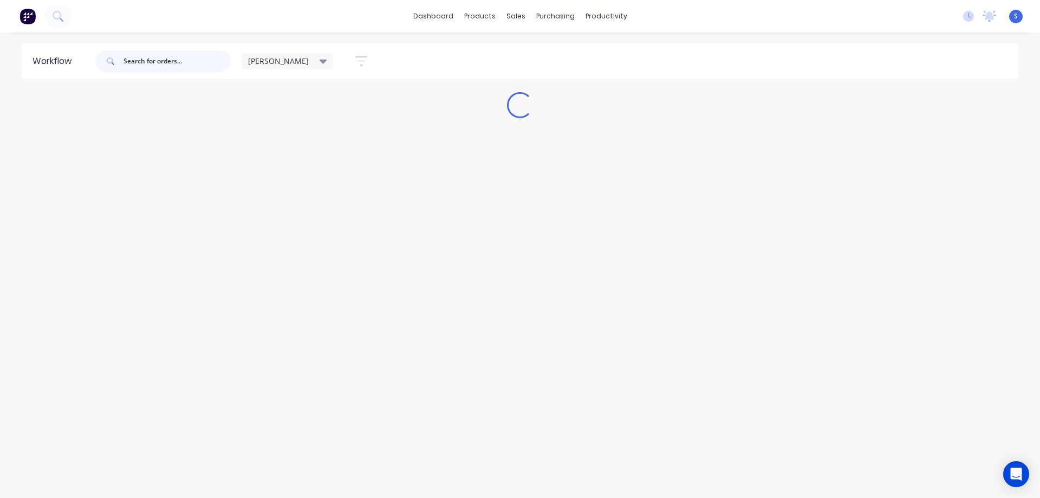
click at [158, 61] on input "text" at bounding box center [176, 61] width 107 height 22
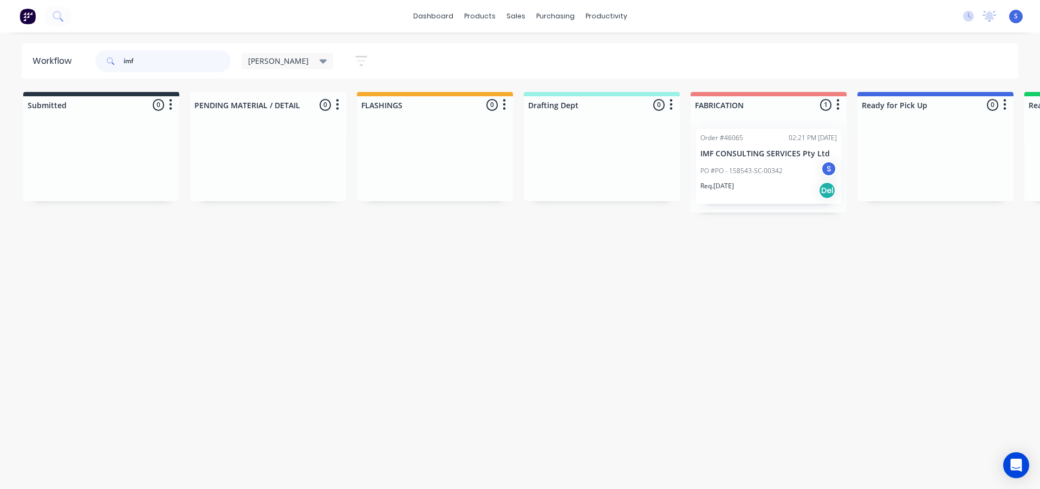
type input "imf"
click at [762, 184] on div "Req. 17/10/25 Del" at bounding box center [768, 190] width 136 height 18
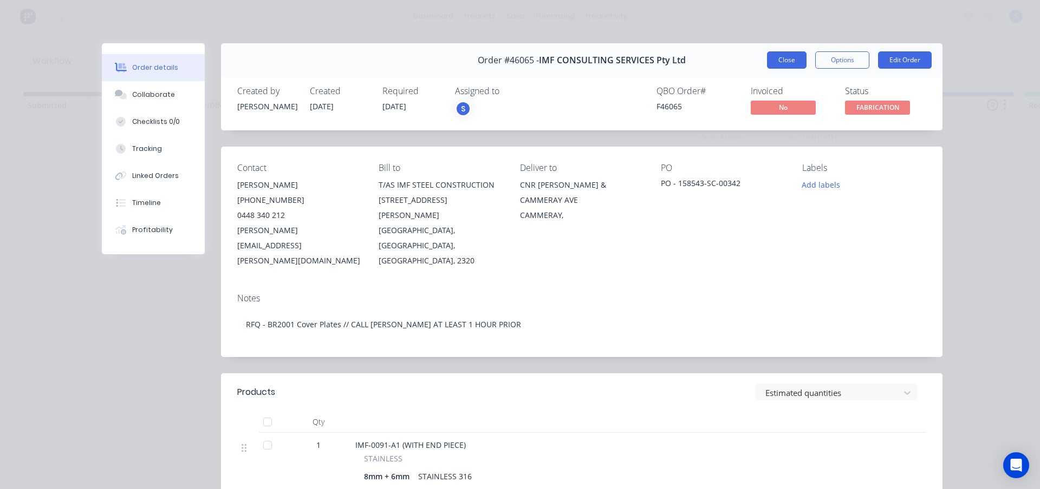
click at [767, 54] on button "Close" at bounding box center [787, 59] width 40 height 17
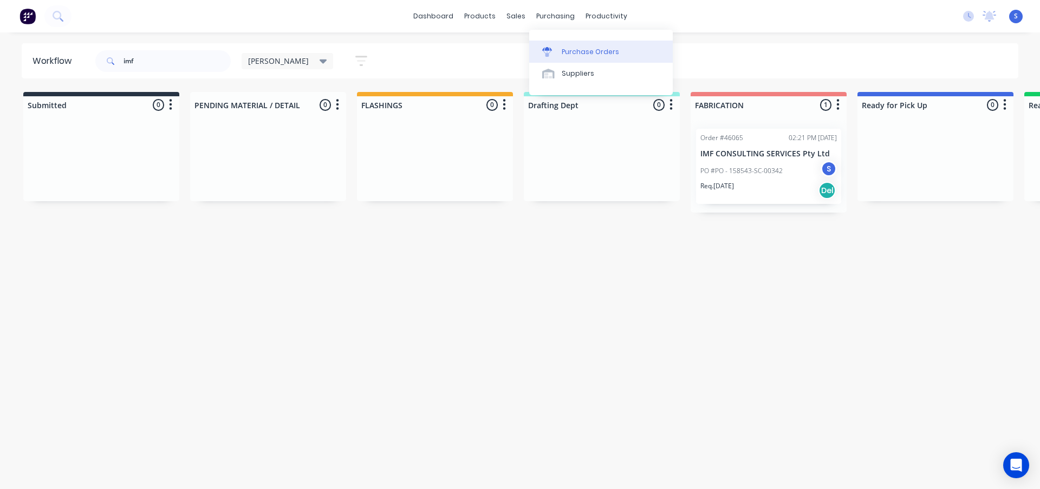
click at [572, 53] on div "Purchase Orders" at bounding box center [590, 52] width 57 height 10
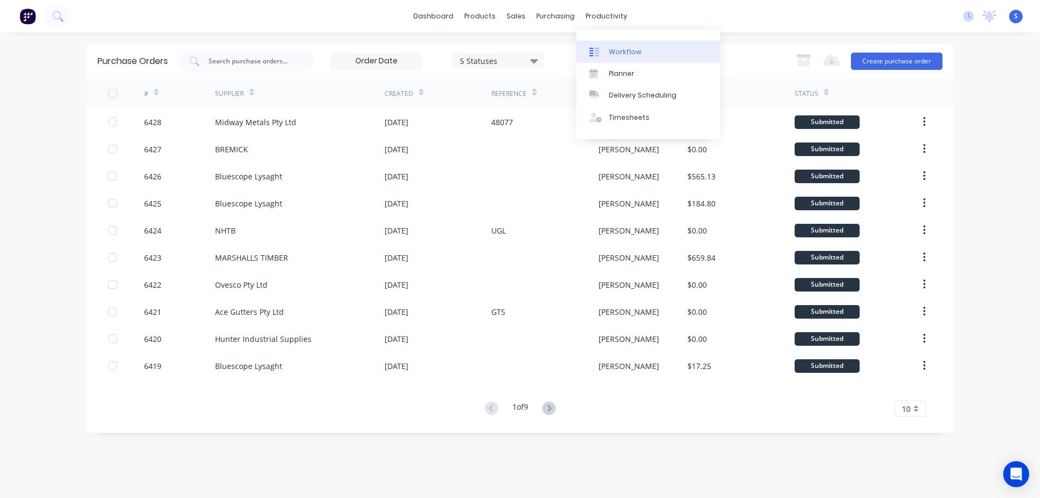
click at [625, 47] on div "Workflow" at bounding box center [625, 52] width 32 height 10
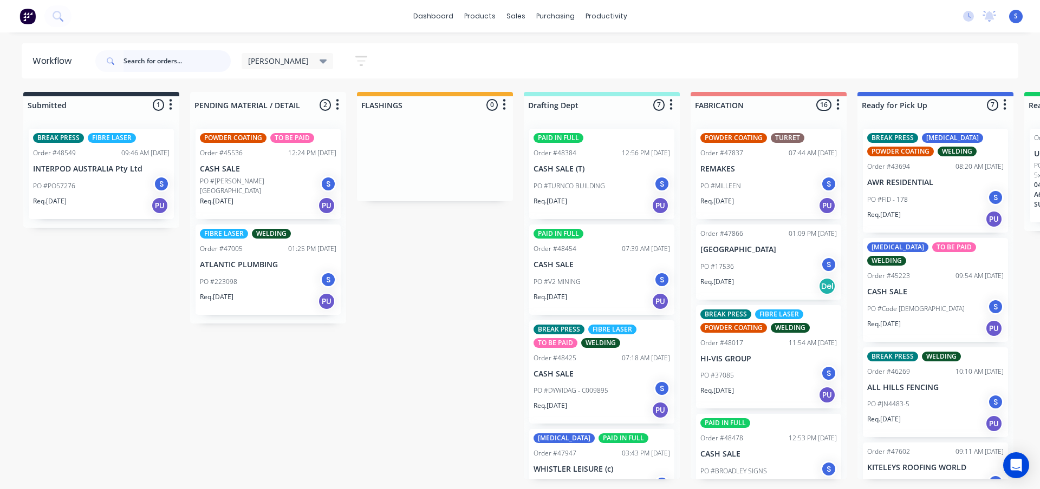
click at [153, 63] on input "text" at bounding box center [176, 61] width 107 height 22
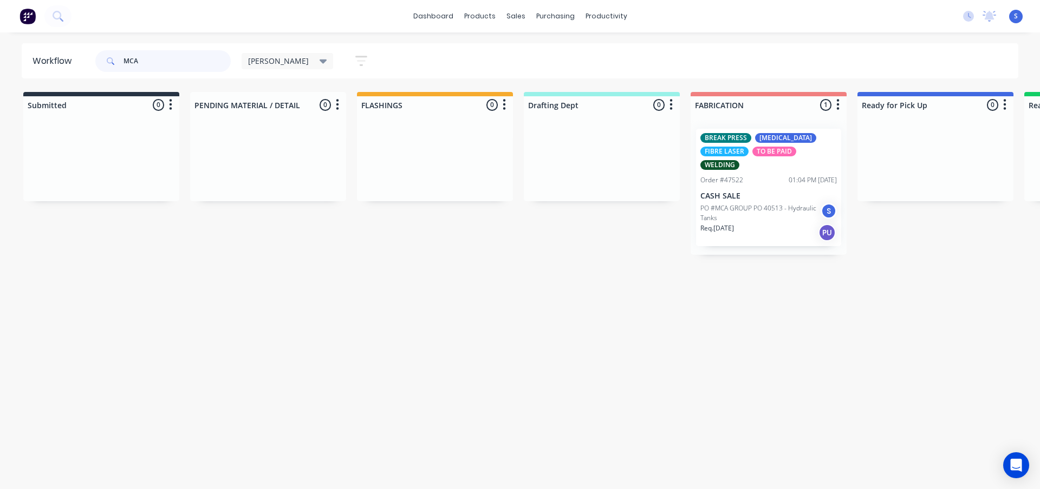
type input "MCA"
click at [794, 196] on p "CASH SALE" at bounding box center [768, 196] width 136 height 9
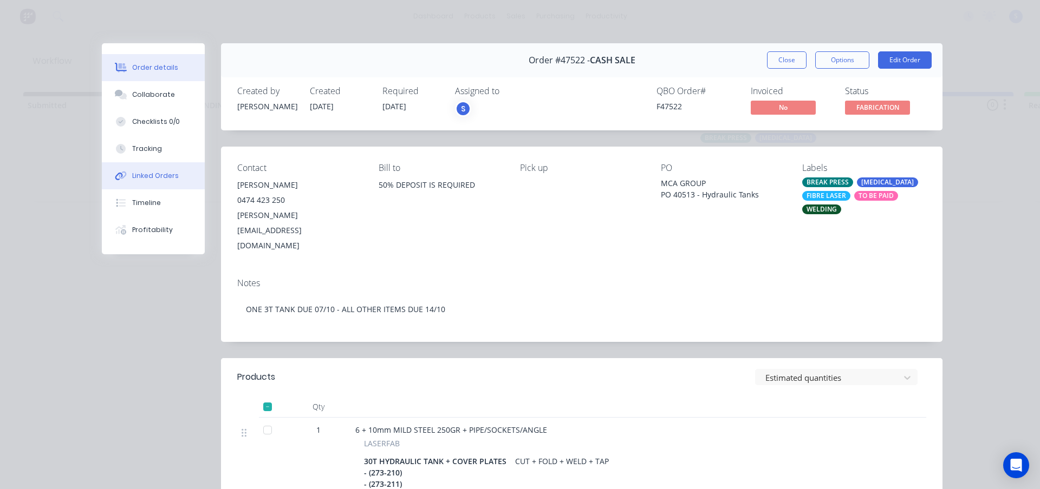
click at [149, 174] on div "Linked Orders" at bounding box center [155, 176] width 47 height 10
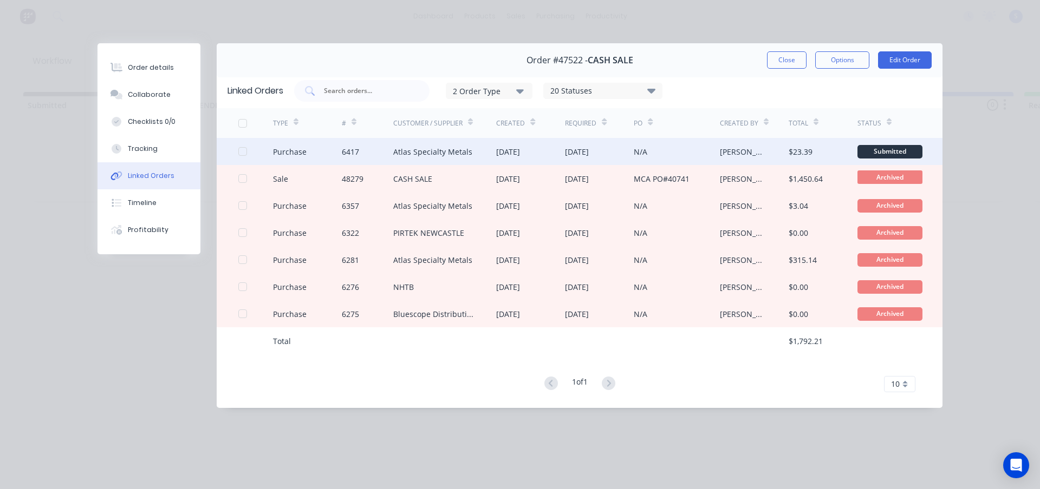
click at [748, 146] on div "[PERSON_NAME]" at bounding box center [754, 151] width 69 height 27
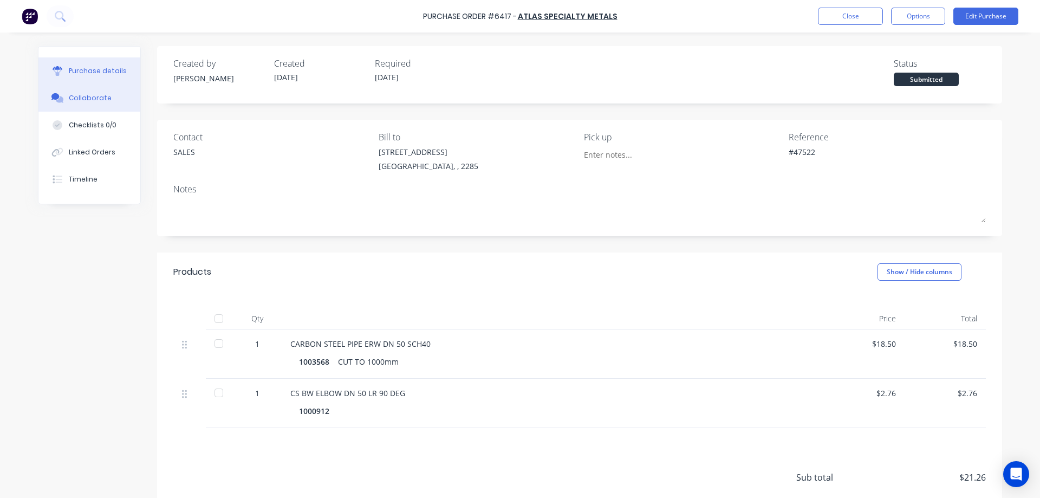
click at [83, 102] on div "Collaborate" at bounding box center [90, 98] width 43 height 10
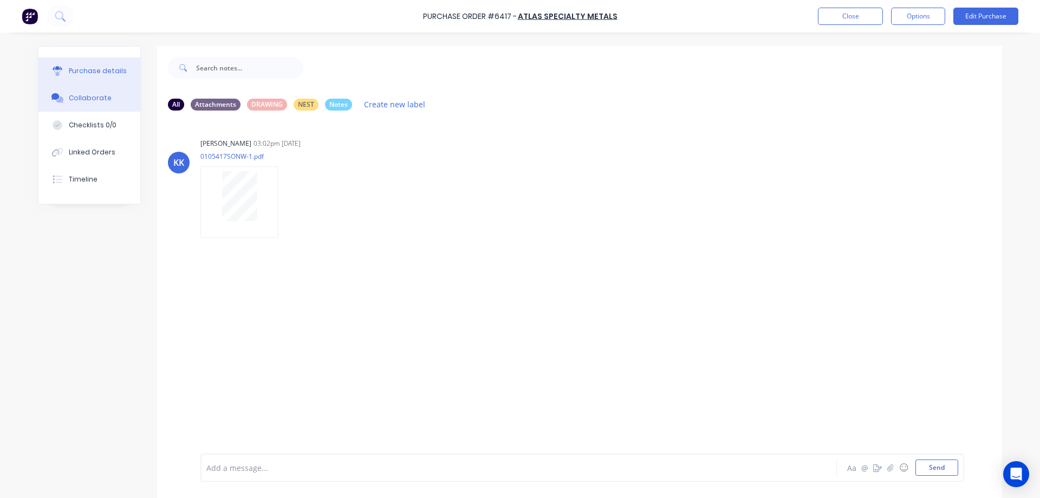
click at [87, 69] on div "Purchase details" at bounding box center [98, 71] width 58 height 10
type textarea "x"
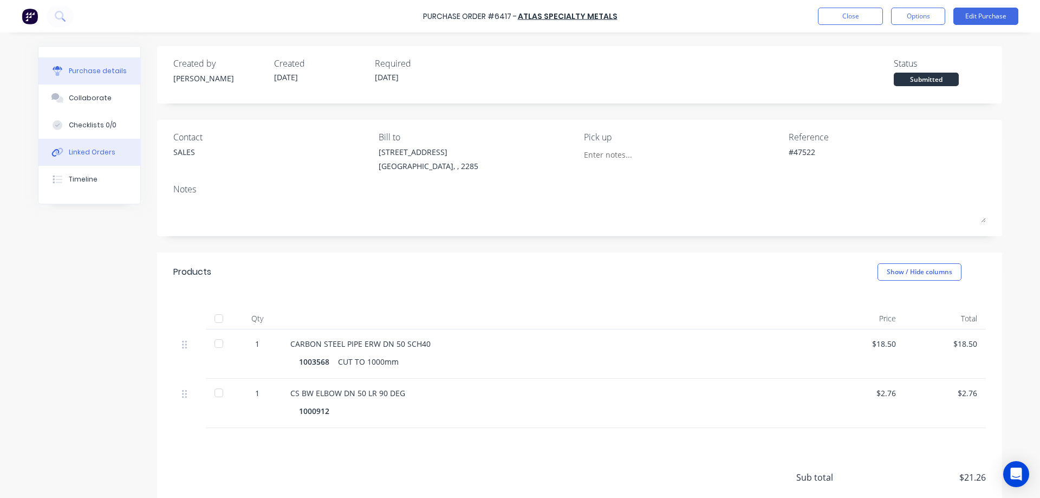
click at [94, 153] on div "Linked Orders" at bounding box center [92, 152] width 47 height 10
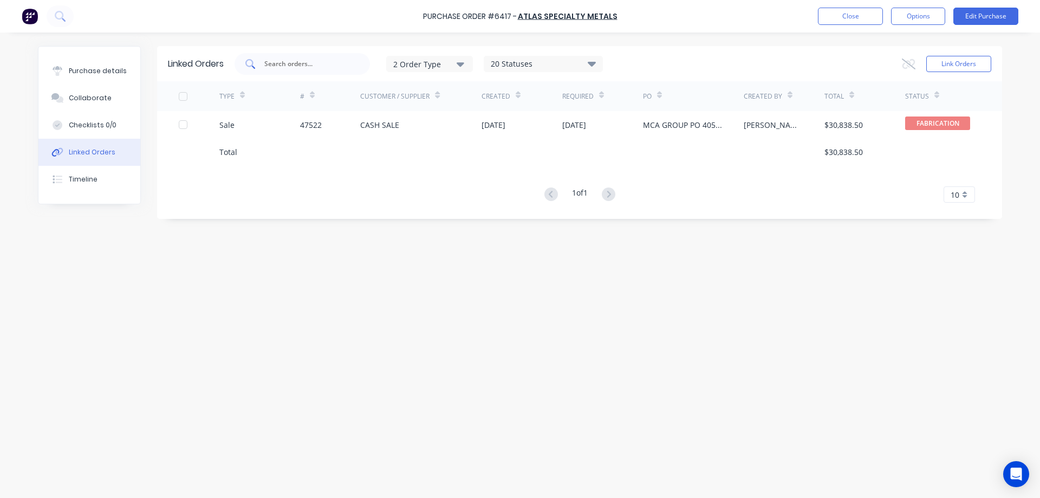
click at [355, 63] on div at bounding box center [301, 64] width 135 height 22
type input "auct"
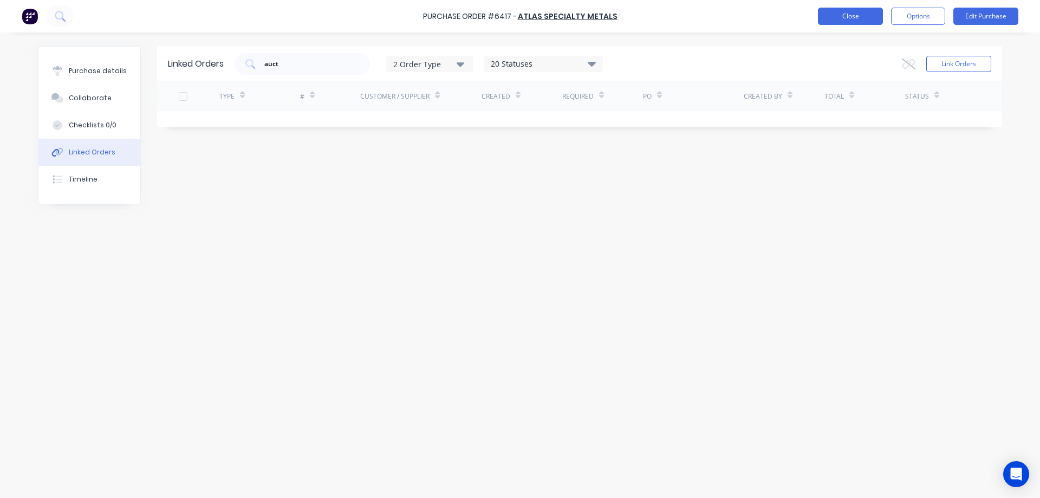
click at [856, 11] on button "Close" at bounding box center [850, 16] width 65 height 17
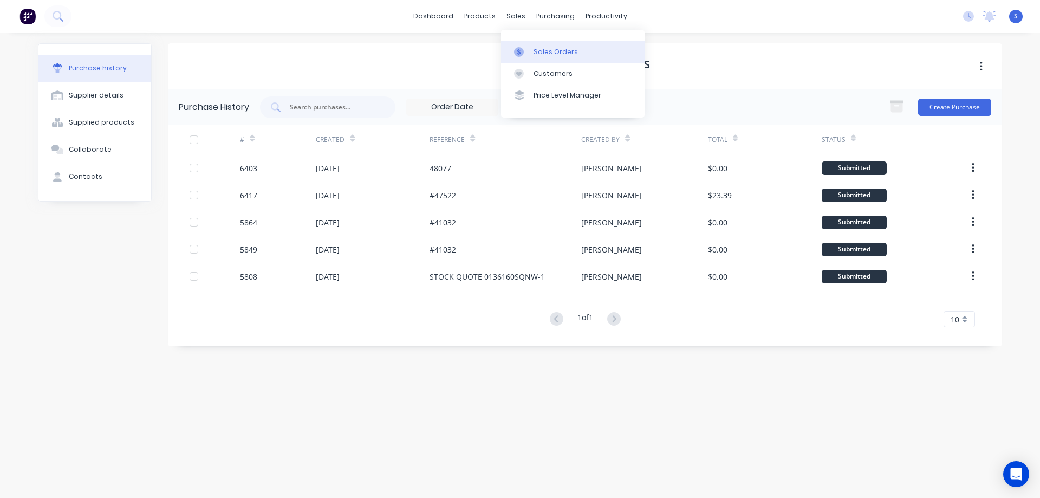
click at [539, 53] on div "Sales Orders" at bounding box center [555, 52] width 44 height 10
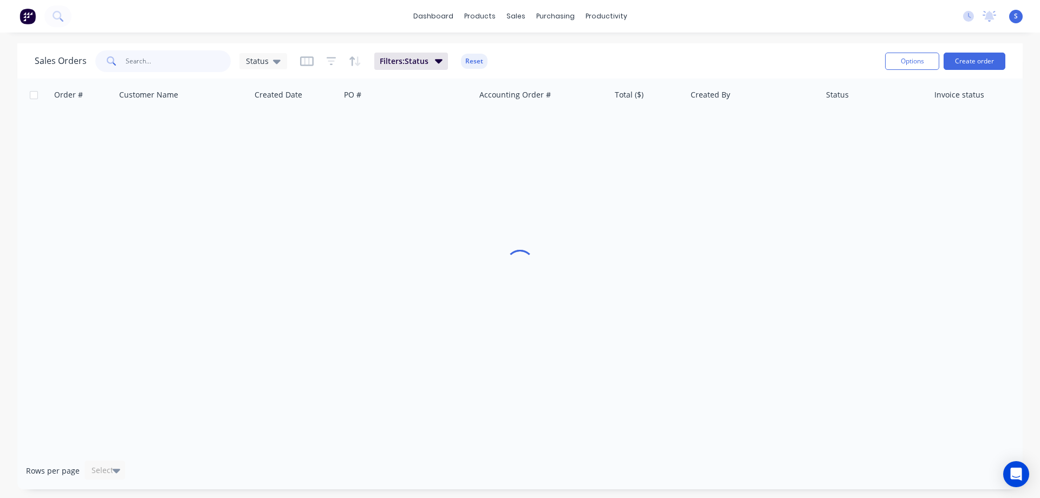
click at [162, 62] on input "text" at bounding box center [179, 61] width 106 height 22
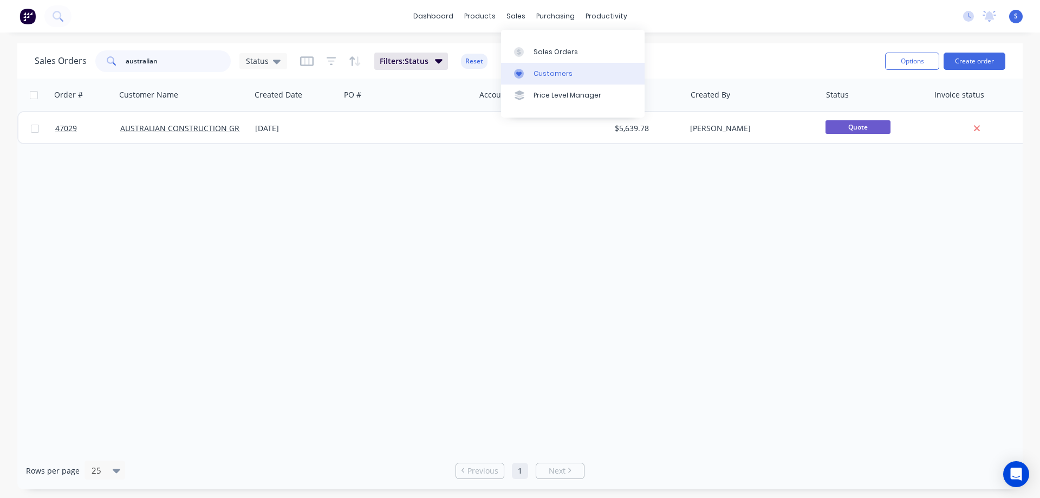
type input "australian"
click at [559, 71] on div "Customers" at bounding box center [552, 74] width 39 height 10
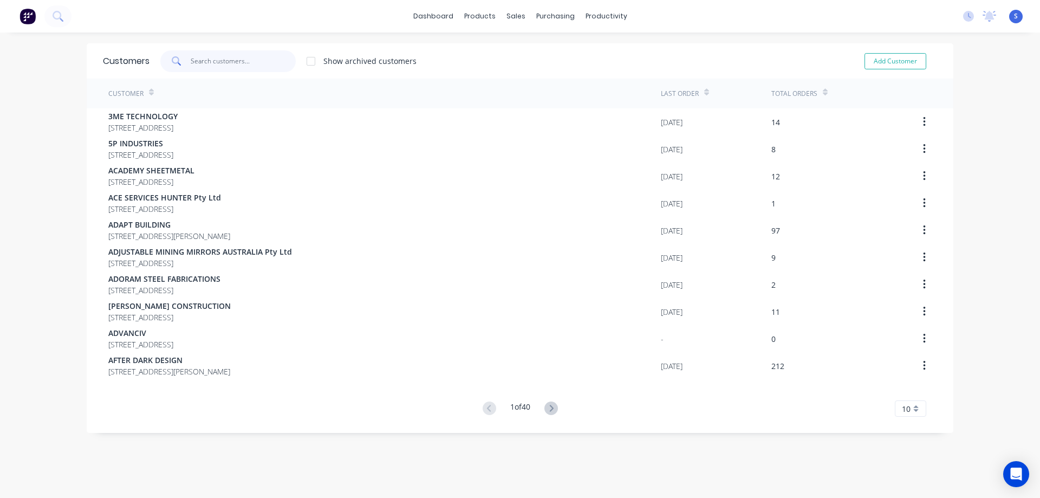
click at [215, 57] on input "text" at bounding box center [244, 61] width 106 height 22
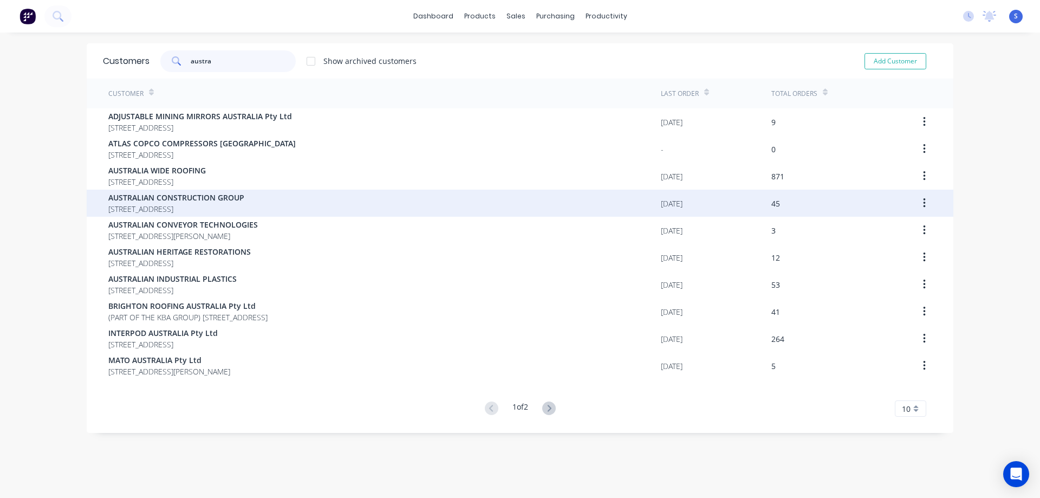
type input "austra"
click at [201, 195] on span "AUSTRALIAN CONSTRUCTION GROUP" at bounding box center [176, 197] width 136 height 11
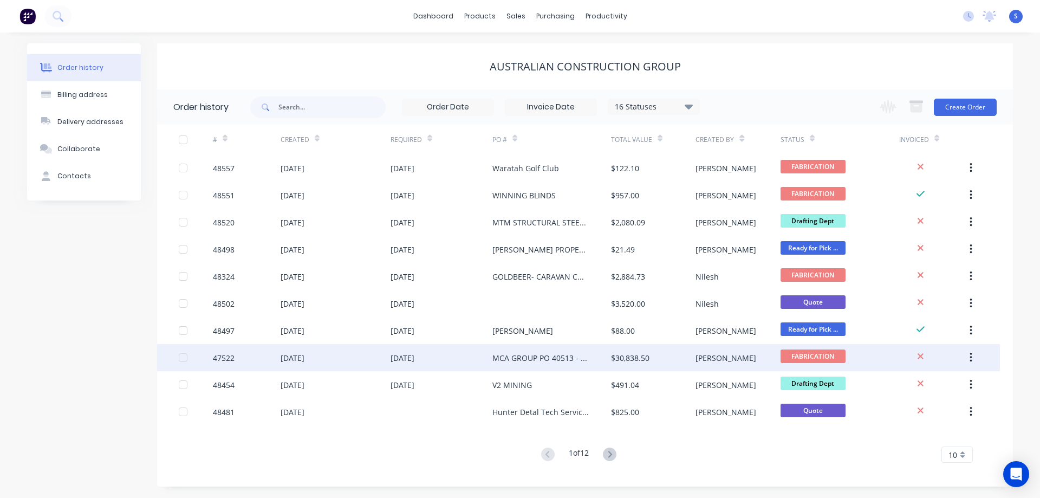
click at [534, 361] on div "MCA GROUP PO 40513 - Hydraulic Tanks" at bounding box center [540, 357] width 97 height 11
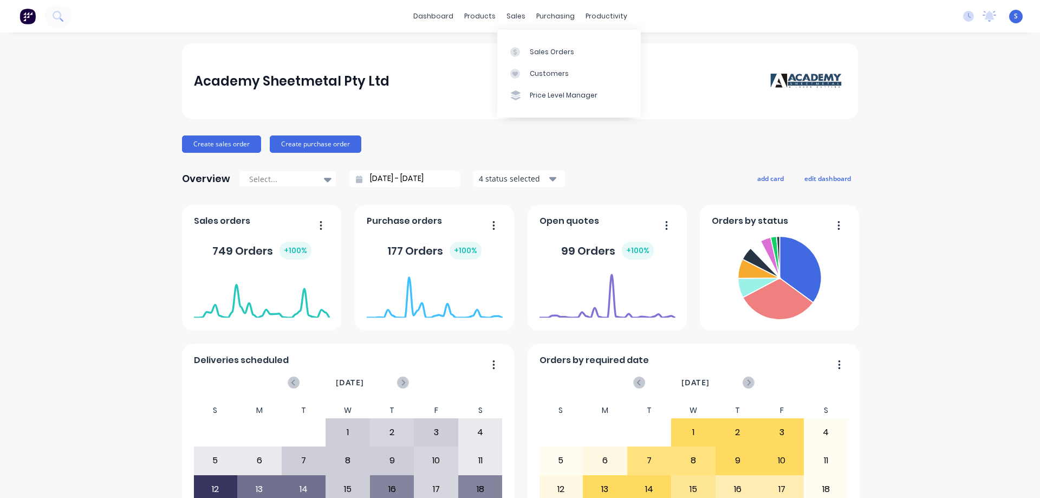
click at [546, 75] on div "Customers" at bounding box center [549, 74] width 39 height 10
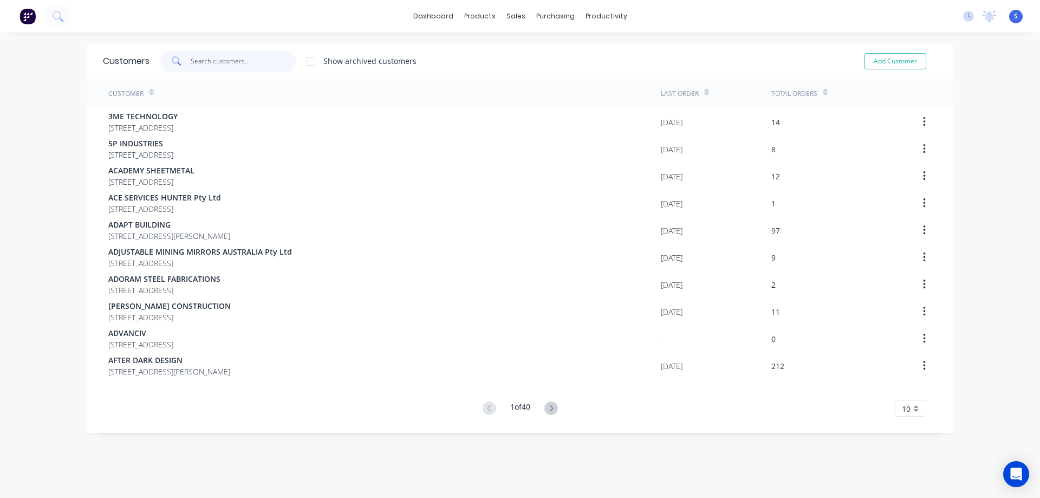
click at [195, 58] on input "text" at bounding box center [244, 61] width 106 height 22
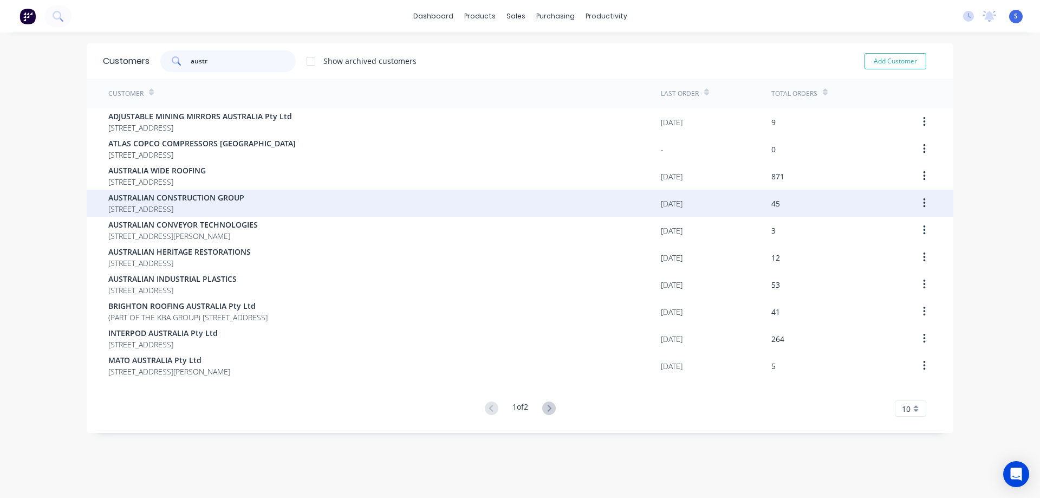
type input "austr"
click at [192, 196] on span "AUSTRALIAN CONSTRUCTION GROUP" at bounding box center [176, 197] width 136 height 11
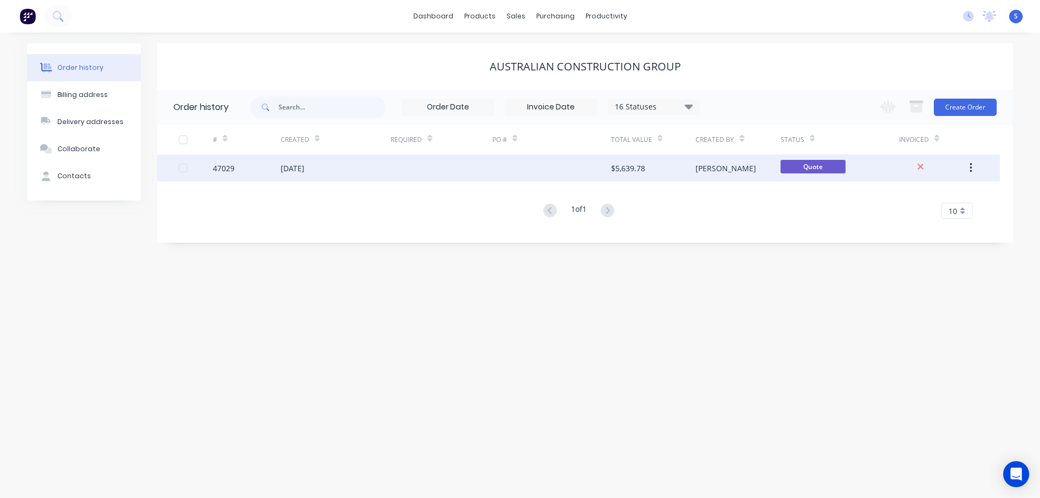
click at [624, 167] on div "$5,639.78" at bounding box center [628, 167] width 34 height 11
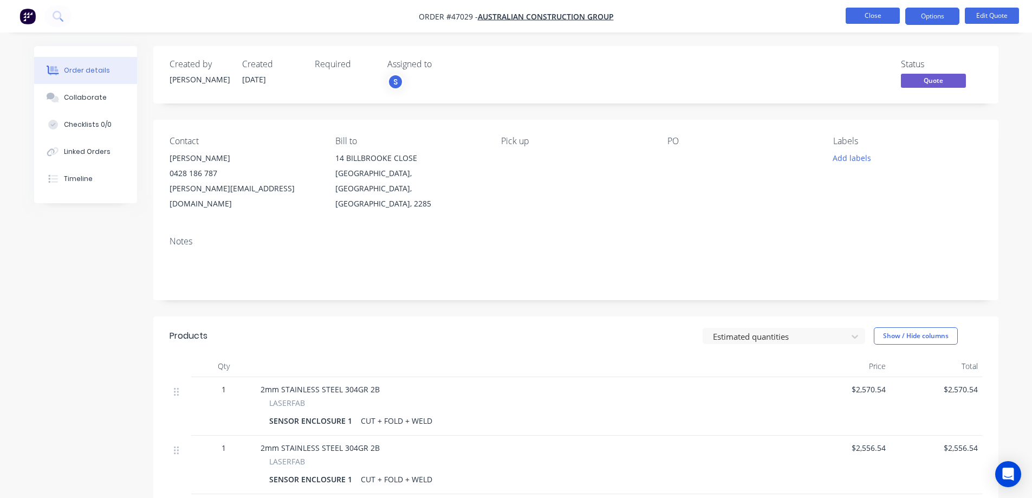
click at [858, 16] on button "Close" at bounding box center [872, 16] width 54 height 16
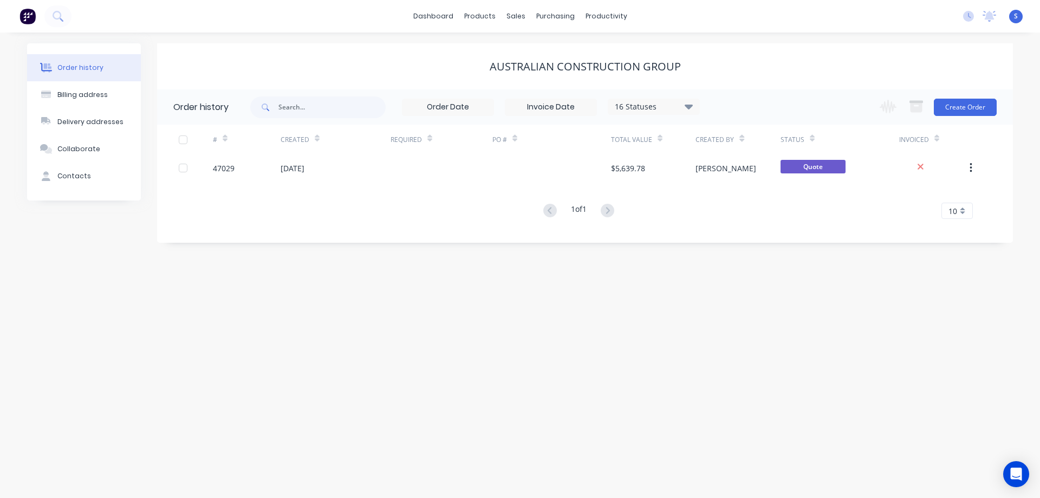
click at [671, 106] on div "16 Statuses" at bounding box center [653, 107] width 91 height 12
click at [743, 253] on label at bounding box center [743, 253] width 0 height 0
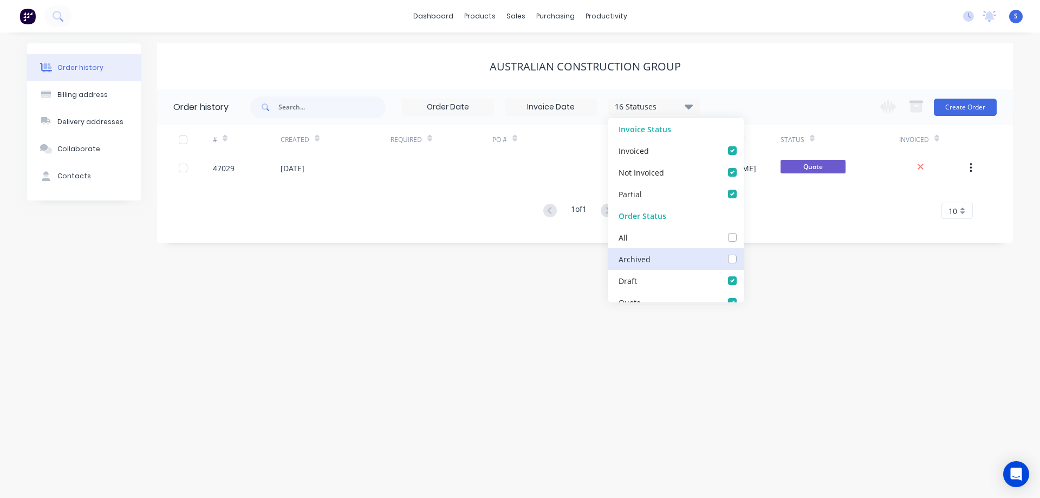
click at [743, 257] on input "checkbox" at bounding box center [747, 258] width 9 height 10
checkbox input "true"
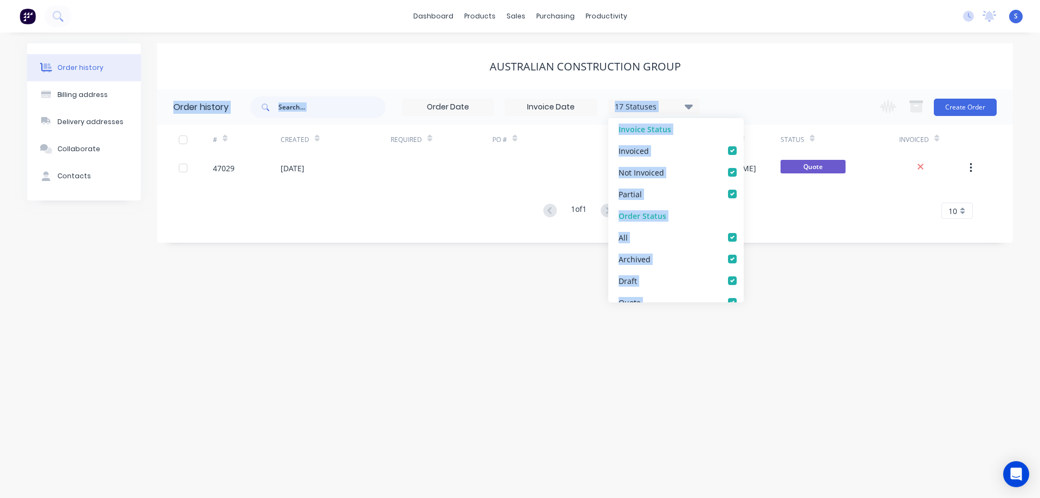
click at [806, 89] on div "AUSTRALIAN CONSTRUCTION GROUP Order history 17 Statuses Invoice Status Invoiced…" at bounding box center [585, 142] width 856 height 199
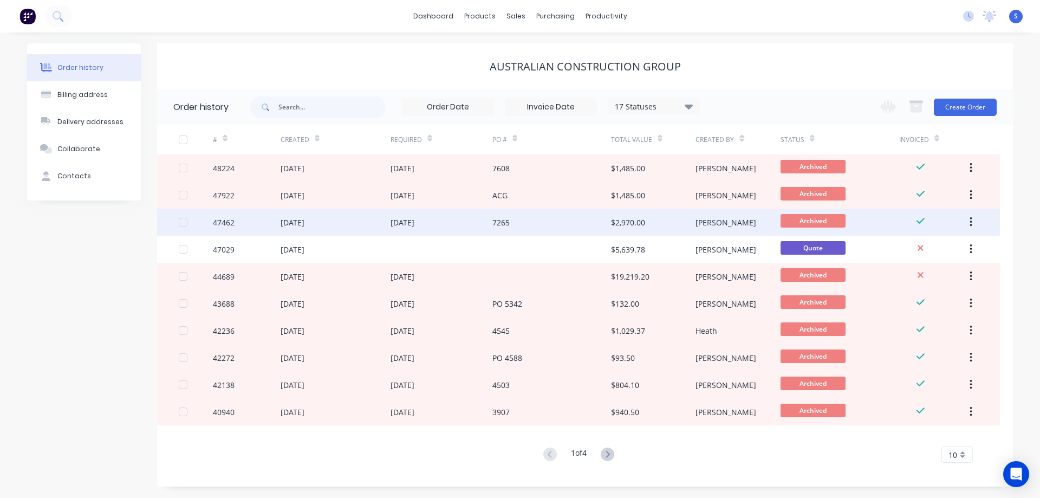
click at [545, 226] on div "7265" at bounding box center [551, 221] width 119 height 27
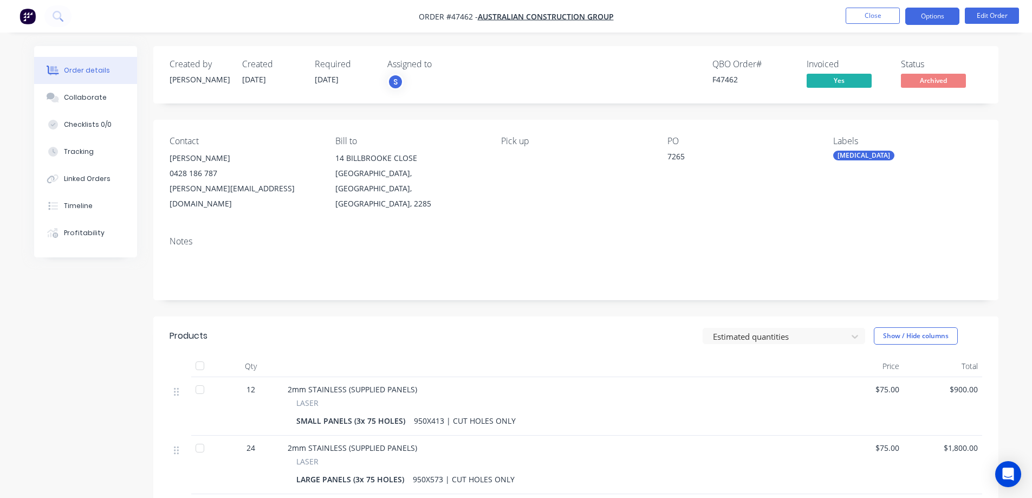
click at [957, 12] on button "Options" at bounding box center [932, 16] width 54 height 17
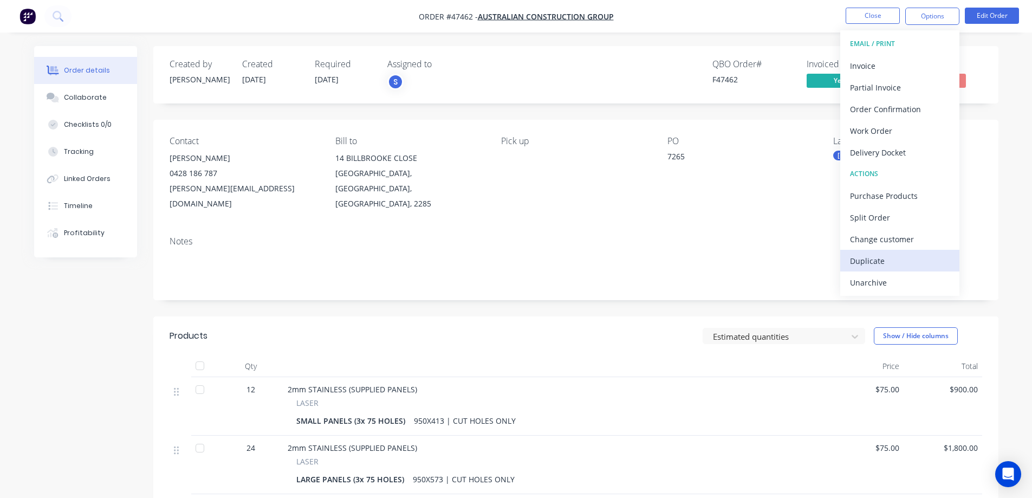
click at [870, 266] on div "Duplicate" at bounding box center [900, 261] width 100 height 16
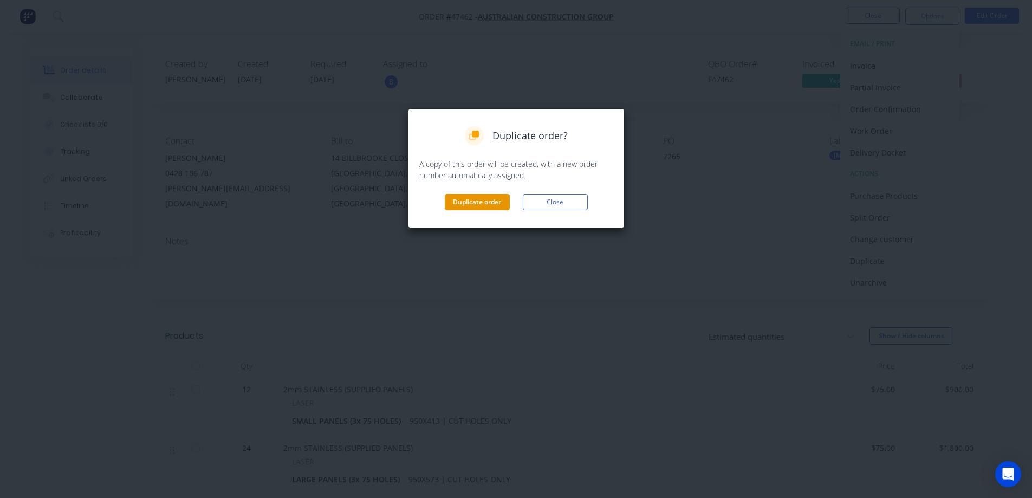
click at [472, 205] on button "Duplicate order" at bounding box center [477, 202] width 65 height 16
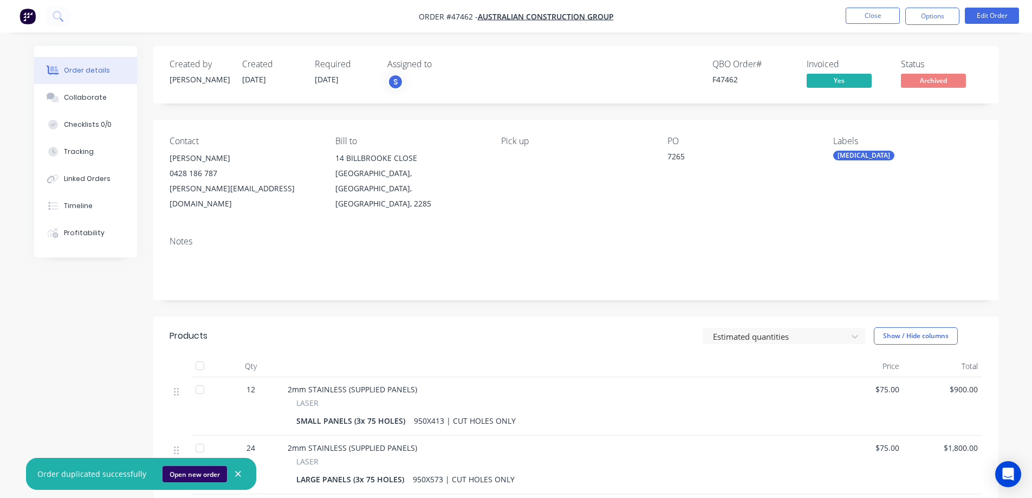
click at [196, 470] on button "Open new order" at bounding box center [194, 474] width 64 height 16
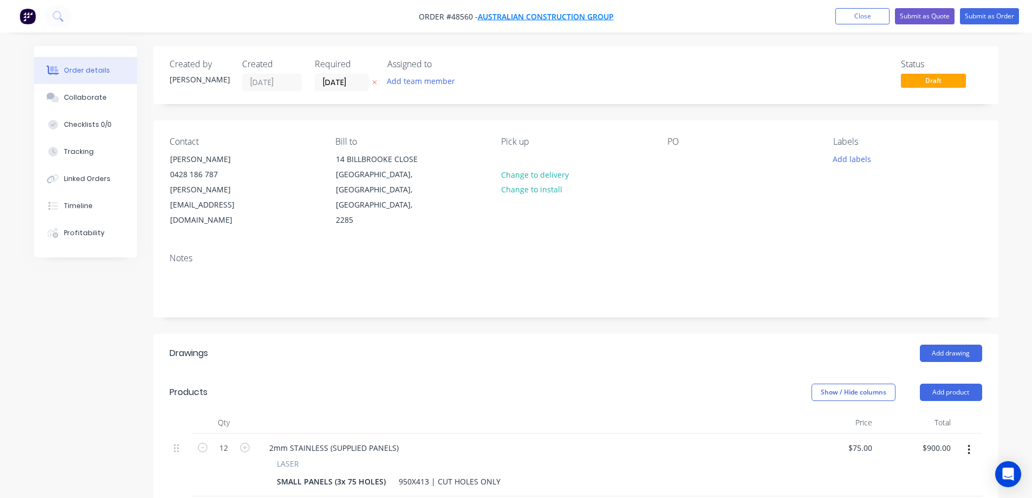
click at [545, 15] on span "AUSTRALIAN CONSTRUCTION GROUP" at bounding box center [546, 16] width 136 height 10
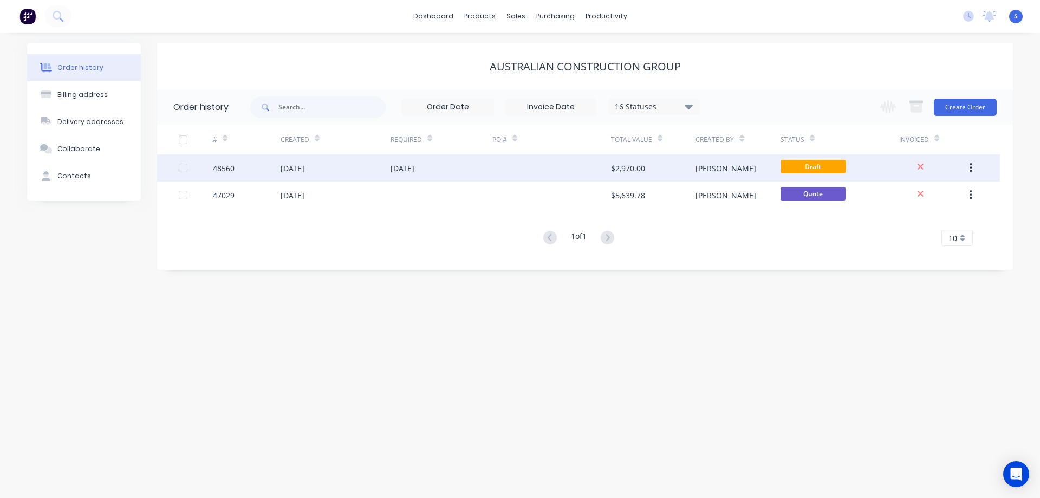
click at [355, 175] on div "[DATE]" at bounding box center [335, 167] width 110 height 27
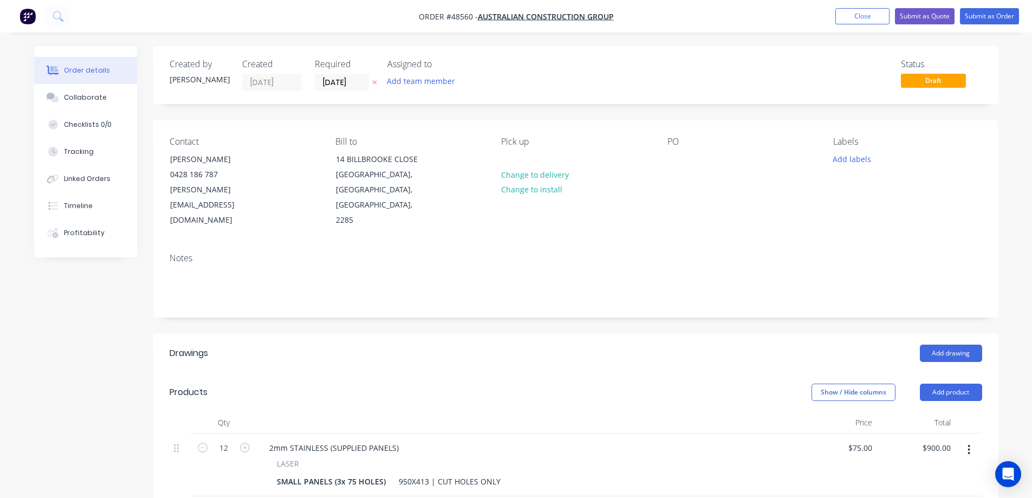
click at [969, 445] on icon "button" at bounding box center [969, 450] width 2 height 10
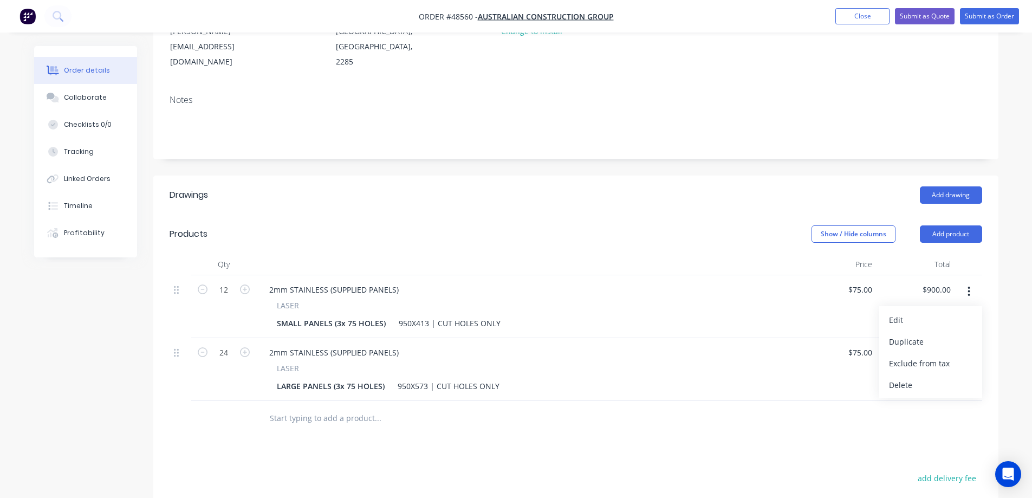
scroll to position [162, 0]
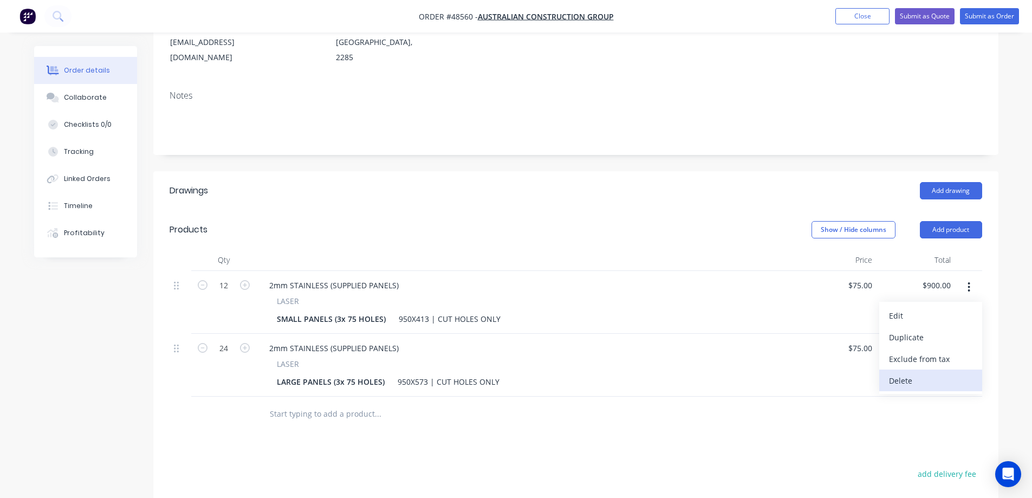
click at [909, 373] on div "Delete" at bounding box center [930, 381] width 83 height 16
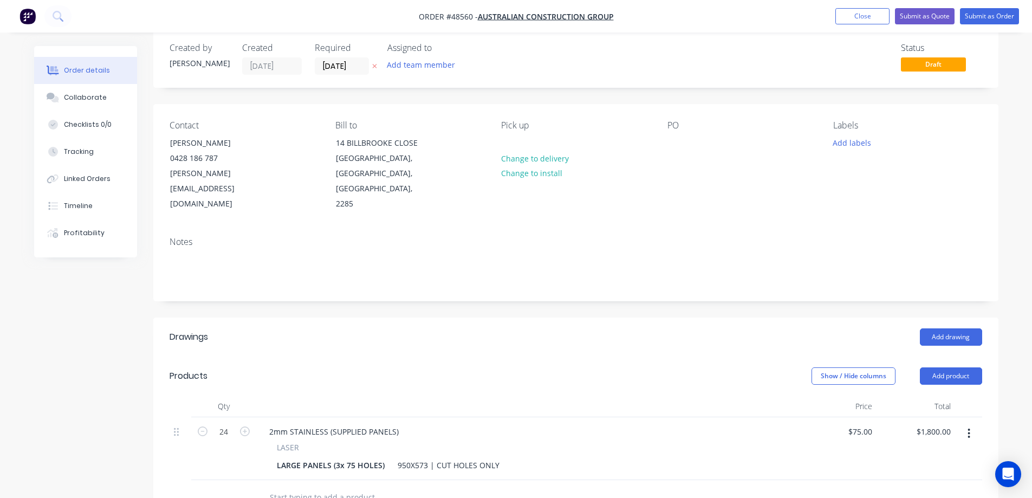
scroll to position [0, 0]
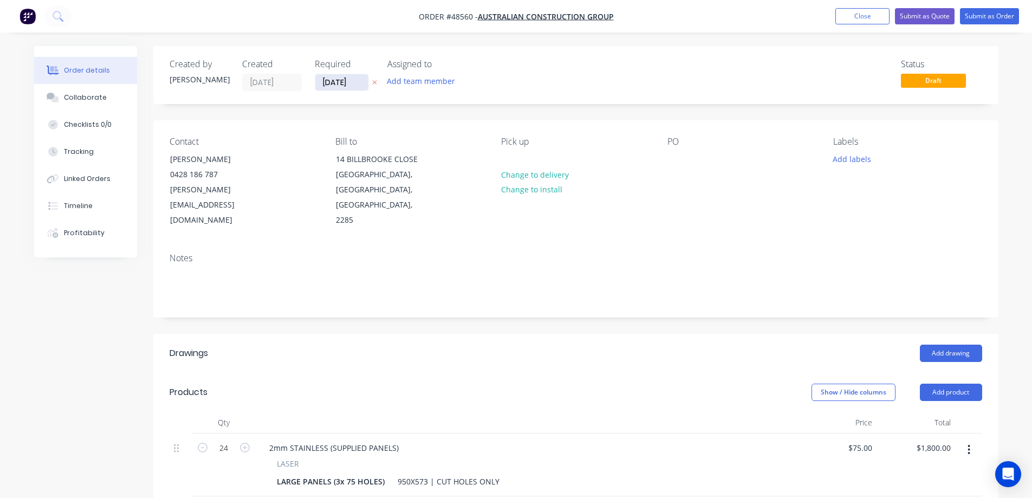
click at [358, 79] on input "[DATE]" at bounding box center [341, 82] width 53 height 16
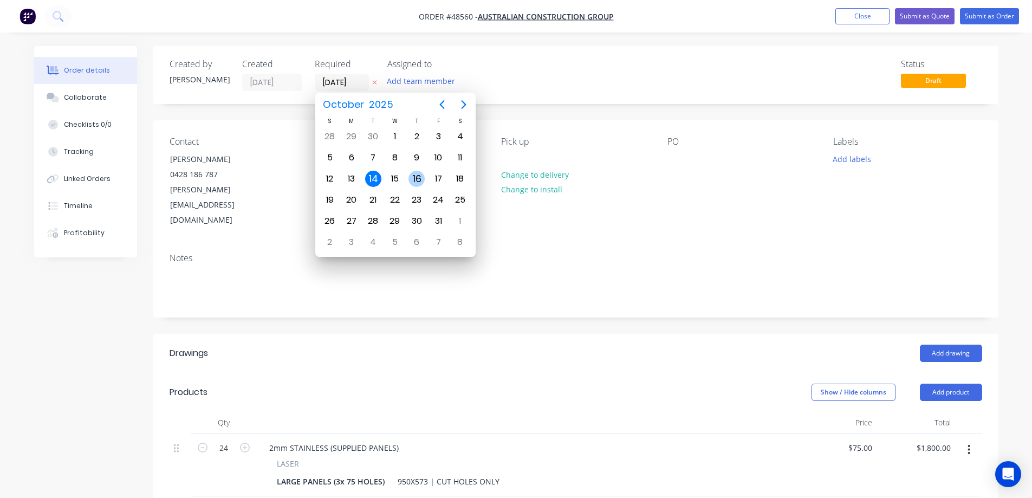
click at [424, 179] on div "16" at bounding box center [416, 179] width 16 height 16
type input "[DATE]"
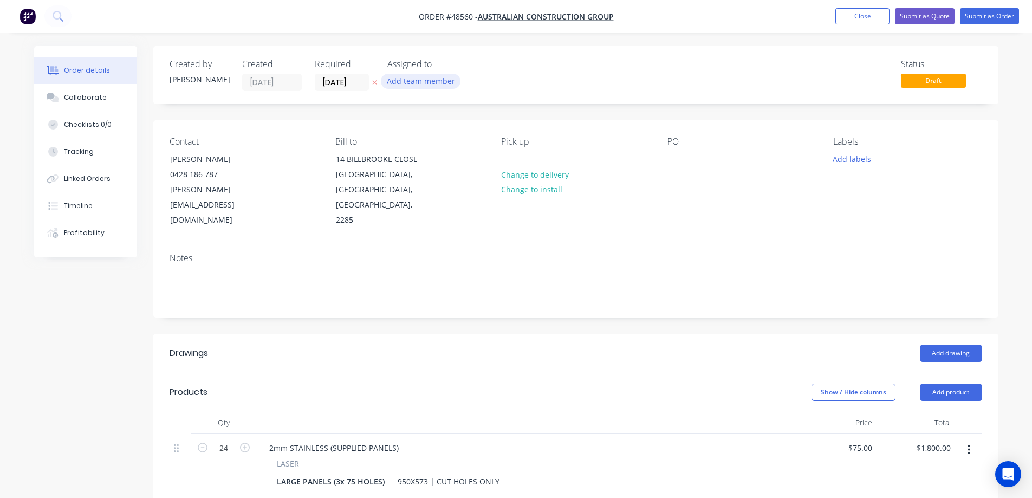
click at [423, 84] on button "Add team member" at bounding box center [421, 81] width 80 height 15
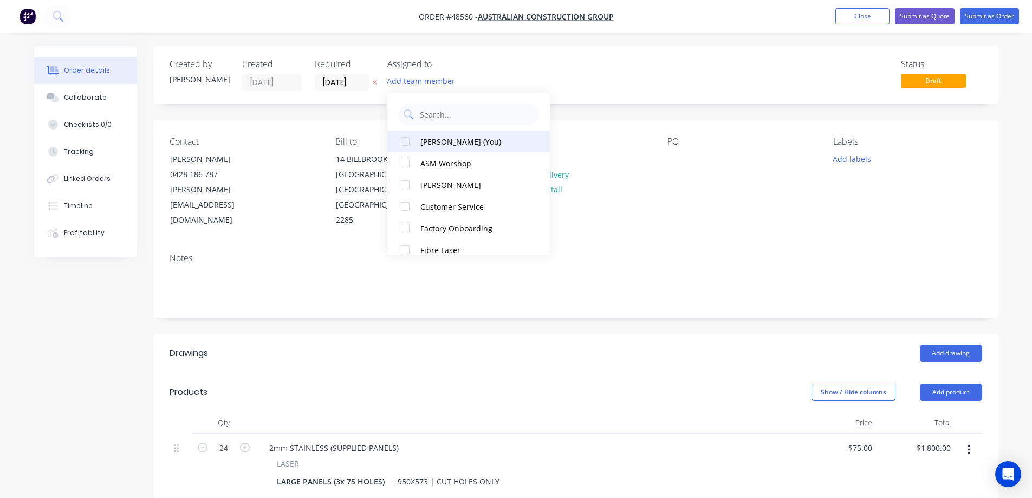
click at [405, 145] on div at bounding box center [405, 141] width 22 height 22
click at [756, 110] on div "Created by [PERSON_NAME] Created [DATE] Required [DATE] Assigned to S Status Dr…" at bounding box center [575, 406] width 845 height 721
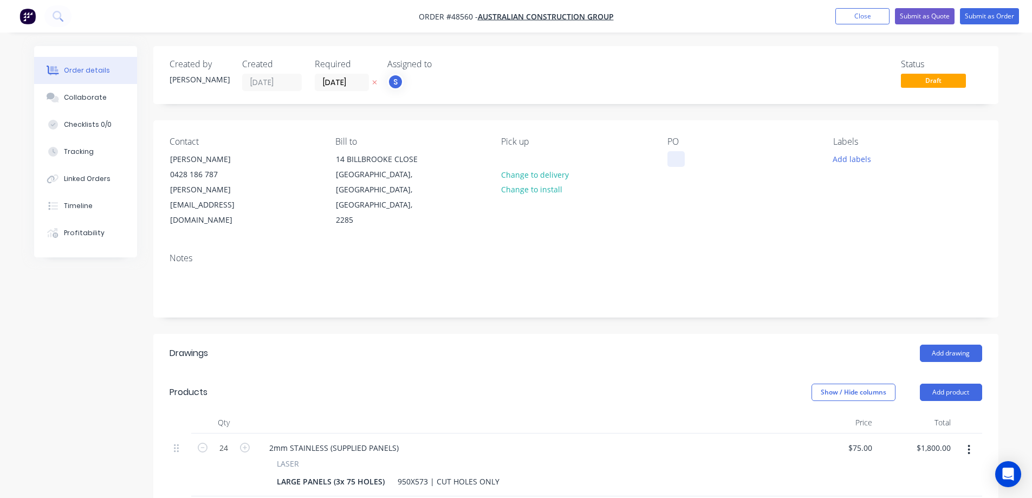
click at [677, 160] on div at bounding box center [675, 159] width 17 height 16
click at [932, 15] on button "Submit as Quote" at bounding box center [925, 16] width 60 height 16
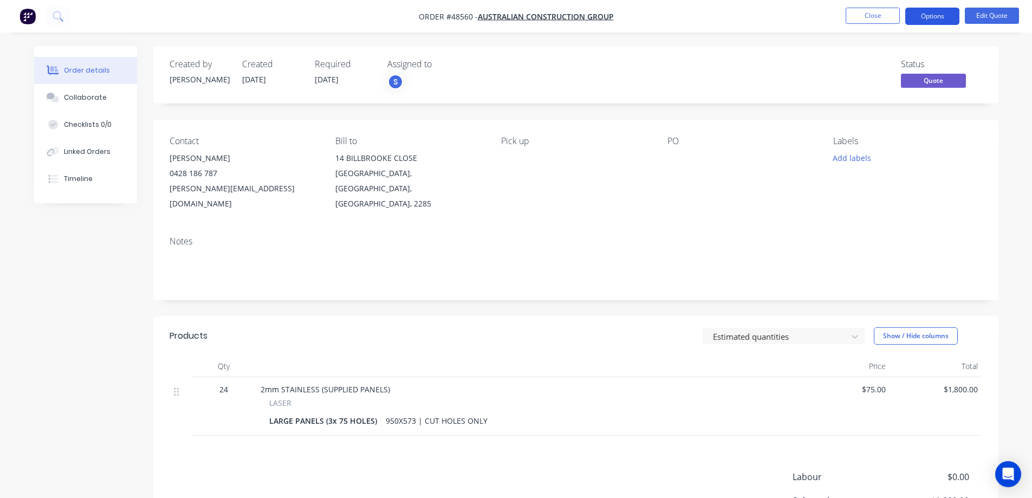
click at [915, 14] on button "Options" at bounding box center [932, 16] width 54 height 17
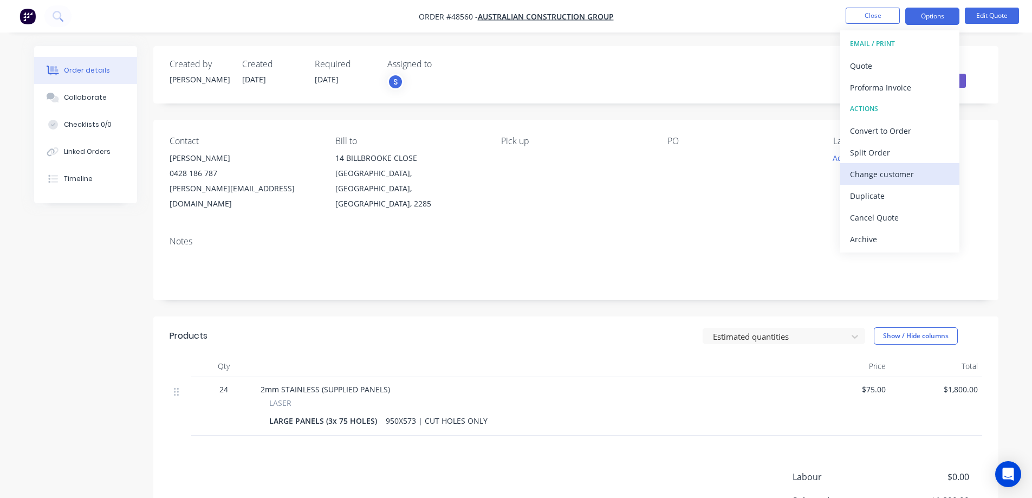
click at [882, 179] on div "Change customer" at bounding box center [900, 174] width 100 height 16
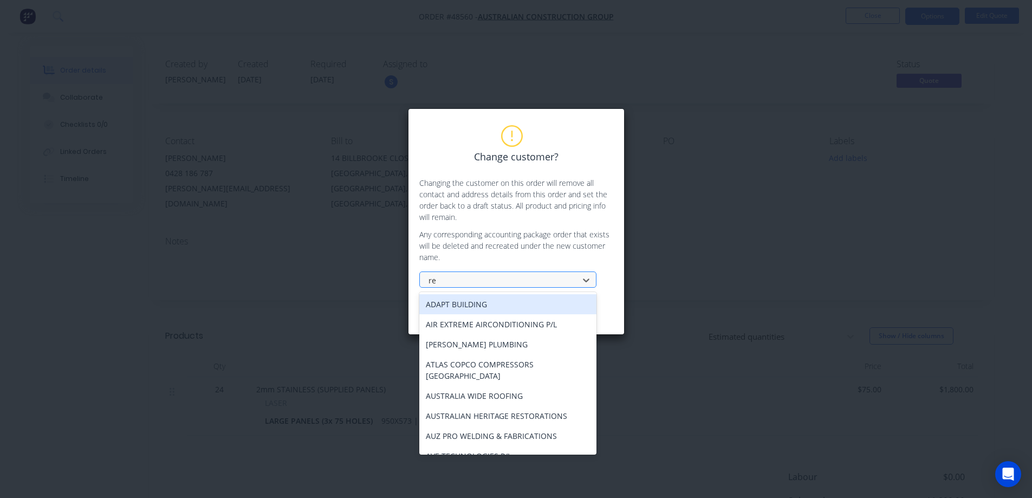
type input "rem"
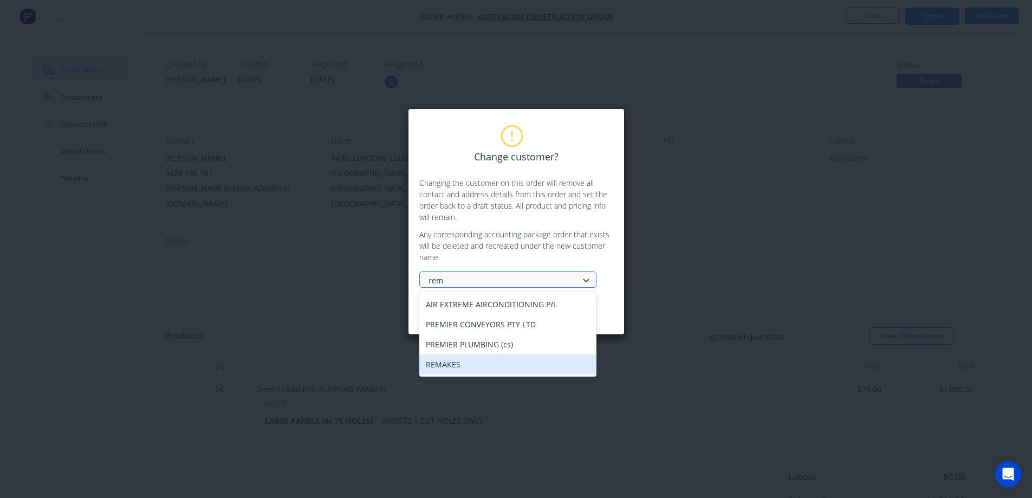
click at [469, 367] on div "REMAKES" at bounding box center [507, 364] width 177 height 20
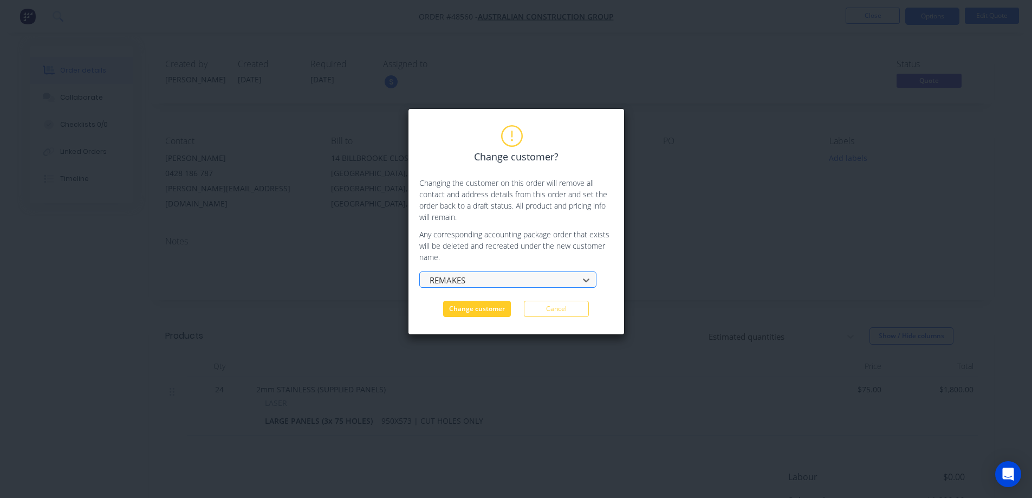
click at [501, 310] on button "Change customer" at bounding box center [477, 309] width 68 height 16
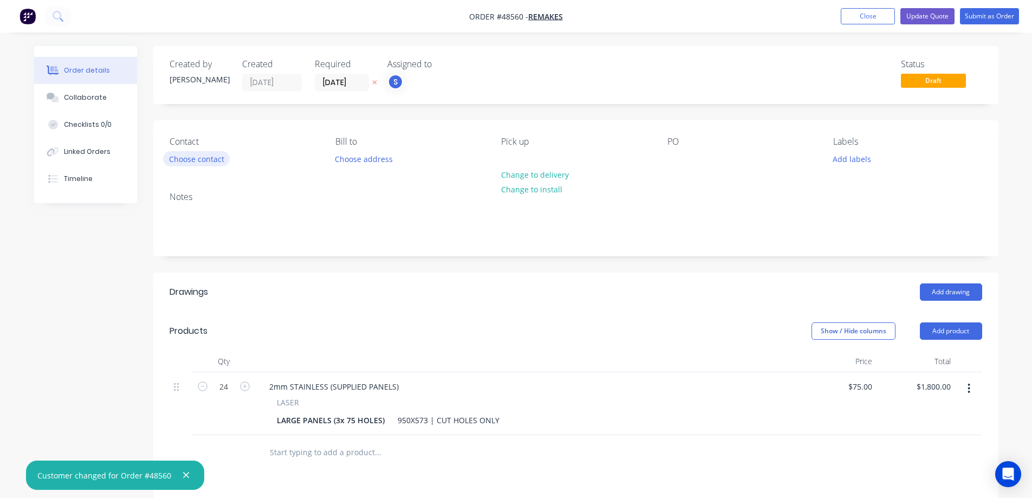
click at [210, 160] on button "Choose contact" at bounding box center [196, 158] width 67 height 15
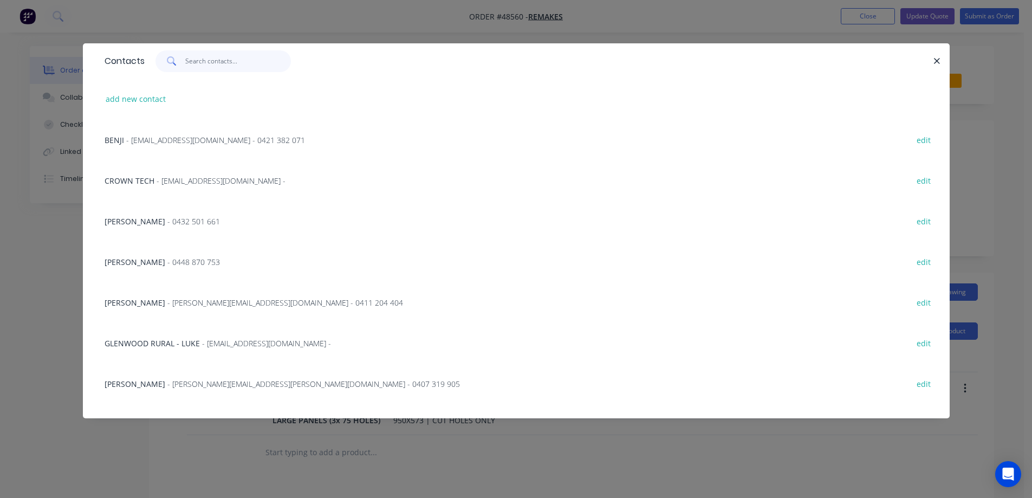
click at [205, 61] on input "text" at bounding box center [238, 61] width 106 height 22
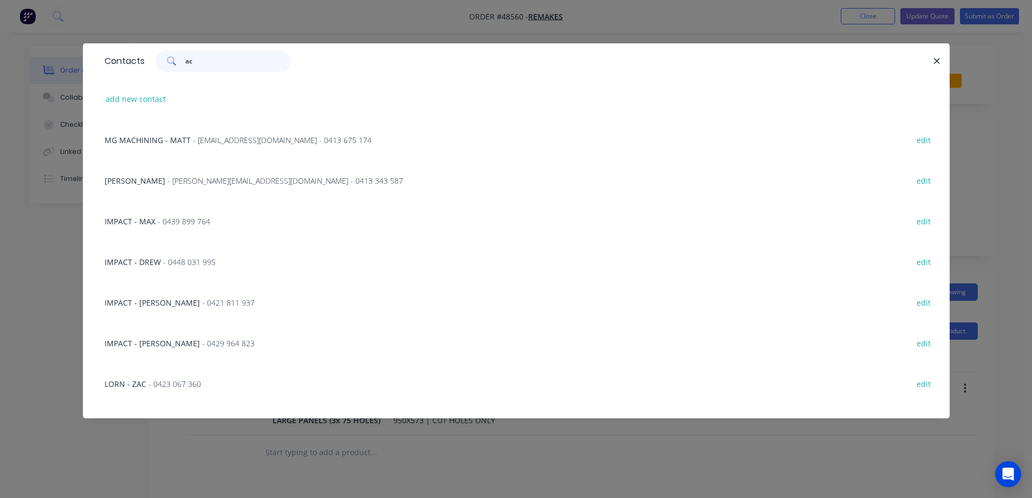
type input "a"
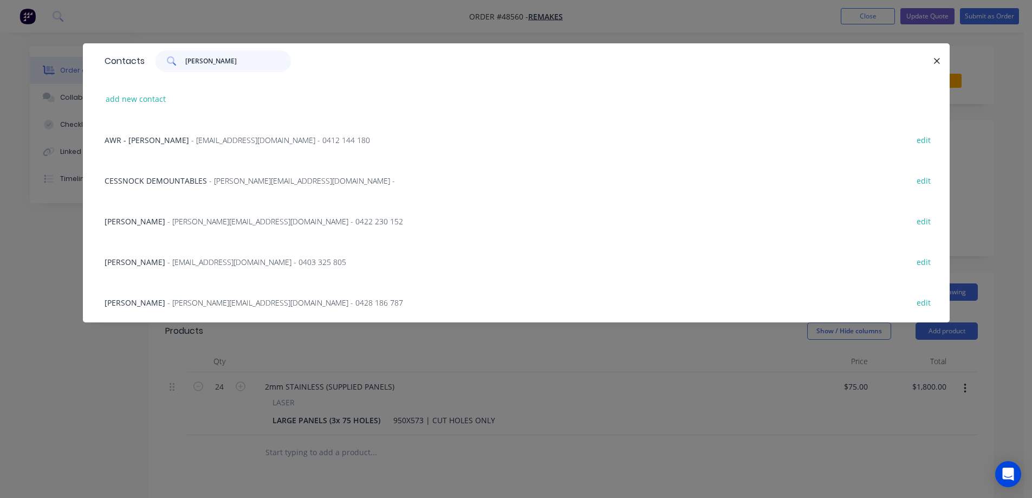
type input "[PERSON_NAME]"
click at [236, 304] on span "- [PERSON_NAME][EMAIL_ADDRESS][DOMAIN_NAME] - 0428 186 787" at bounding box center [285, 302] width 236 height 10
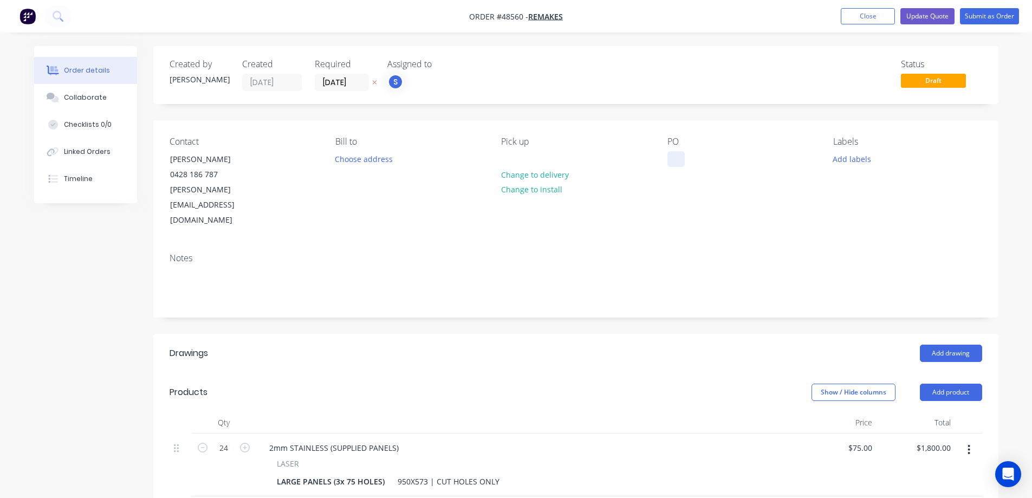
click at [674, 160] on div at bounding box center [675, 159] width 17 height 16
click at [459, 109] on div "Created by [PERSON_NAME] Created [DATE] Required [DATE] Assigned to S Status Dr…" at bounding box center [575, 406] width 845 height 721
click at [994, 17] on button "Submit as Order" at bounding box center [988, 16] width 59 height 16
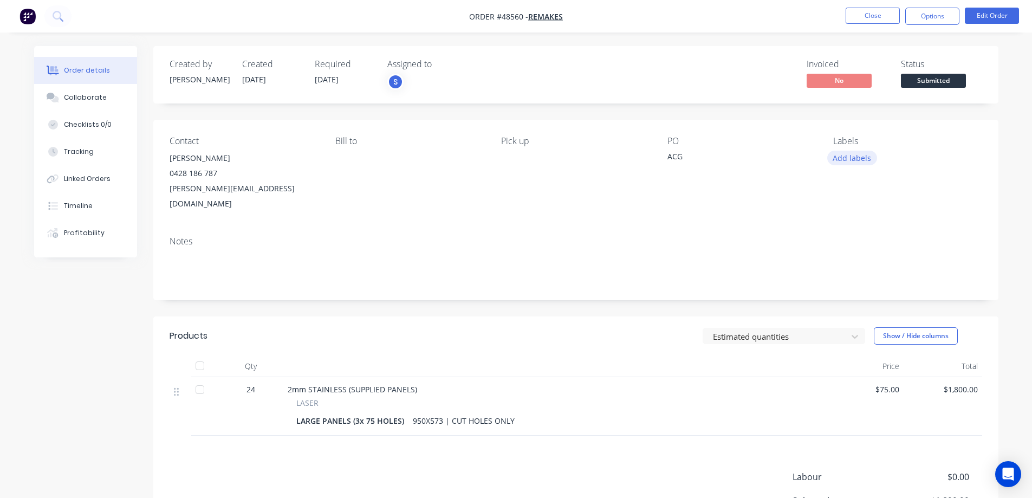
click at [838, 161] on button "Add labels" at bounding box center [852, 158] width 50 height 15
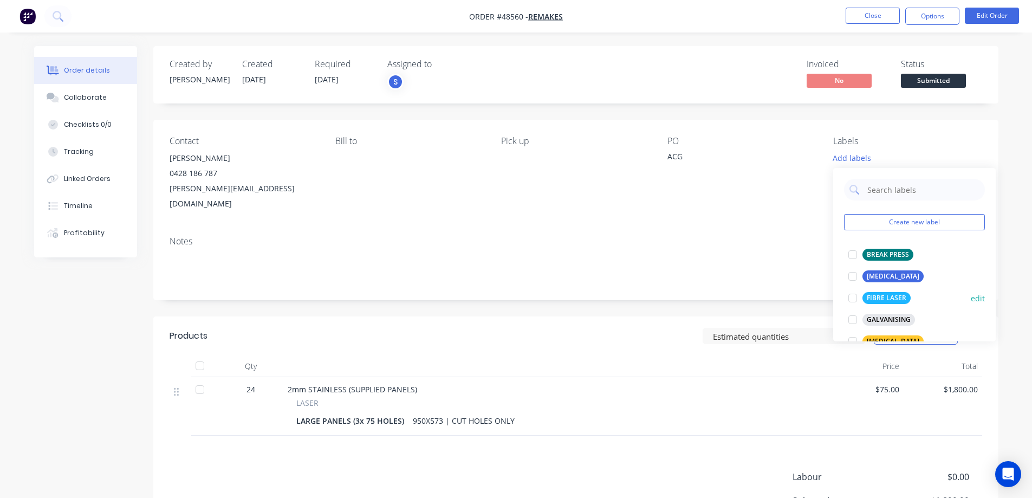
click at [851, 301] on div at bounding box center [852, 298] width 22 height 22
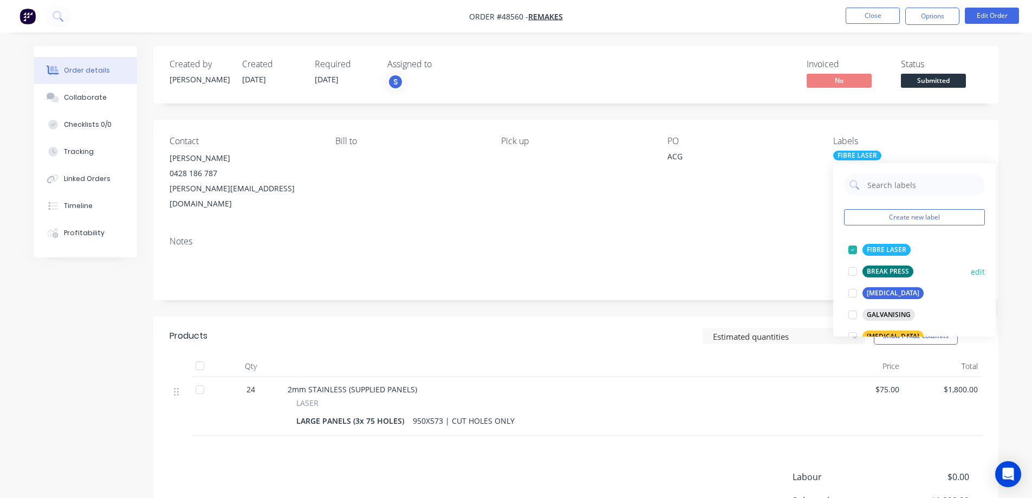
click at [851, 275] on div at bounding box center [852, 271] width 22 height 22
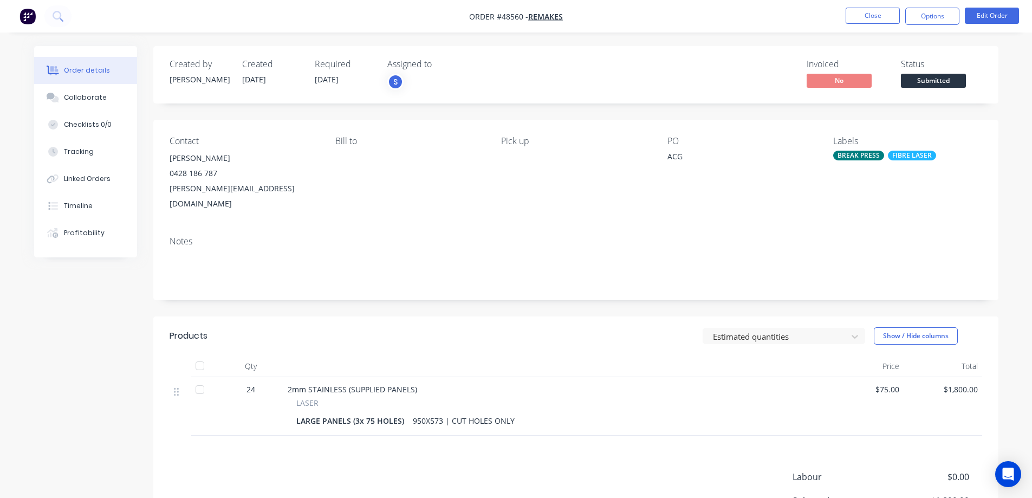
click at [941, 88] on button "Submitted" at bounding box center [932, 82] width 65 height 16
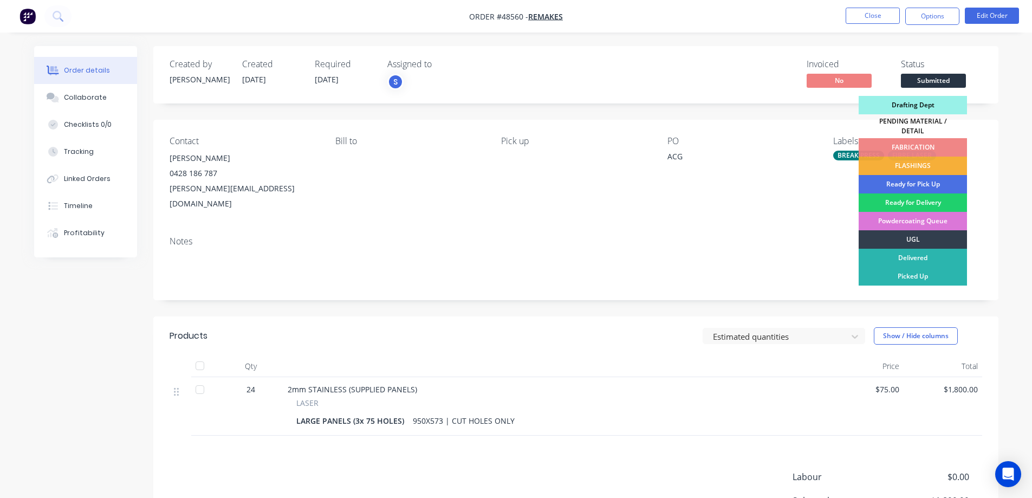
click at [919, 106] on div "Drafting Dept" at bounding box center [912, 105] width 108 height 18
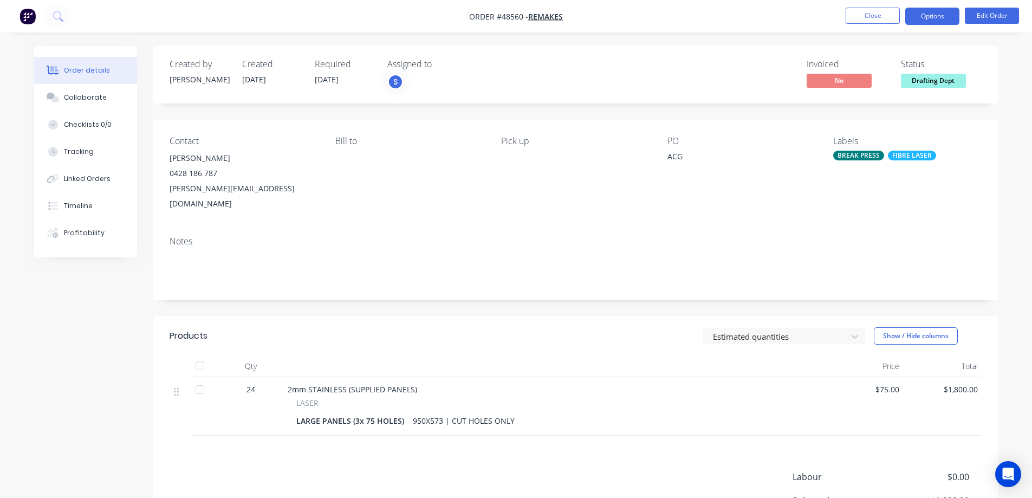
click at [925, 13] on button "Options" at bounding box center [932, 16] width 54 height 17
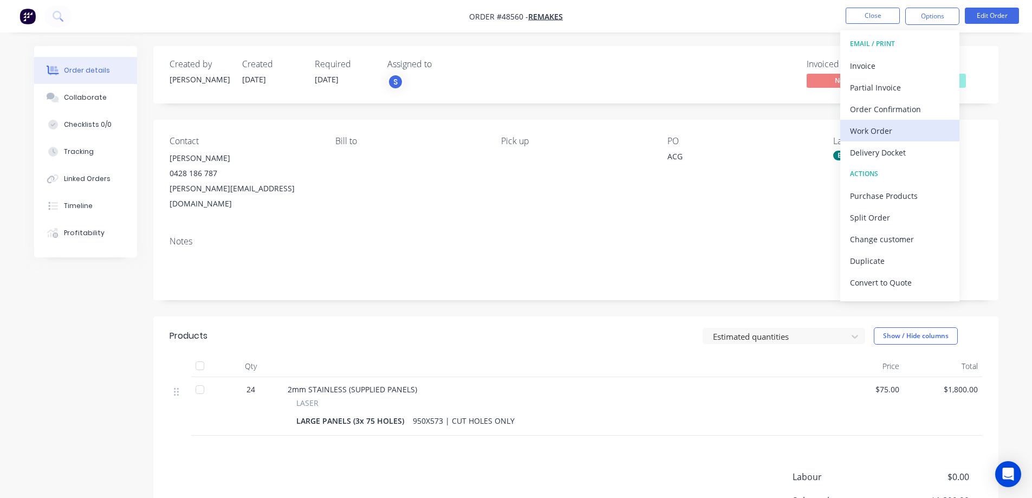
click at [867, 132] on div "Work Order" at bounding box center [900, 131] width 100 height 16
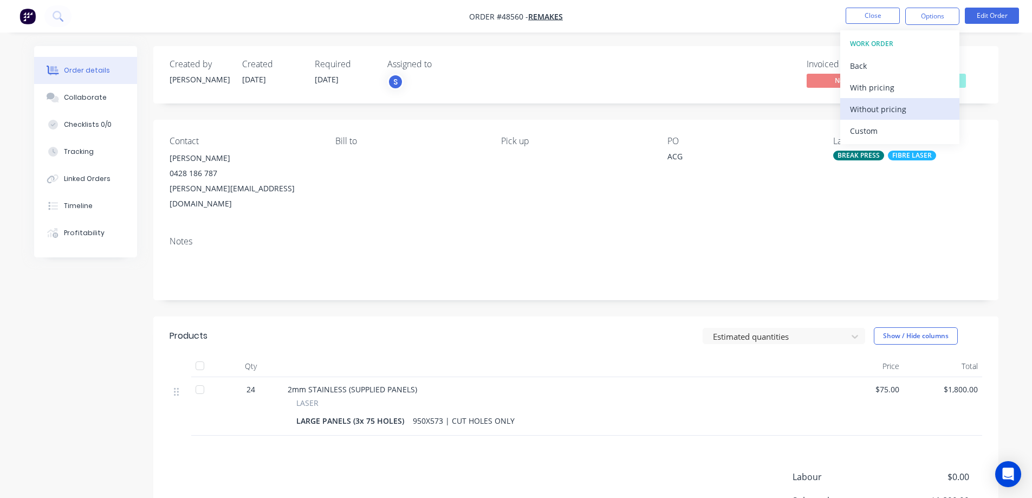
click at [863, 108] on div "Without pricing" at bounding box center [900, 109] width 100 height 16
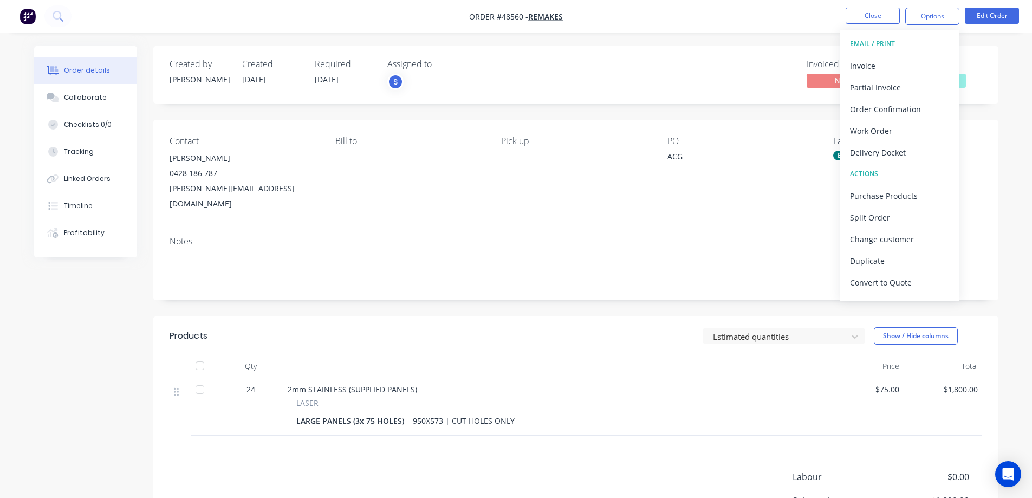
click at [510, 20] on span "Order #48560 -" at bounding box center [498, 16] width 59 height 10
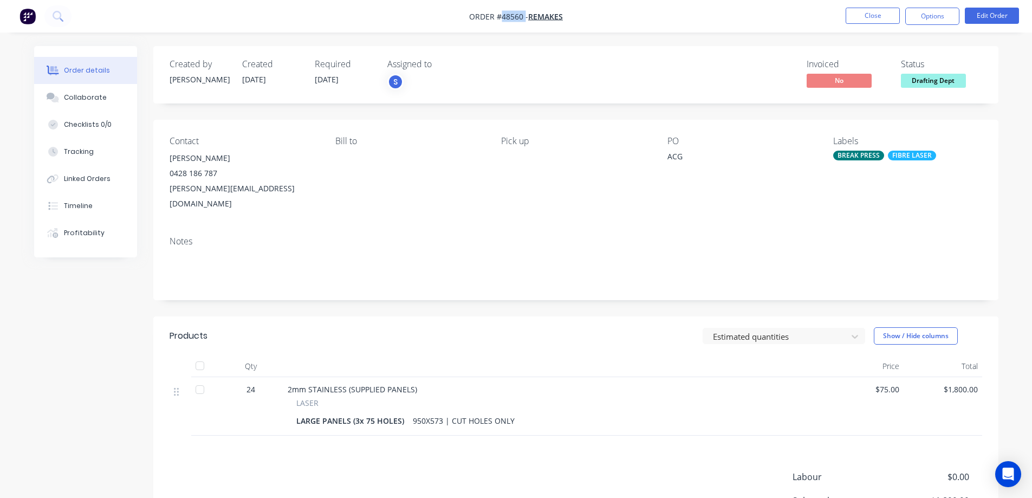
click at [510, 20] on span "Order #48560 -" at bounding box center [498, 16] width 59 height 10
copy span "48560"
click at [893, 19] on button "Close" at bounding box center [872, 16] width 54 height 16
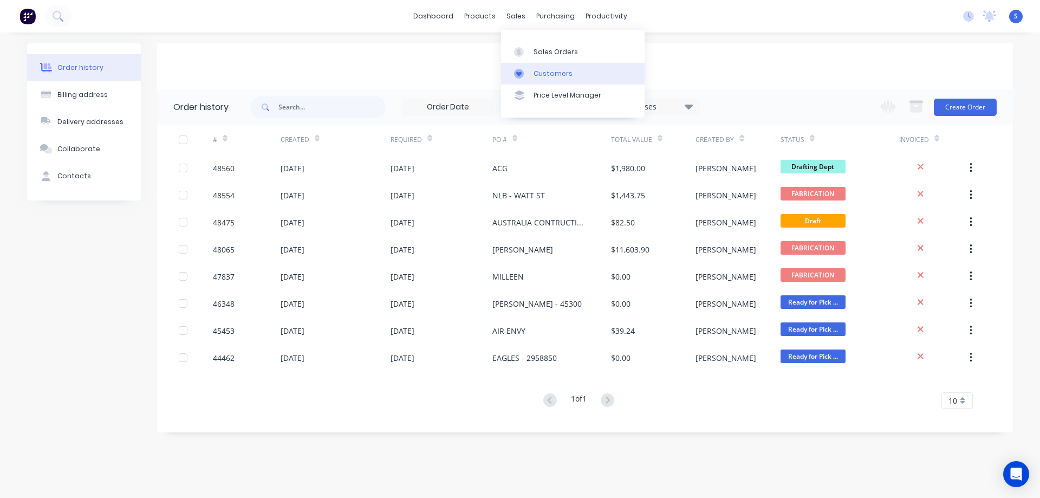
click at [532, 76] on link "Customers" at bounding box center [572, 74] width 143 height 22
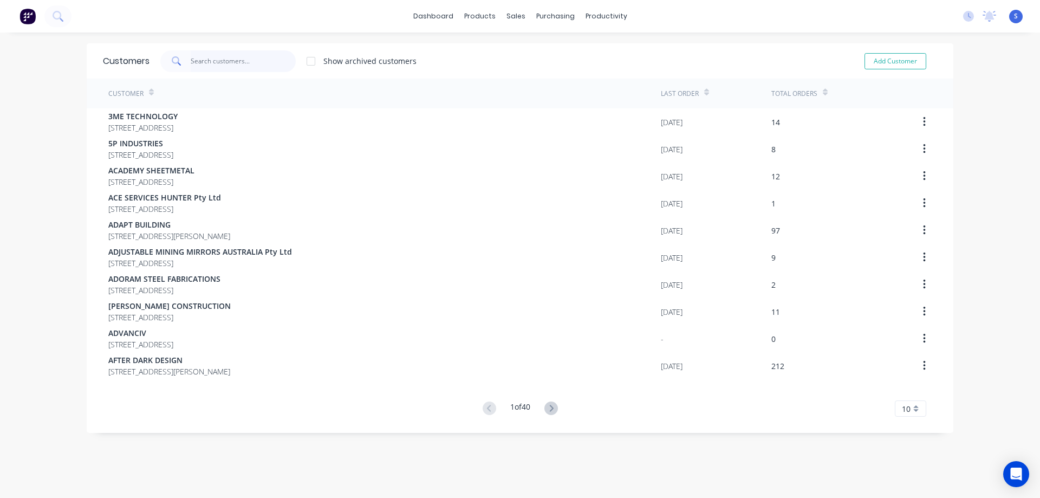
click at [207, 56] on input "text" at bounding box center [244, 61] width 106 height 22
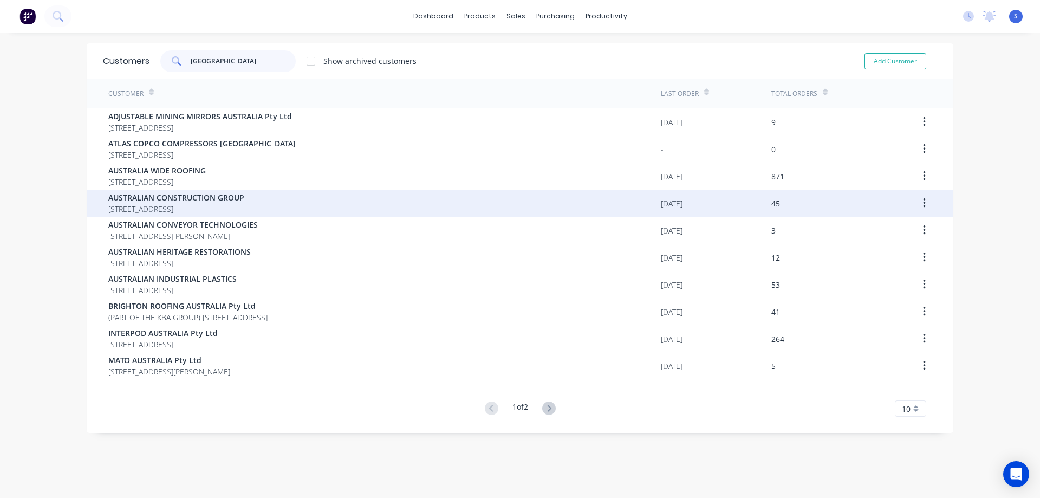
type input "[GEOGRAPHIC_DATA]"
click at [220, 200] on span "AUSTRALIAN CONSTRUCTION GROUP" at bounding box center [176, 197] width 136 height 11
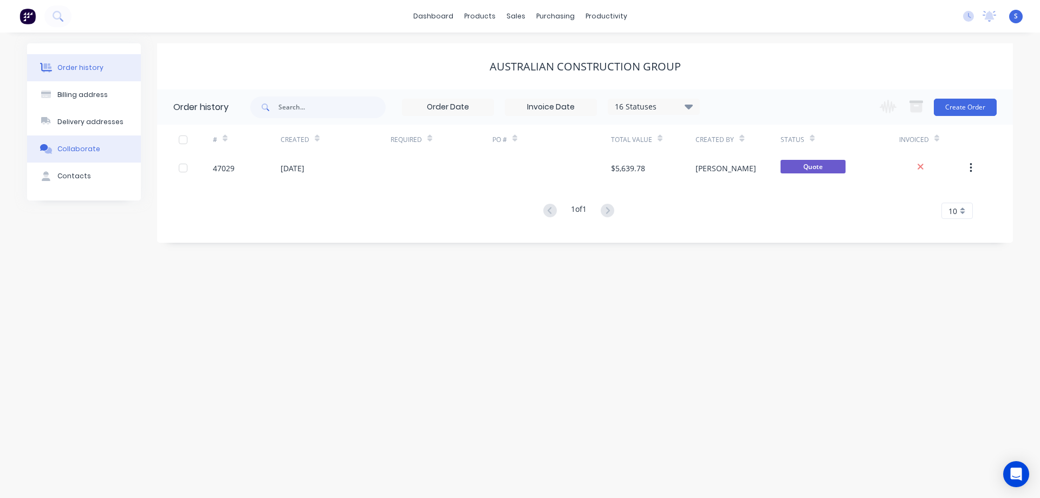
click at [74, 151] on div "Collaborate" at bounding box center [78, 149] width 43 height 10
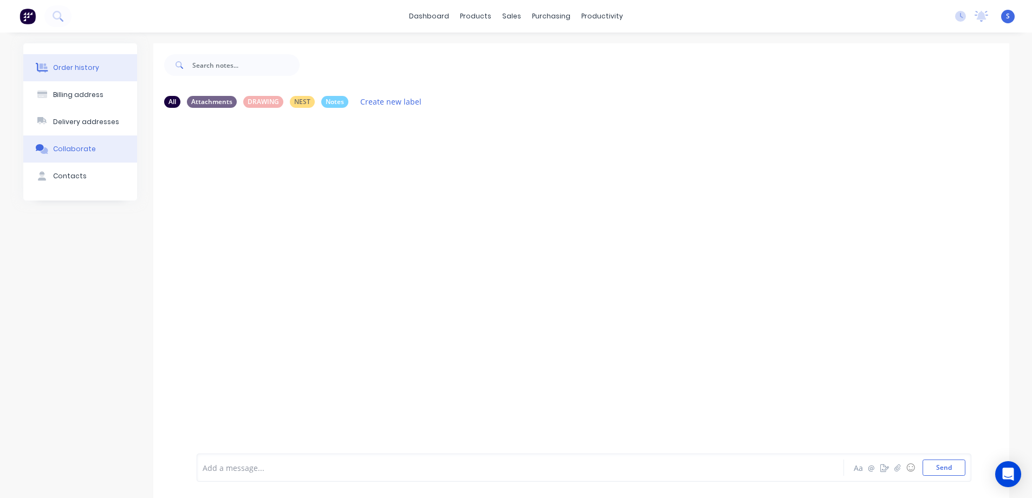
click at [71, 67] on div "Order history" at bounding box center [76, 68] width 46 height 10
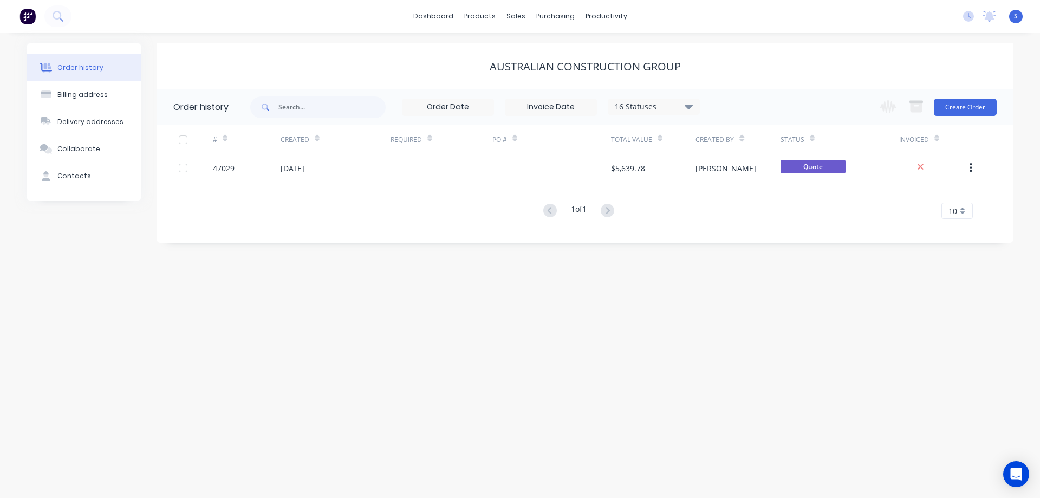
click at [663, 103] on div "16 Statuses" at bounding box center [653, 107] width 91 height 12
click at [743, 253] on label at bounding box center [743, 253] width 0 height 0
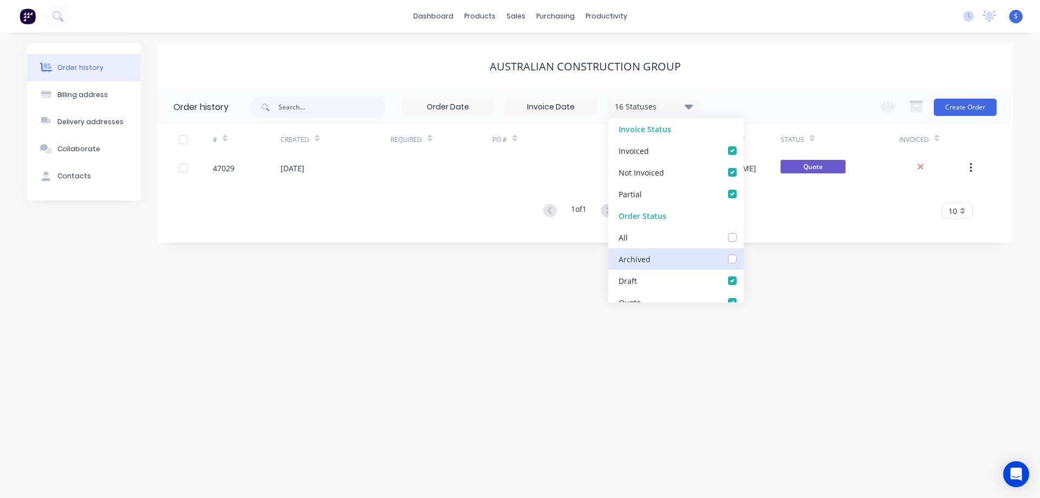
click at [743, 259] on input "checkbox" at bounding box center [747, 258] width 9 height 10
checkbox input "true"
click at [730, 91] on div "17 Statuses Invoice Status Invoiced Not Invoiced Partial Order Status All Archi…" at bounding box center [631, 106] width 762 height 35
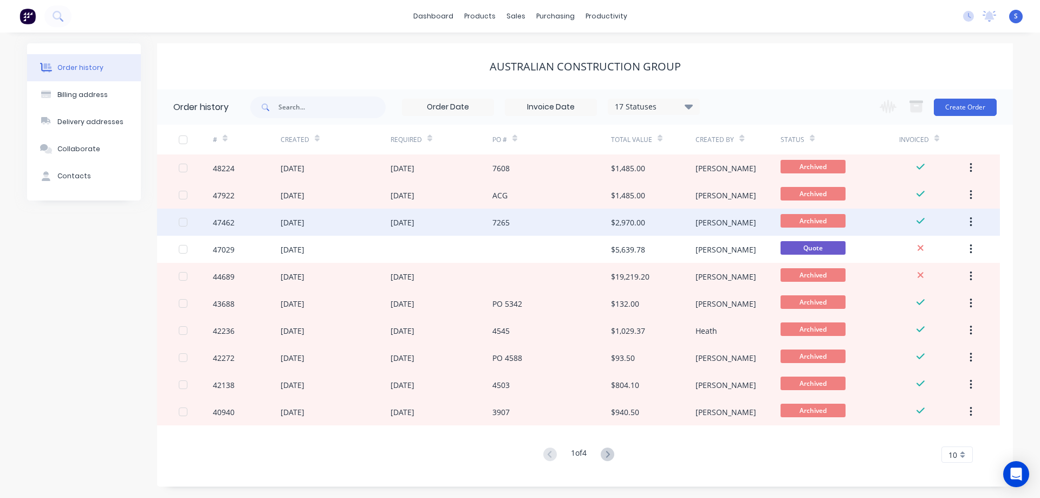
click at [365, 224] on div "[DATE]" at bounding box center [335, 221] width 110 height 27
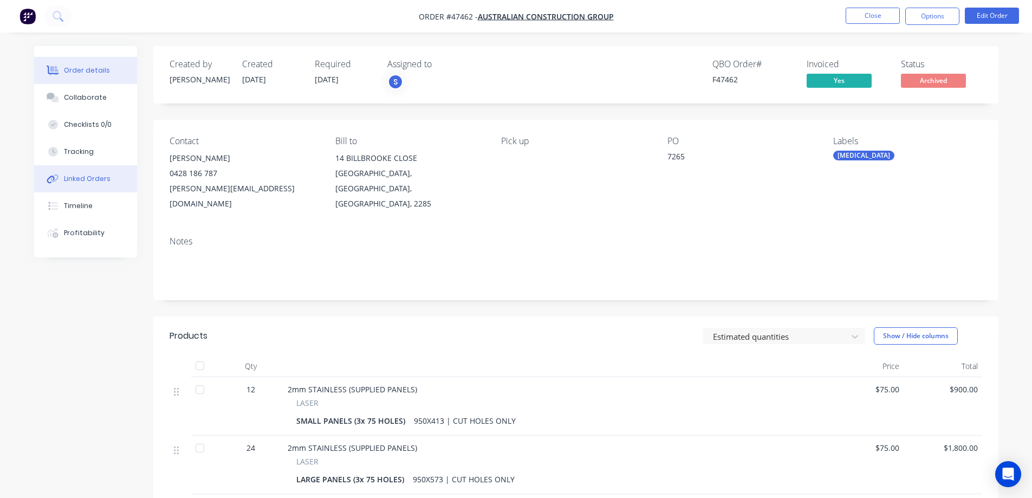
click at [87, 174] on div "Linked Orders" at bounding box center [87, 179] width 47 height 10
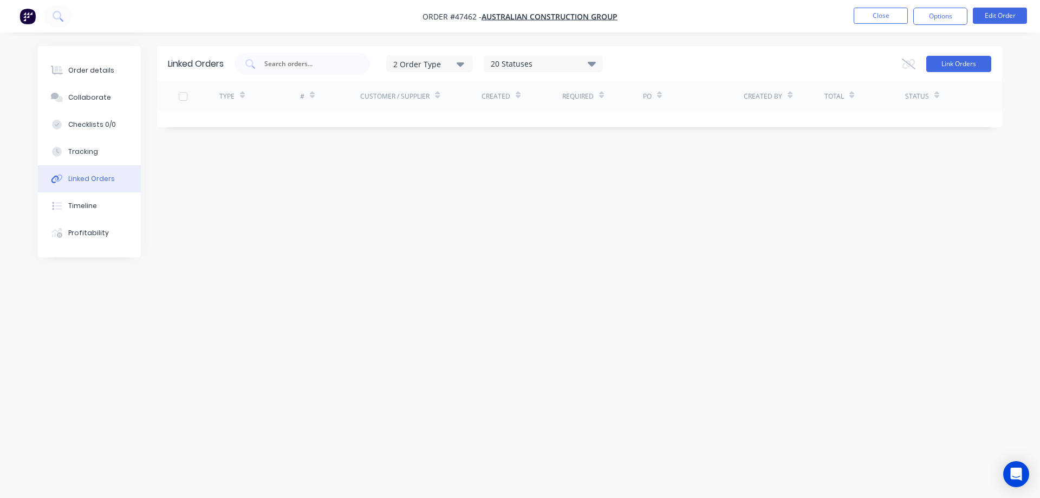
click at [961, 62] on button "Link Orders" at bounding box center [958, 64] width 65 height 16
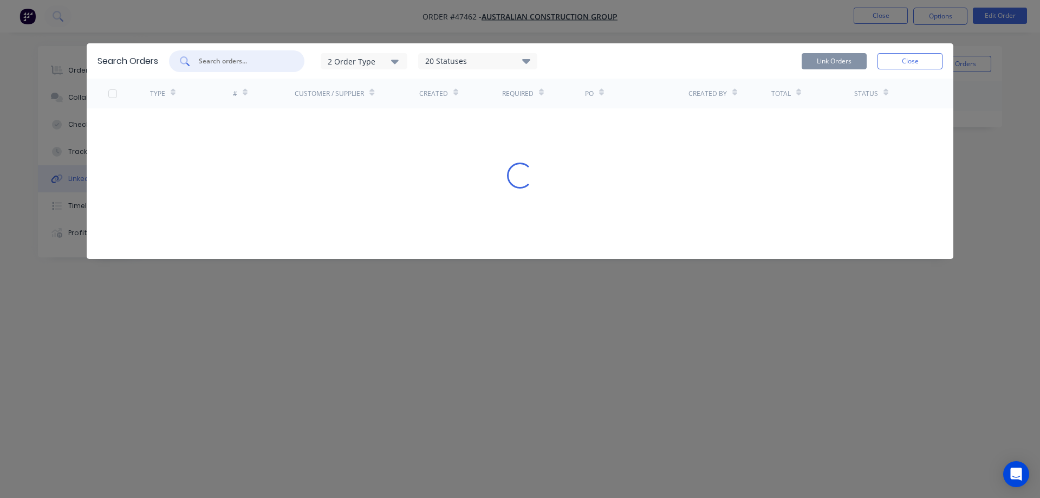
click at [219, 64] on input "text" at bounding box center [243, 61] width 90 height 11
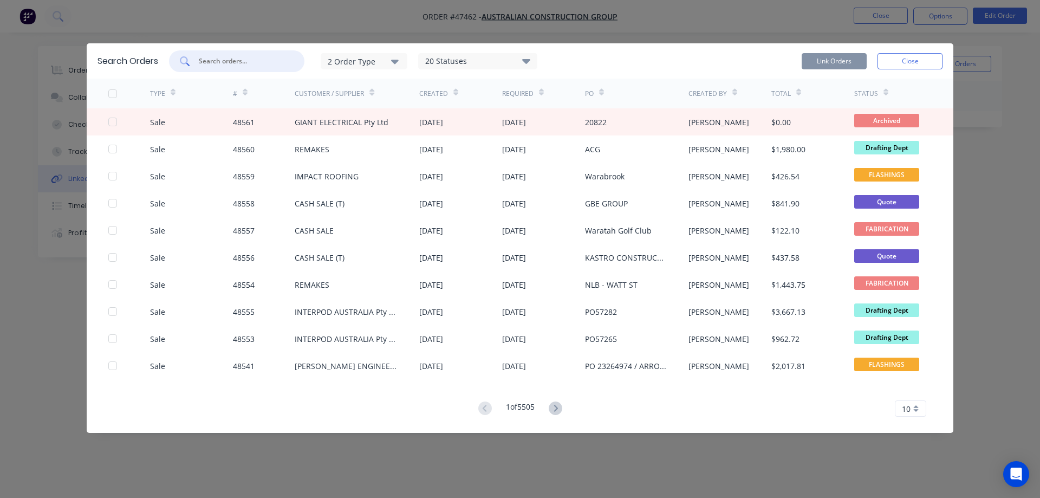
paste input "48560"
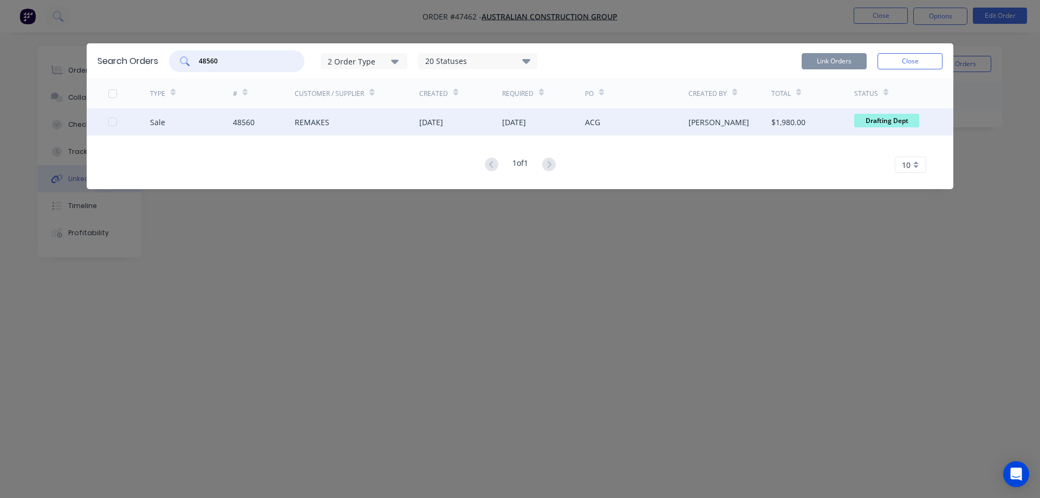
click at [112, 121] on div at bounding box center [113, 122] width 22 height 22
type input "48560"
click at [837, 61] on button "Link Orders" at bounding box center [833, 61] width 65 height 16
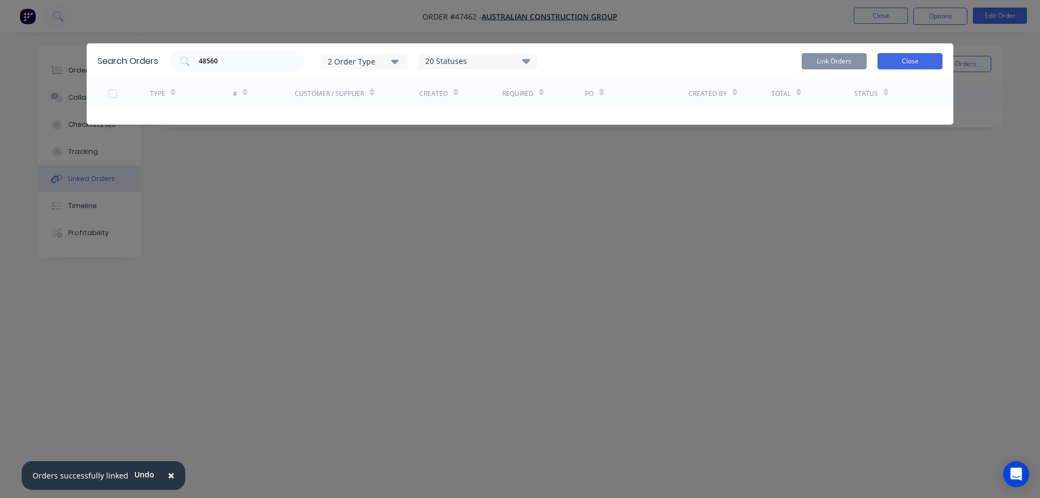
click at [912, 64] on button "Close" at bounding box center [909, 61] width 65 height 16
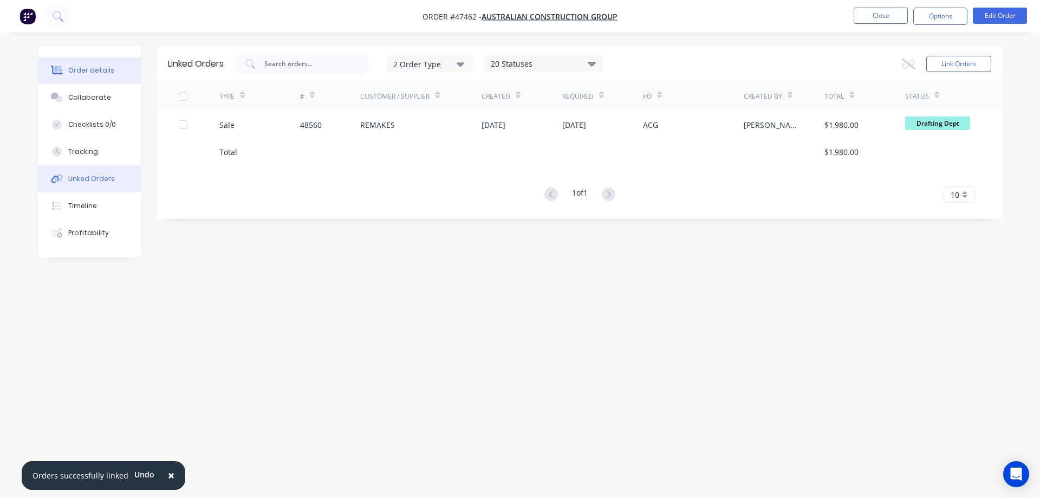
click at [109, 71] on div "Order details" at bounding box center [91, 71] width 46 height 10
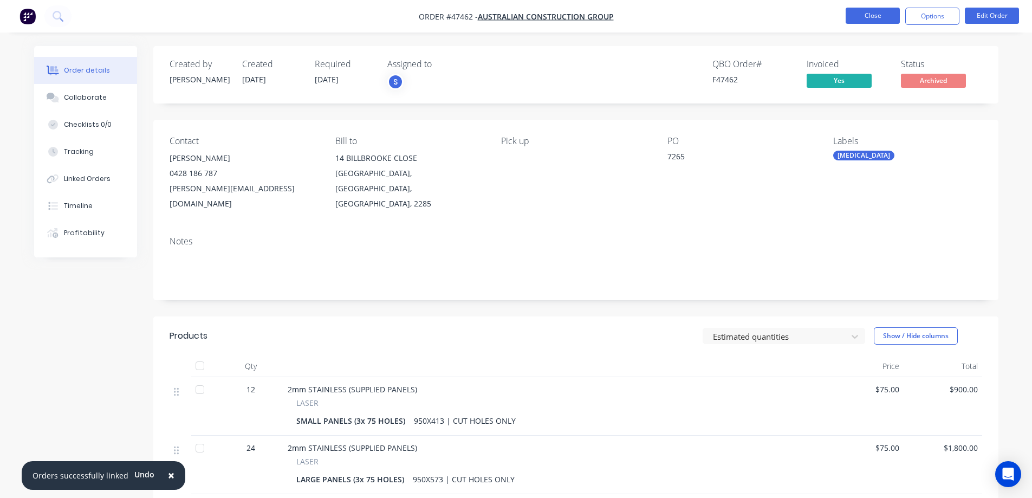
click at [859, 21] on button "Close" at bounding box center [872, 16] width 54 height 16
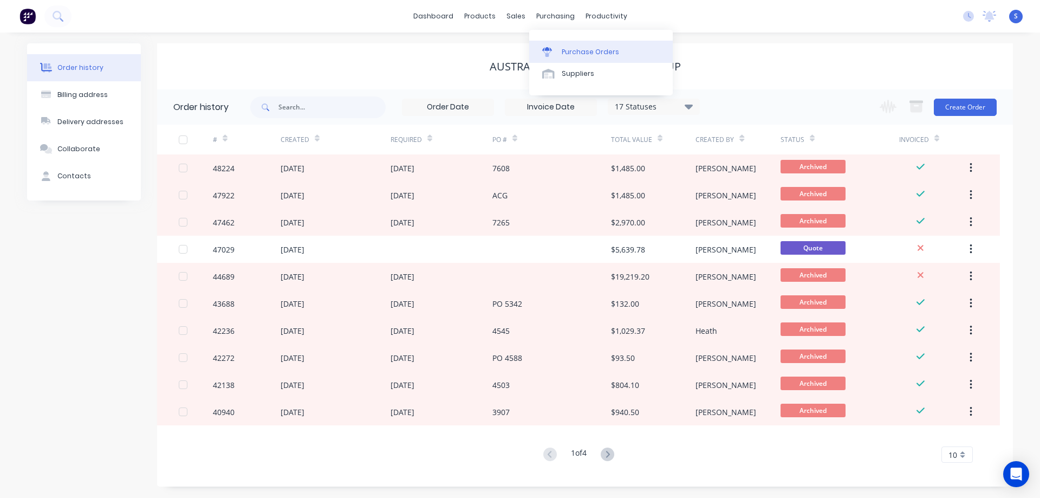
click at [597, 51] on div "Purchase Orders" at bounding box center [590, 52] width 57 height 10
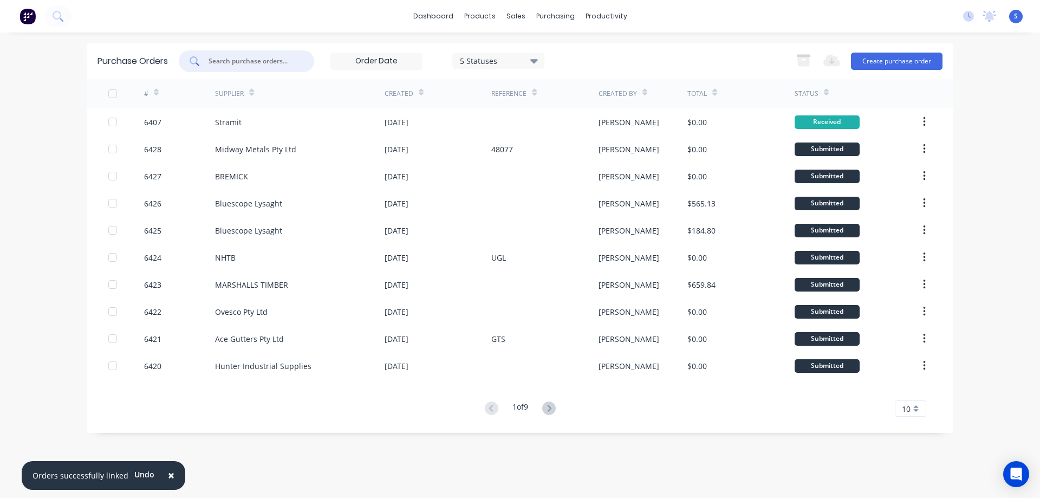
click at [228, 58] on input "text" at bounding box center [252, 61] width 90 height 11
click at [884, 56] on button "Create purchase order" at bounding box center [897, 61] width 92 height 17
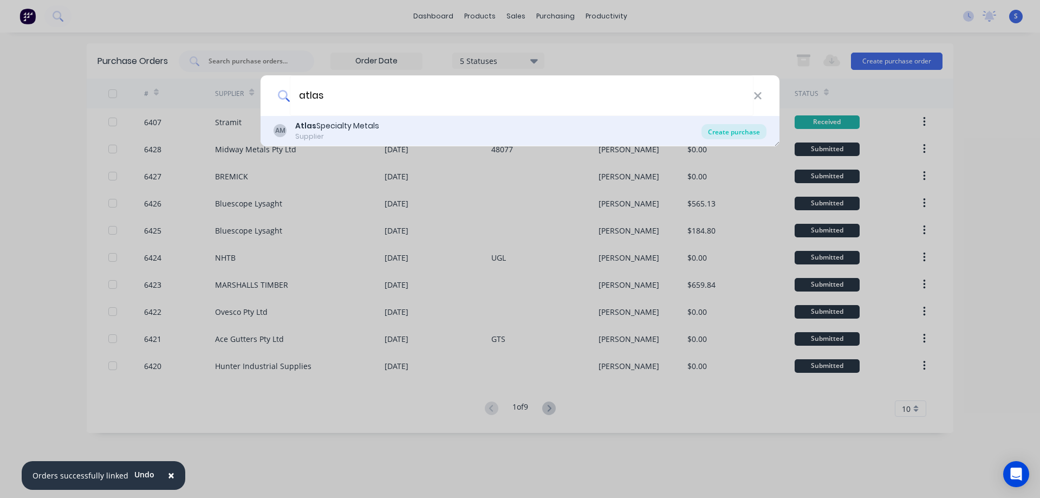
type input "atlas"
click at [724, 133] on div "Create purchase" at bounding box center [733, 131] width 65 height 15
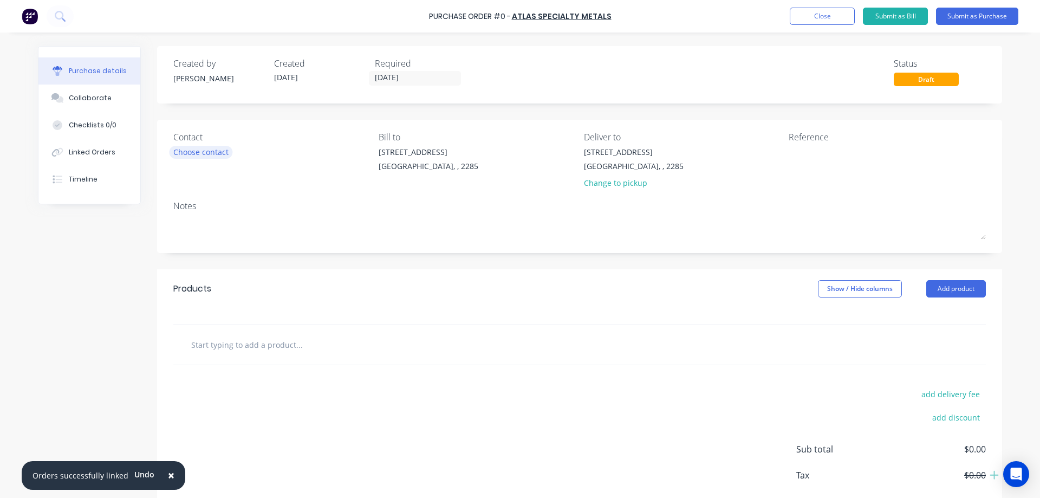
click at [201, 153] on div "Choose contact" at bounding box center [200, 151] width 55 height 11
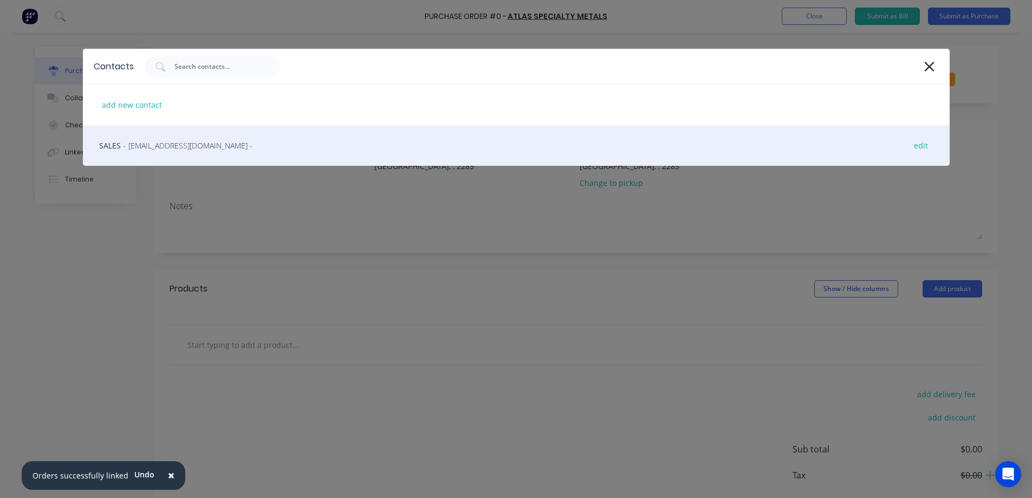
click at [175, 158] on div "SALES - [EMAIL_ADDRESS][DOMAIN_NAME] - edit" at bounding box center [516, 145] width 866 height 41
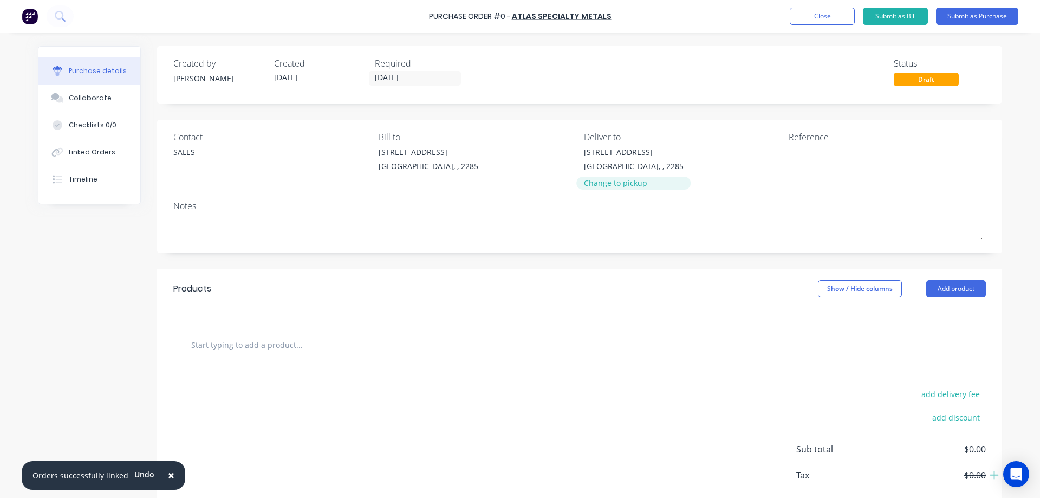
click at [609, 184] on div "Change to pickup" at bounding box center [634, 182] width 100 height 11
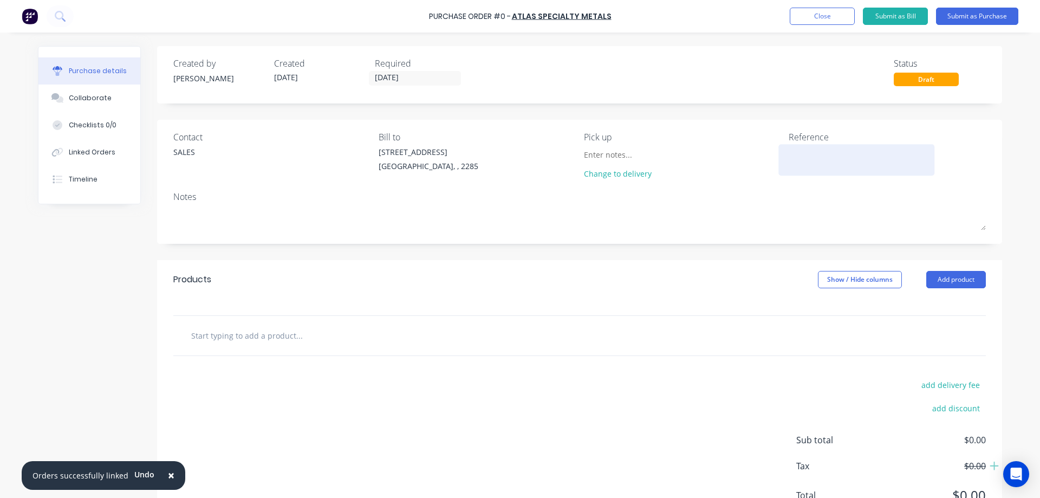
click at [807, 151] on textarea at bounding box center [855, 158] width 135 height 24
type textarea "x"
type textarea "#"
paste textarea "48560"
type textarea "x"
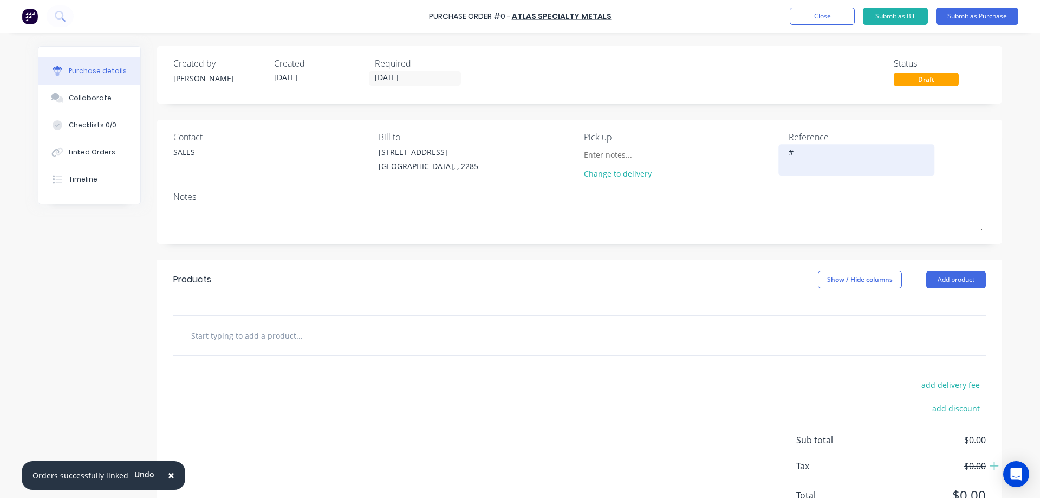
type textarea "#48560"
type textarea "x"
type textarea "#48560"
click at [807, 151] on textarea "#48560" at bounding box center [855, 158] width 135 height 24
type textarea "x"
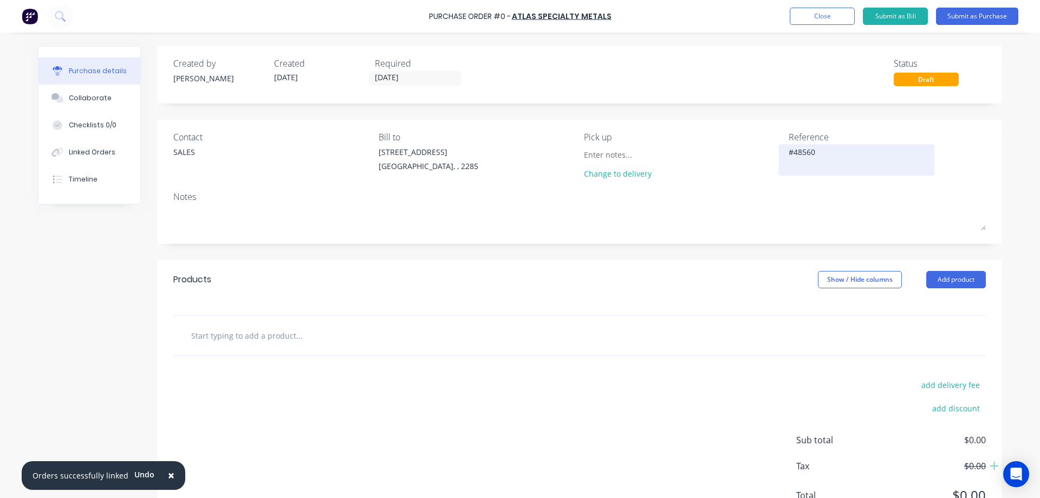
click at [807, 151] on textarea "#48560" at bounding box center [855, 158] width 135 height 24
type textarea "#48560"
type textarea "x"
type textarea "#48560"
click at [82, 146] on button "Linked Orders" at bounding box center [89, 152] width 102 height 27
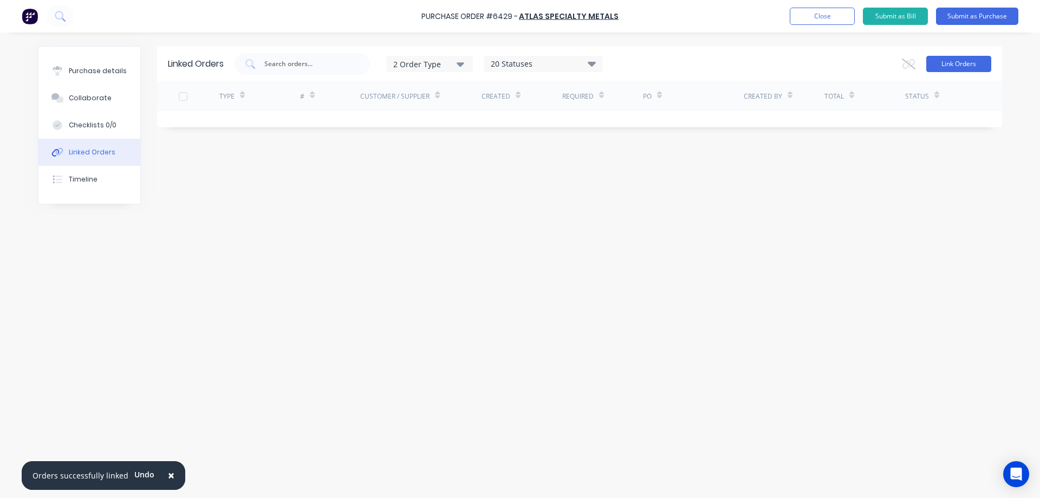
click at [949, 66] on button "Link Orders" at bounding box center [958, 64] width 65 height 16
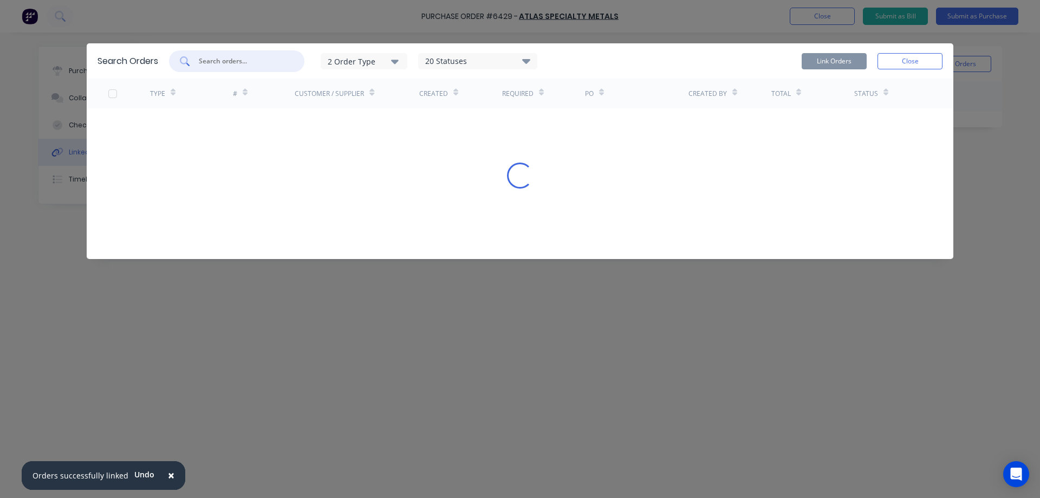
click at [252, 63] on input "text" at bounding box center [243, 61] width 90 height 11
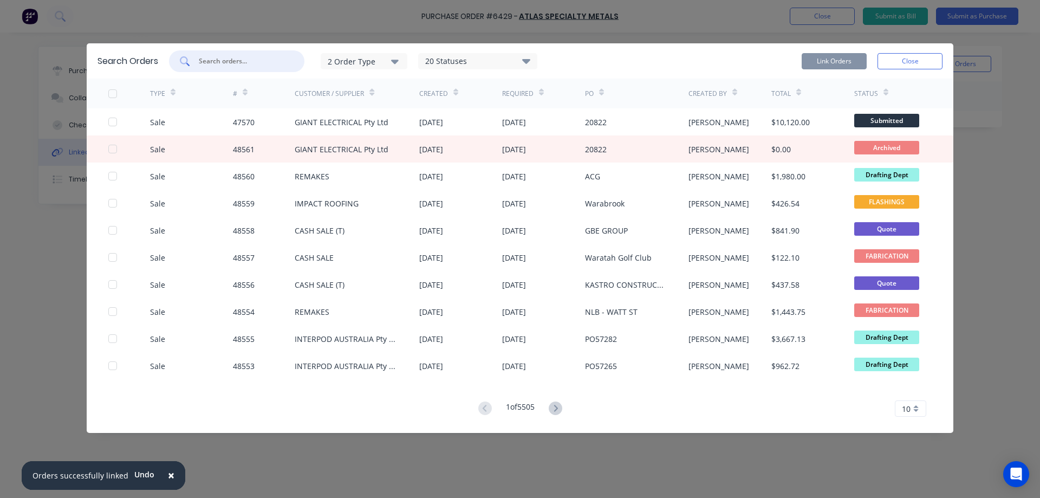
paste input "48560"
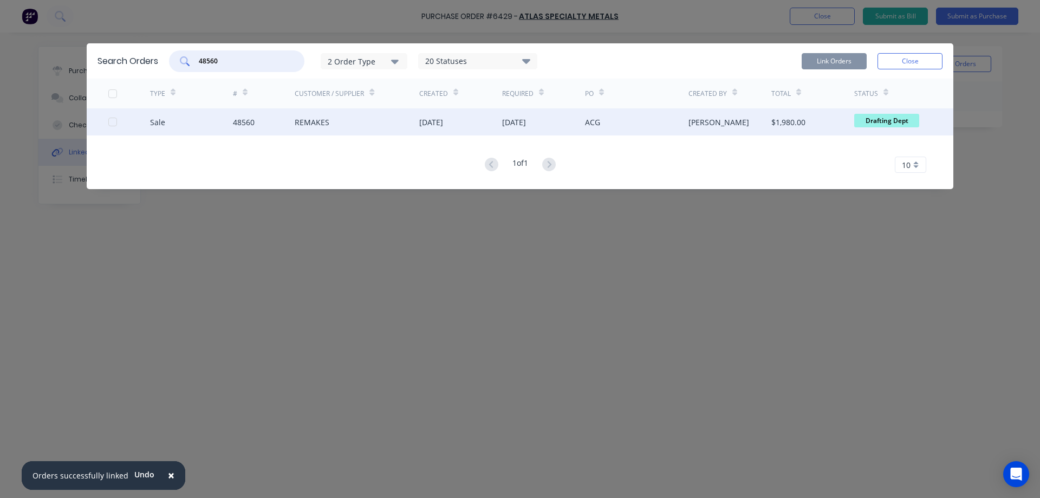
click at [114, 121] on div at bounding box center [113, 122] width 22 height 22
type input "48560"
click at [835, 60] on button "Link Orders" at bounding box center [833, 61] width 65 height 16
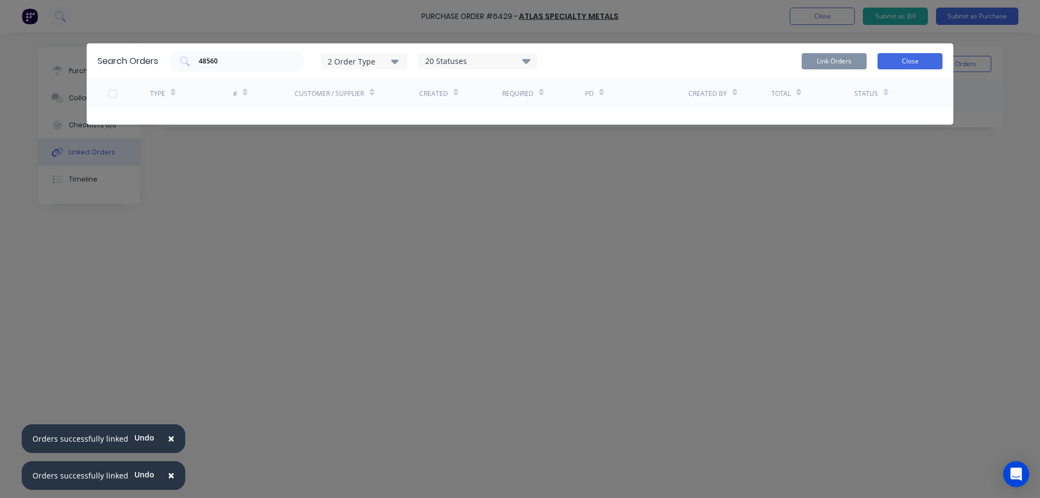
click at [908, 60] on button "Close" at bounding box center [909, 61] width 65 height 16
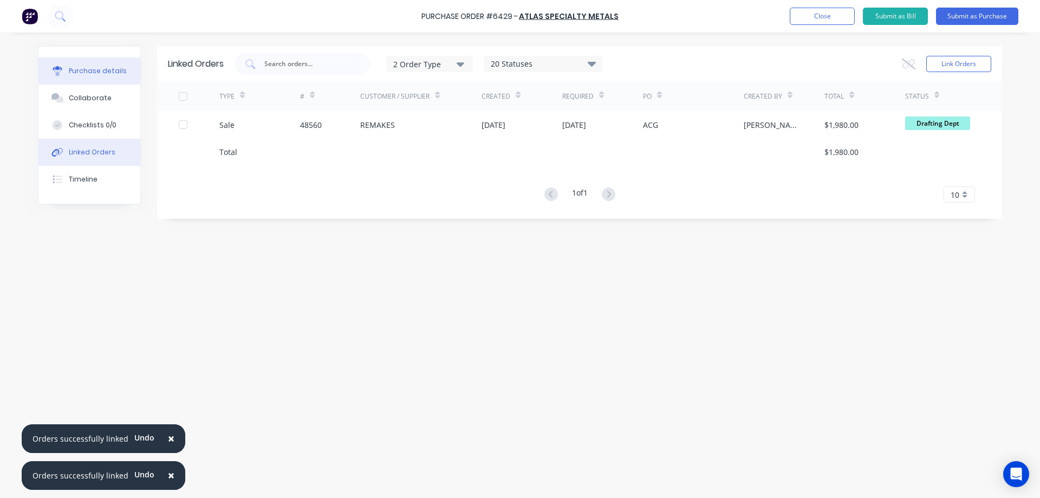
click at [108, 74] on div "Purchase details" at bounding box center [98, 71] width 58 height 10
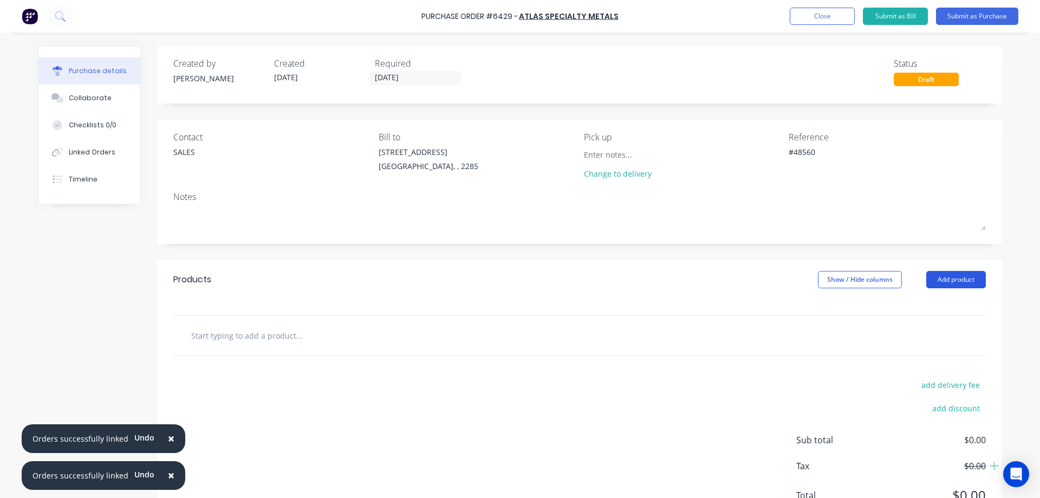
click at [949, 282] on button "Add product" at bounding box center [956, 279] width 60 height 17
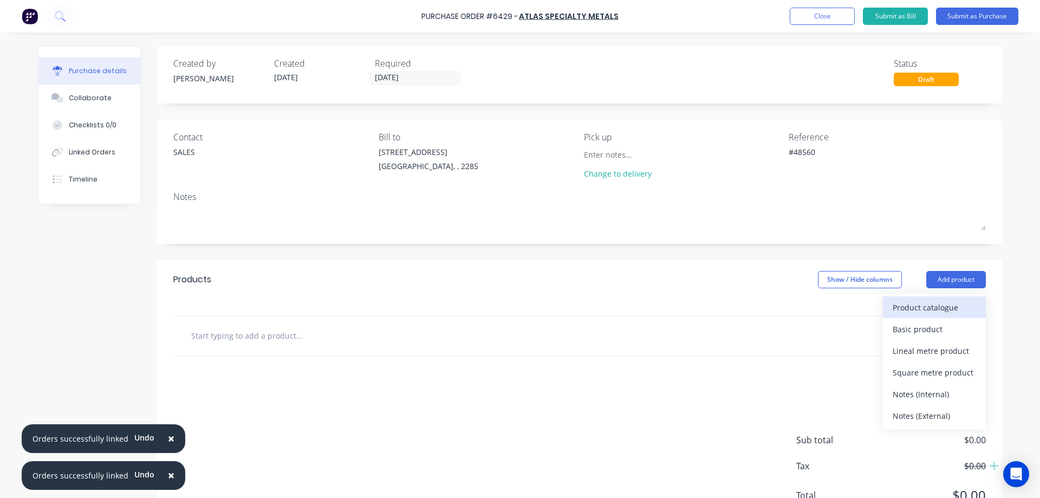
click at [922, 316] on button "Product catalogue" at bounding box center [934, 307] width 103 height 22
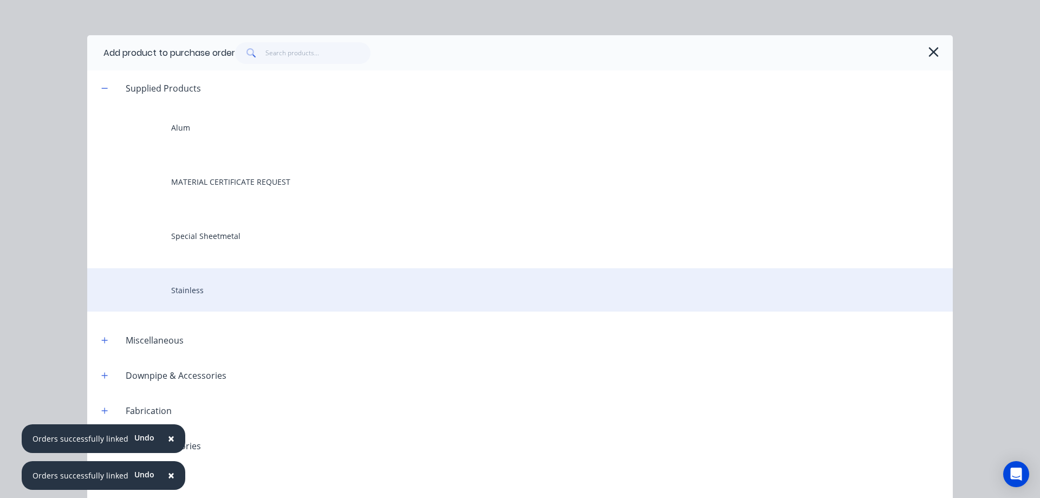
click at [169, 286] on div "Stainless" at bounding box center [519, 289] width 865 height 43
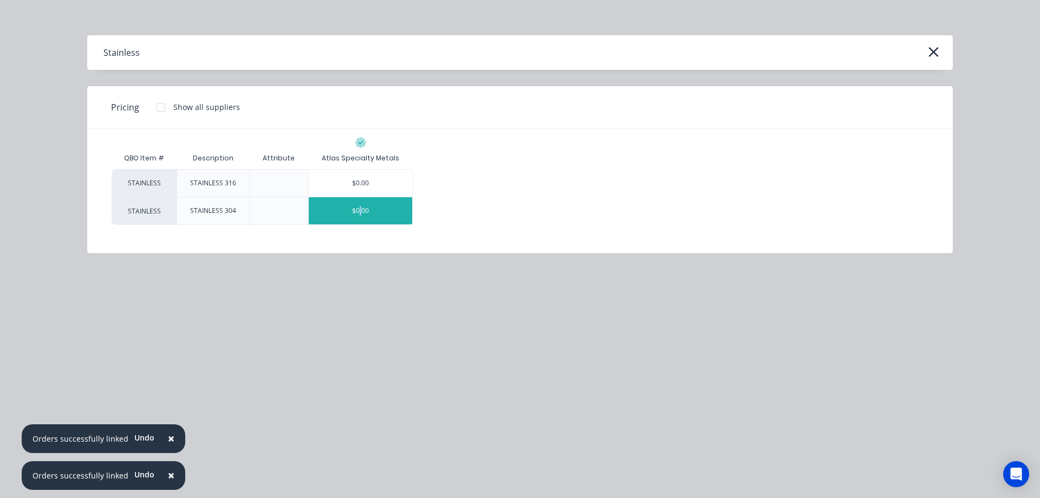
click at [361, 212] on div "$0.00" at bounding box center [360, 210] width 103 height 27
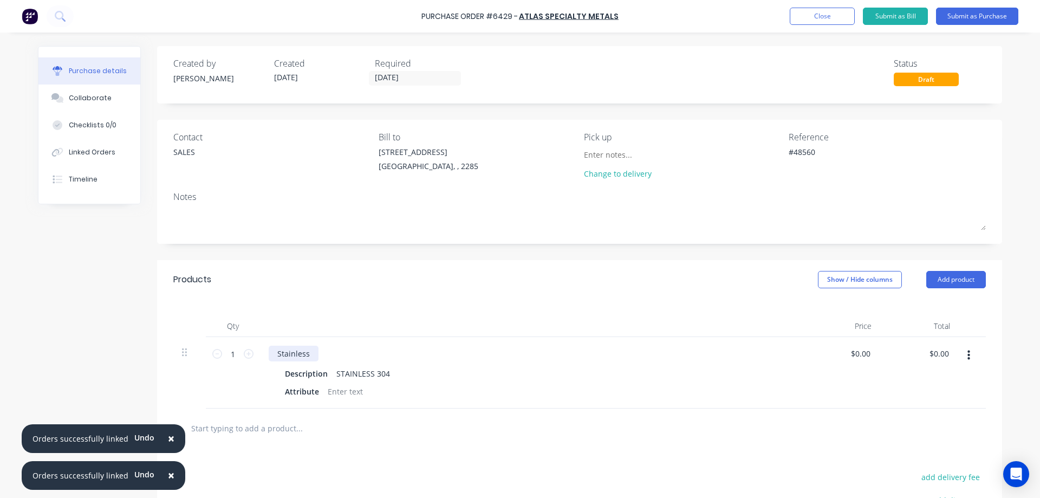
click at [294, 352] on div "Stainless" at bounding box center [294, 353] width 50 height 16
type textarea "x"
click at [294, 352] on div "Stainless" at bounding box center [294, 353] width 50 height 16
click at [298, 374] on div "Description" at bounding box center [305, 373] width 51 height 16
type textarea "x"
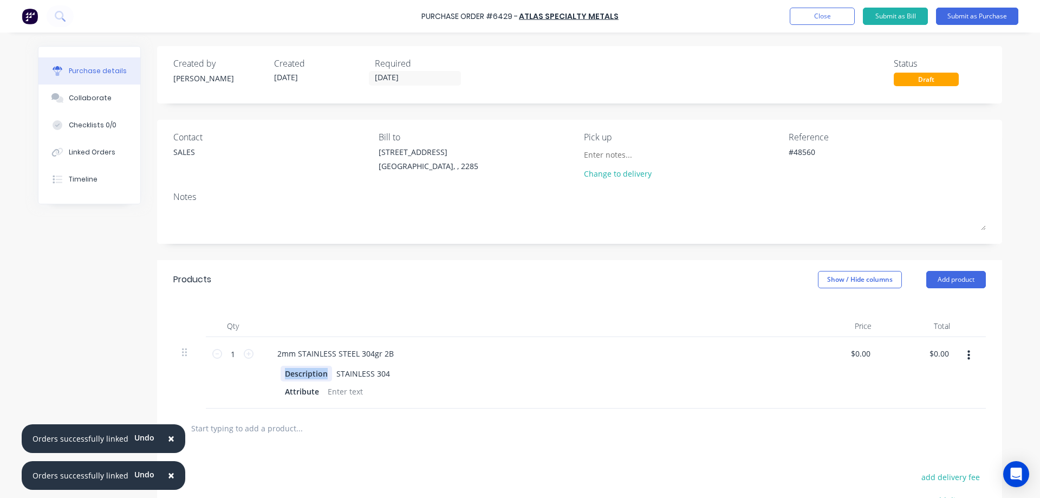
click at [298, 374] on div "Description" at bounding box center [305, 373] width 51 height 16
click at [351, 374] on div "STAINLESS 304" at bounding box center [360, 373] width 62 height 16
type textarea "x"
click at [351, 374] on div "STAINLESS 304" at bounding box center [360, 373] width 62 height 16
click at [304, 387] on div "Attribute" at bounding box center [301, 391] width 43 height 16
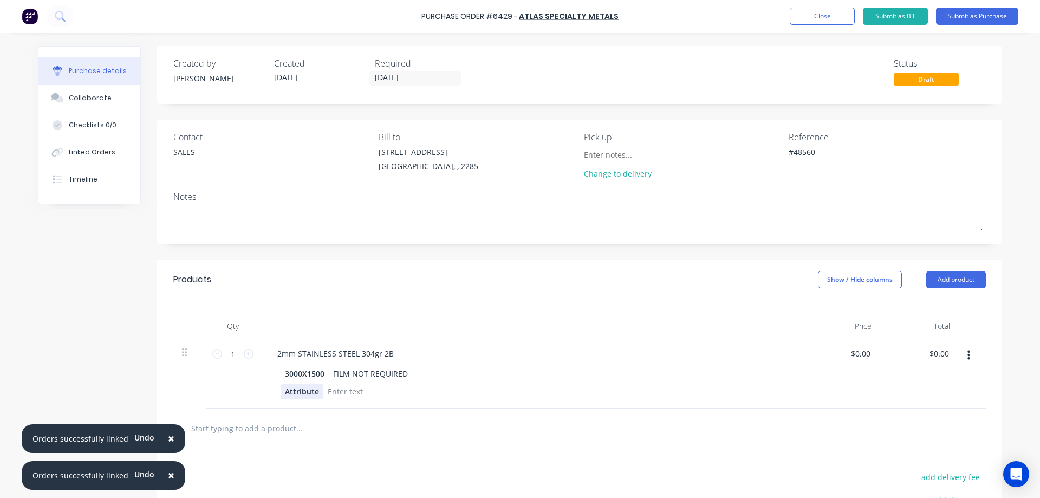
type textarea "x"
click at [304, 387] on div "Attribute" at bounding box center [301, 391] width 43 height 16
click at [232, 358] on input "1" at bounding box center [233, 353] width 22 height 16
type textarea "x"
type input "4"
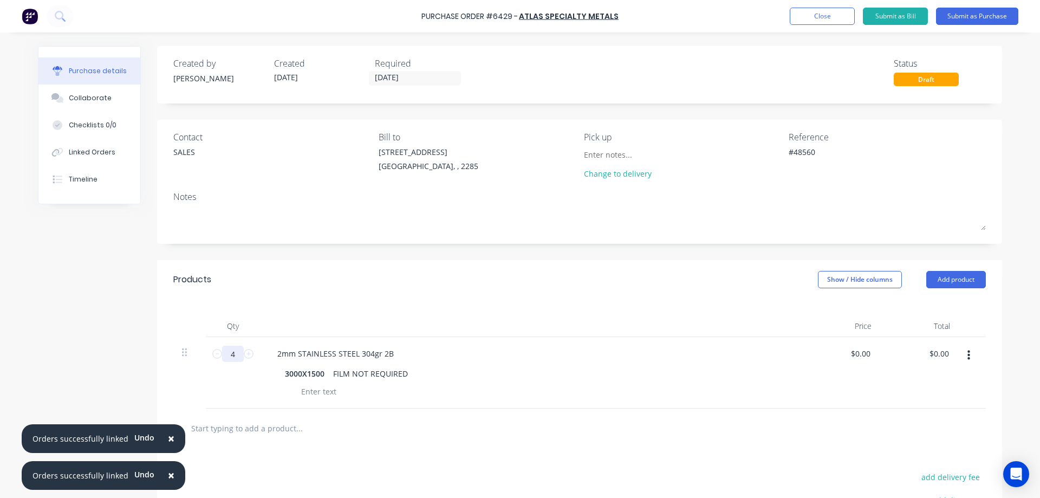
type textarea "x"
type input "4"
click at [591, 288] on div "Products Show / Hide columns Add product" at bounding box center [579, 279] width 845 height 39
click at [973, 15] on button "Submit as Purchase" at bounding box center [977, 16] width 82 height 17
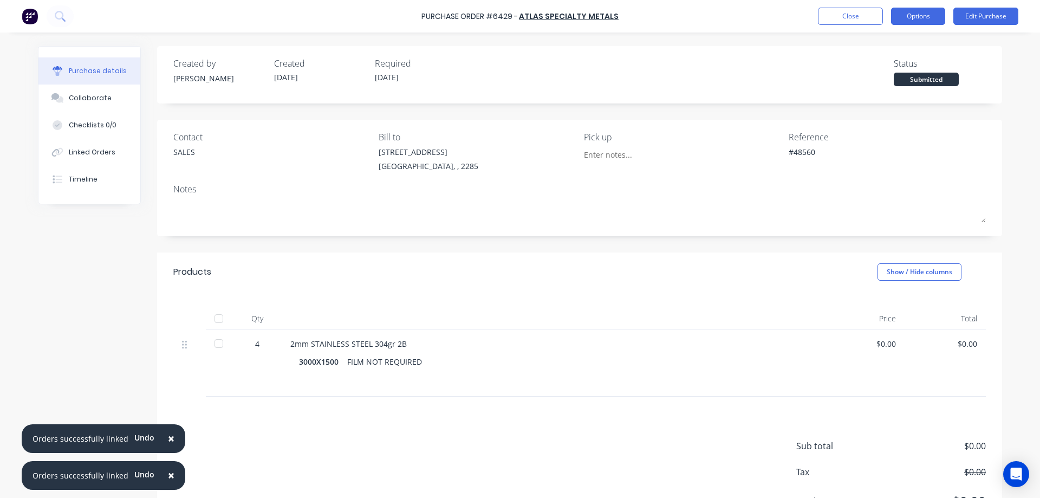
click at [917, 17] on button "Options" at bounding box center [918, 16] width 54 height 17
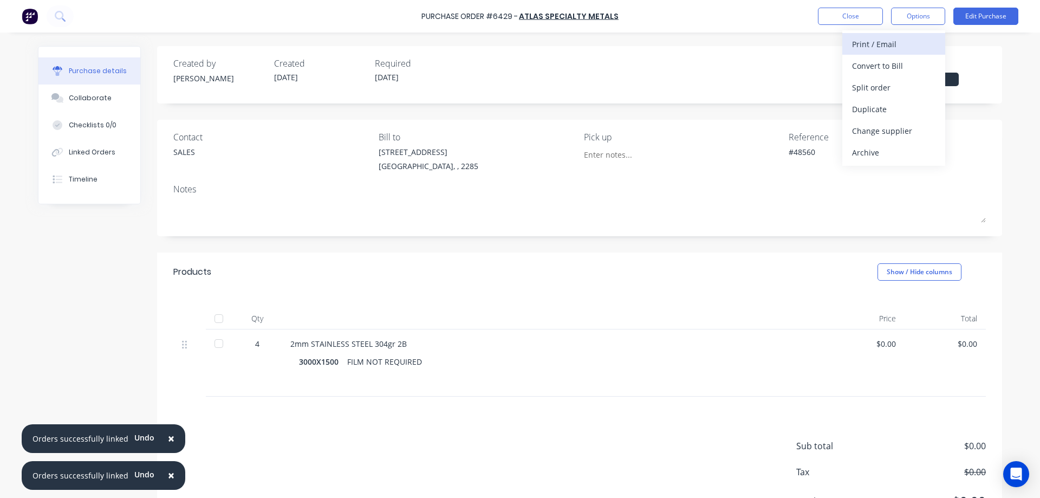
click at [889, 46] on div "Print / Email" at bounding box center [893, 44] width 83 height 16
click at [876, 89] on div "Without pricing" at bounding box center [893, 88] width 83 height 16
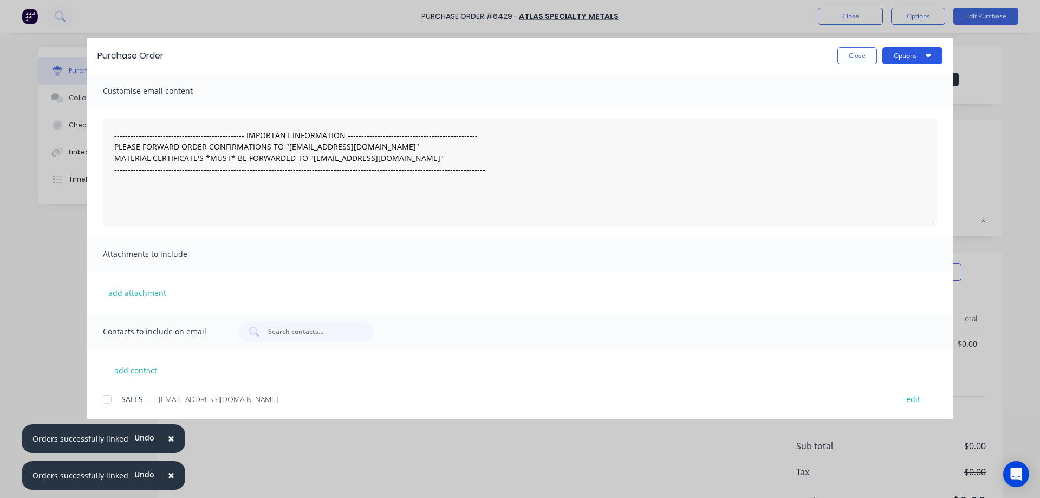
click at [909, 60] on button "Options" at bounding box center [912, 55] width 60 height 17
drag, startPoint x: 887, startPoint y: 86, endPoint x: 869, endPoint y: 110, distance: 30.4
click at [869, 110] on div "Preview Print Email" at bounding box center [890, 105] width 103 height 70
click at [869, 110] on div "Print" at bounding box center [890, 105] width 83 height 16
click at [858, 57] on button "Close" at bounding box center [857, 55] width 40 height 17
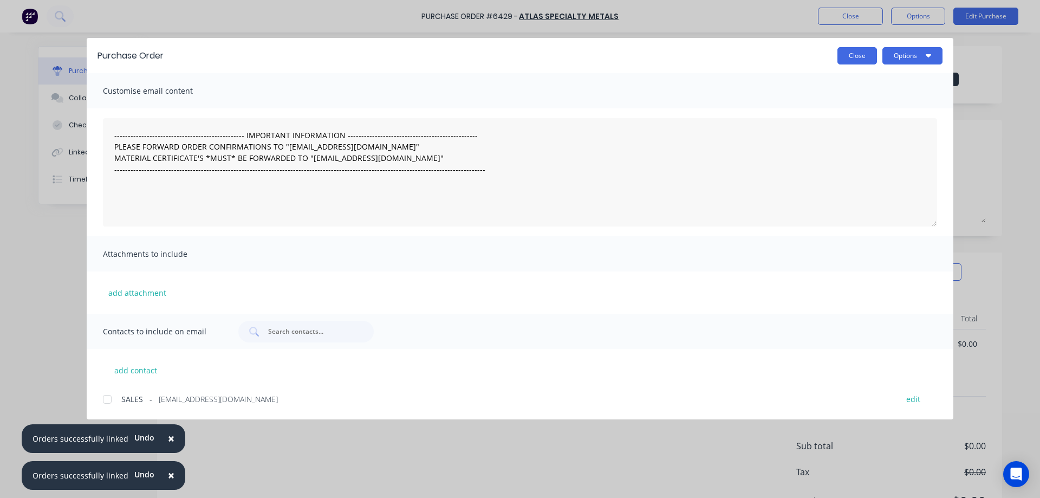
type textarea "x"
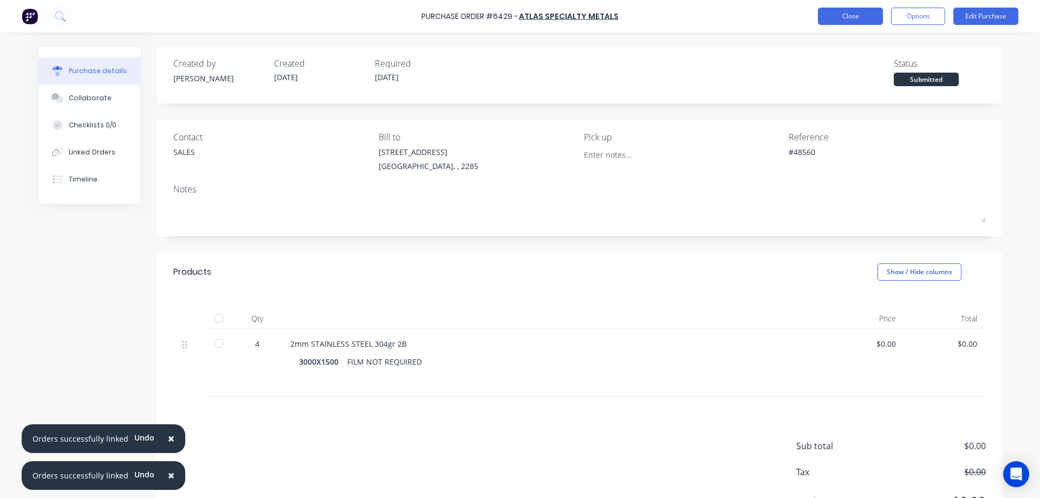
click at [838, 21] on button "Close" at bounding box center [850, 16] width 65 height 17
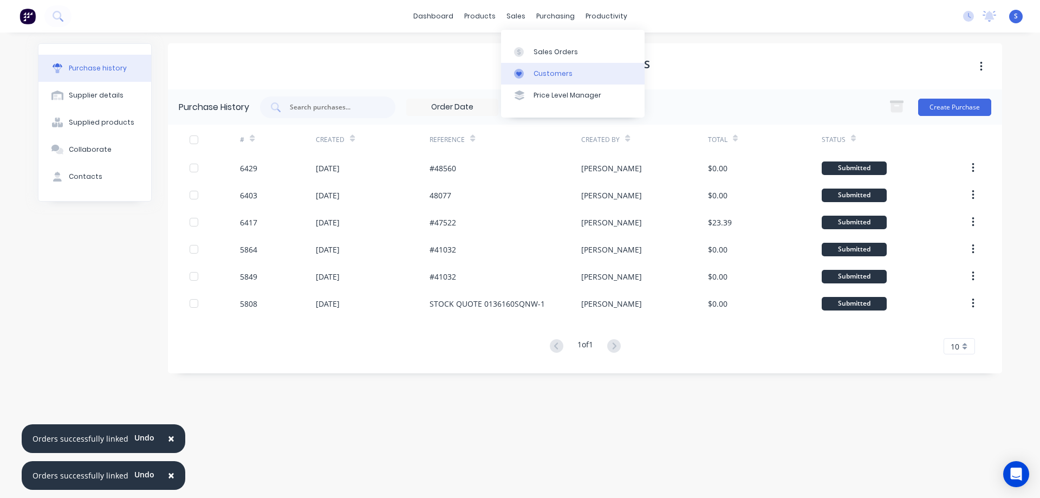
click at [559, 73] on div "Customers" at bounding box center [552, 74] width 39 height 10
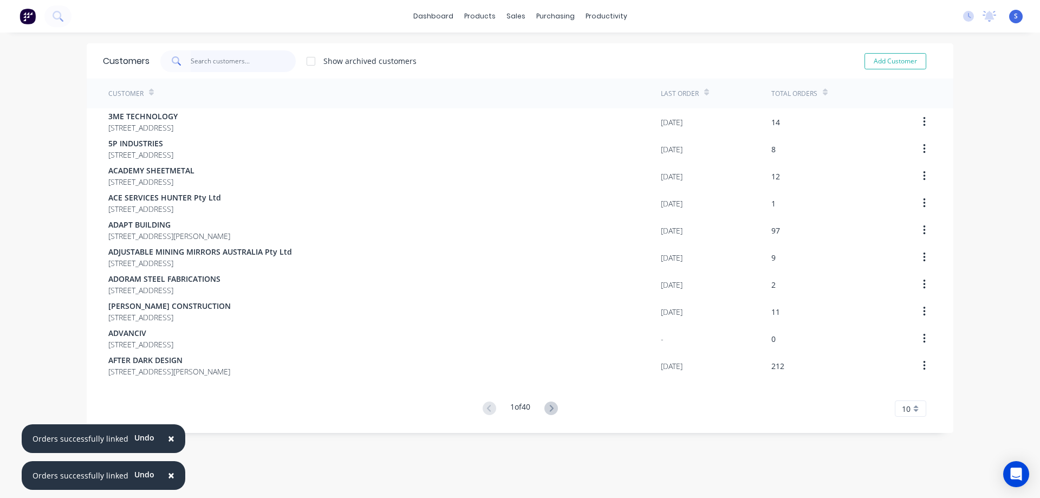
click at [248, 66] on input "text" at bounding box center [244, 61] width 106 height 22
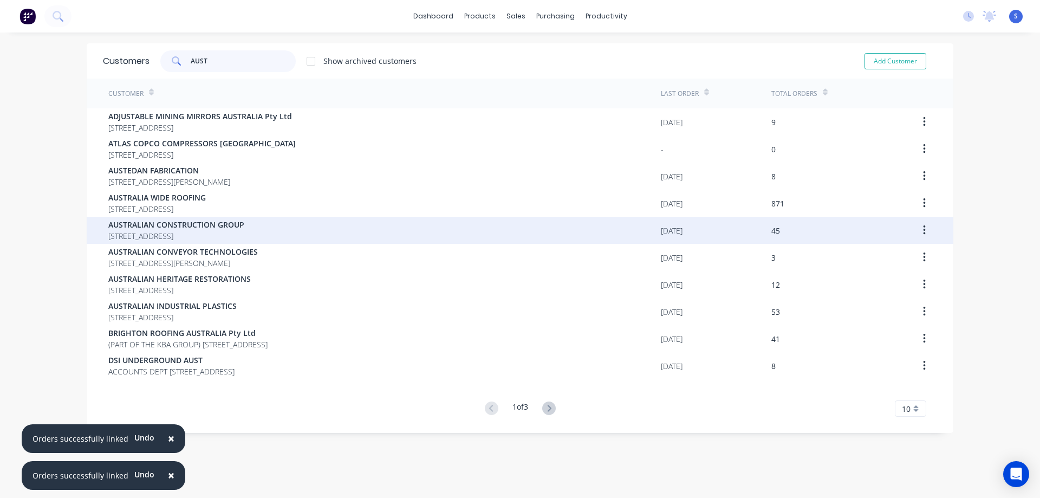
type input "AUST"
click at [189, 225] on span "AUSTRALIAN CONSTRUCTION GROUP" at bounding box center [176, 224] width 136 height 11
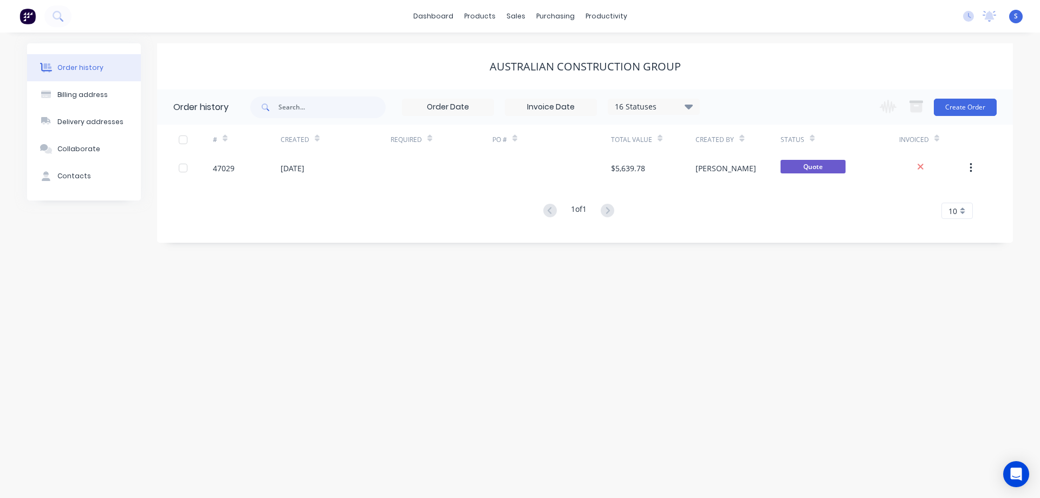
click at [685, 109] on icon at bounding box center [688, 106] width 8 height 13
click at [792, 258] on div "Order history Billing address Delivery addresses Collaborate Contacts AUSTRALIA…" at bounding box center [520, 264] width 1040 height 465
click at [689, 107] on icon at bounding box center [688, 106] width 8 height 5
click at [743, 253] on label at bounding box center [743, 253] width 0 height 0
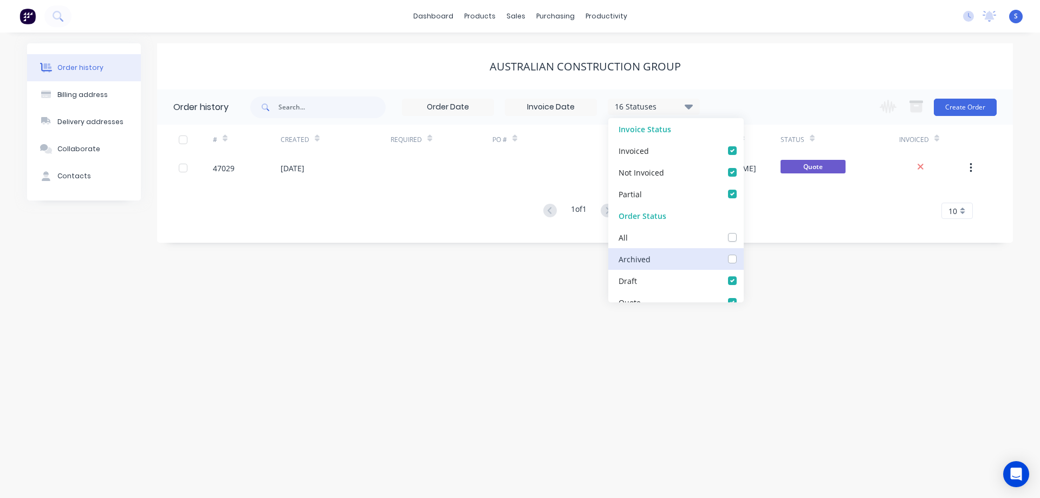
click at [743, 260] on input "checkbox" at bounding box center [747, 258] width 9 height 10
checkbox input "true"
click at [769, 62] on div "AUSTRALIAN CONSTRUCTION GROUP" at bounding box center [585, 66] width 856 height 13
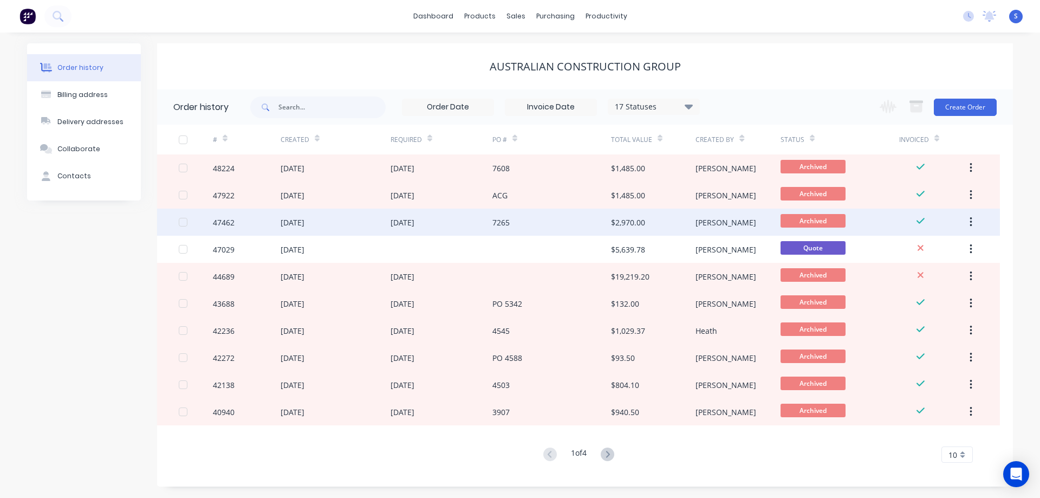
click at [515, 224] on div "7265" at bounding box center [551, 221] width 119 height 27
